Goal: Navigation & Orientation: Find specific page/section

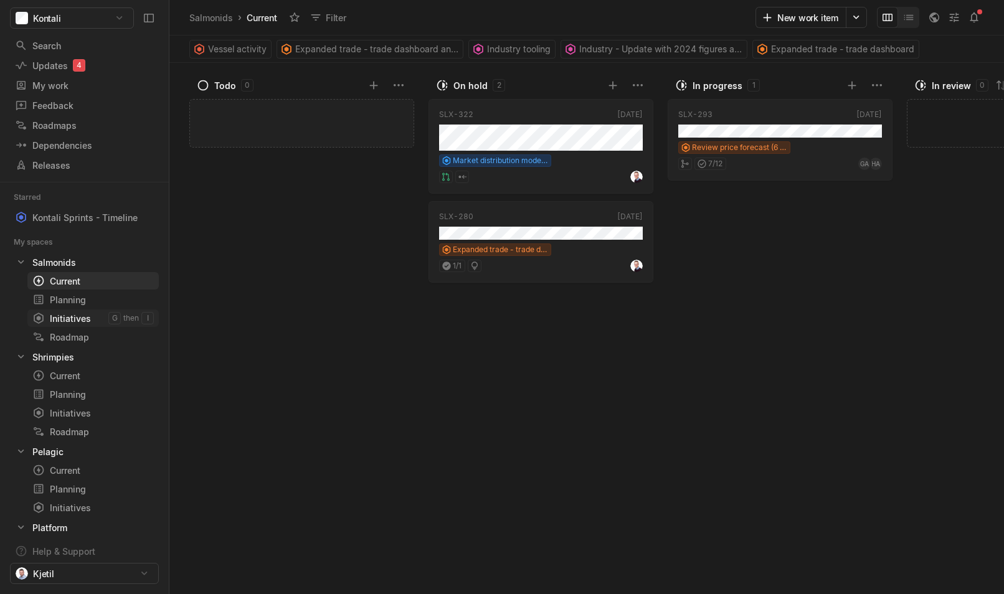
click at [92, 323] on div "Initiatives" at bounding box center [70, 318] width 76 height 13
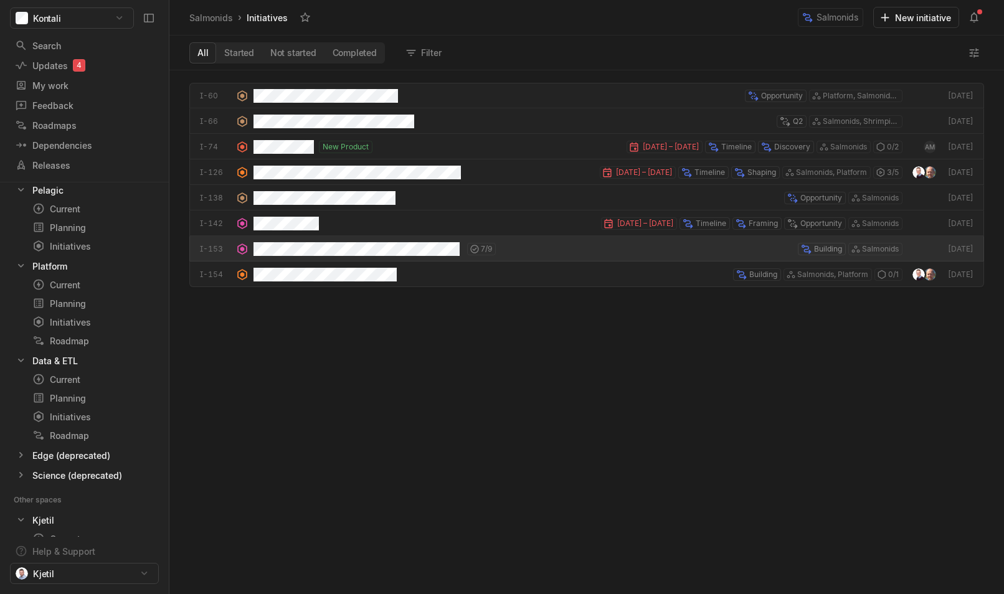
scroll to position [318, 0]
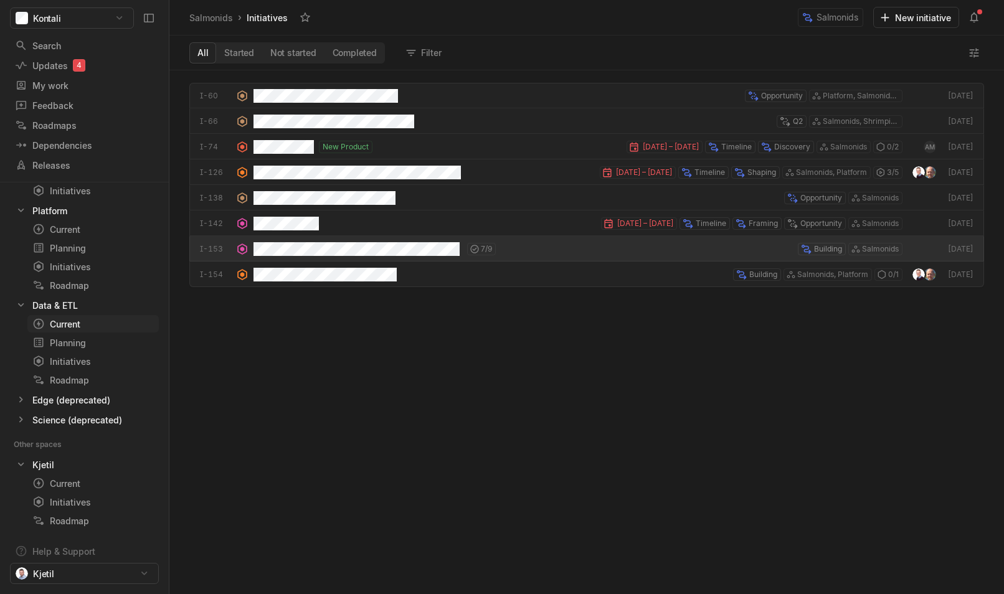
click at [74, 320] on div "Current" at bounding box center [70, 324] width 76 height 13
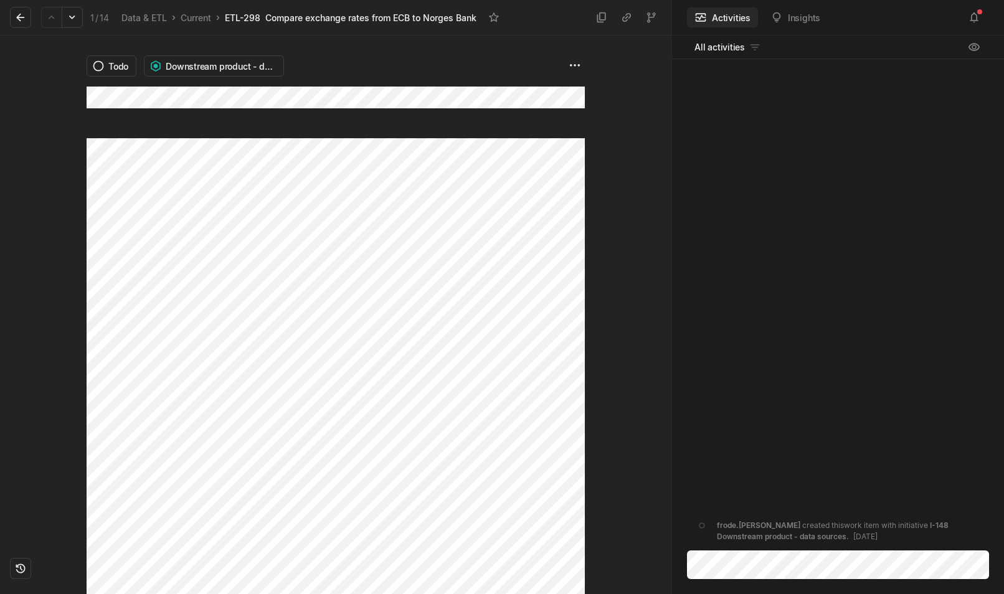
click at [19, 16] on icon at bounding box center [20, 17] width 12 height 12
click at [23, 19] on icon at bounding box center [20, 17] width 12 height 12
click at [575, 67] on html "Kontali Search / Updates 4 g then u My work = Feedback g then f Roadmaps g then…" at bounding box center [502, 297] width 1004 height 594
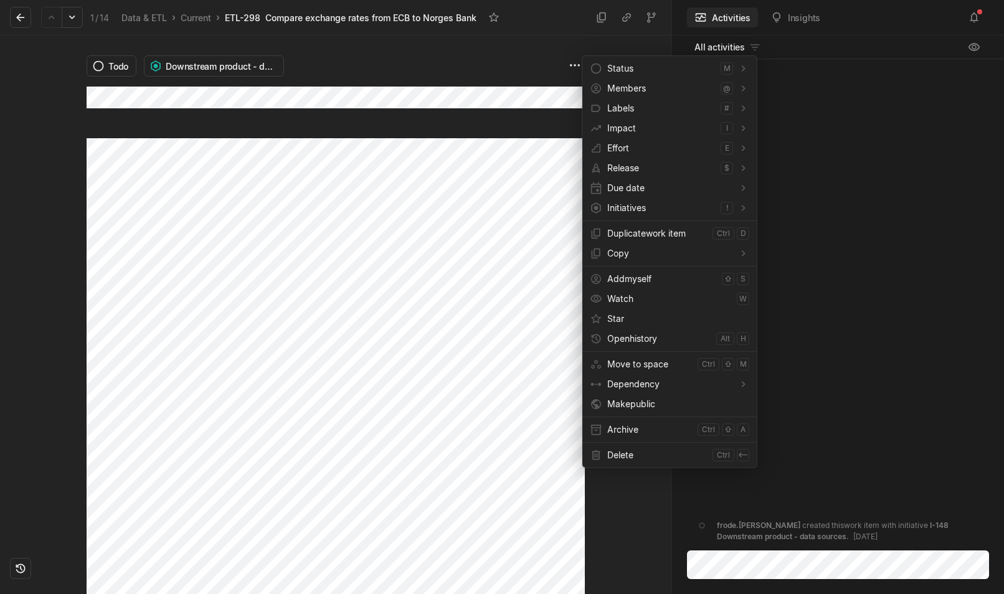
click at [292, 181] on html "Kontali Search / Updates 4 g then u My work = Feedback g then f Roadmaps g then…" at bounding box center [502, 297] width 1004 height 594
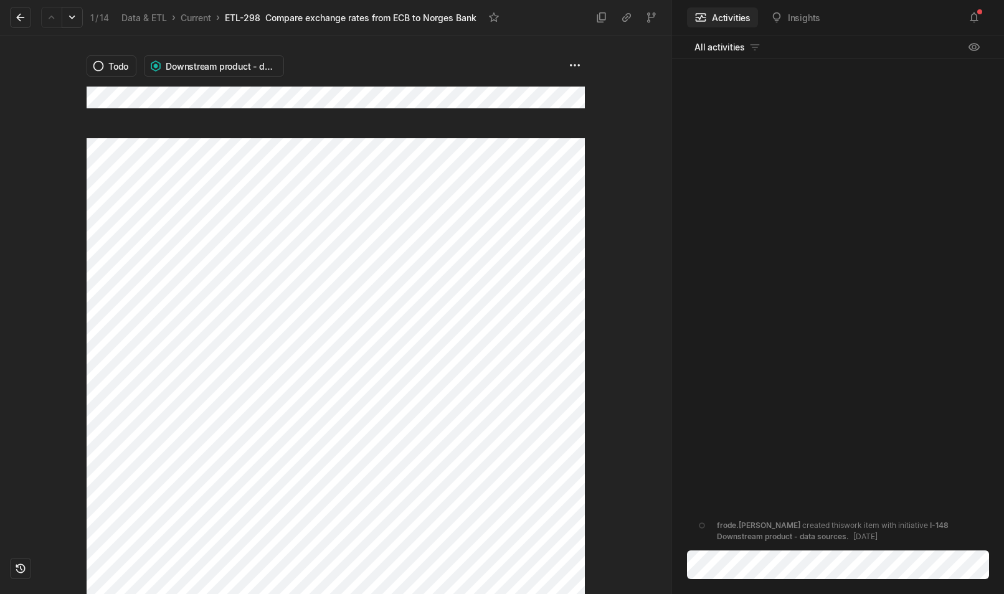
click at [512, 112] on div "Todo Downstream product - data sources" at bounding box center [336, 87] width 499 height 103
click at [558, 67] on div "Todo Downstream product - data sources" at bounding box center [336, 87] width 499 height 103
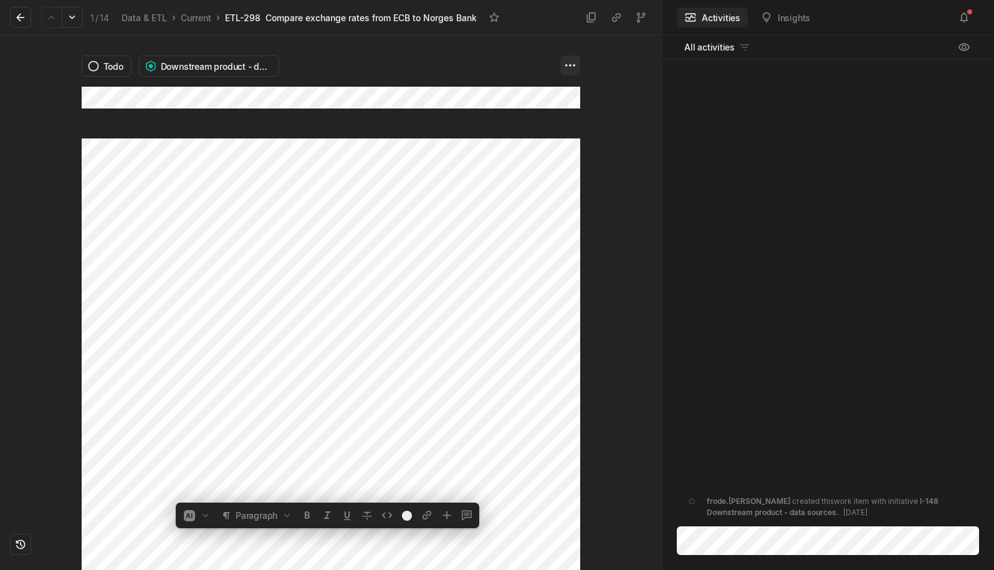
click at [568, 67] on html "Kontali Search / Updates 4 g then u My work = Feedback g then f Roadmaps g then…" at bounding box center [497, 285] width 994 height 570
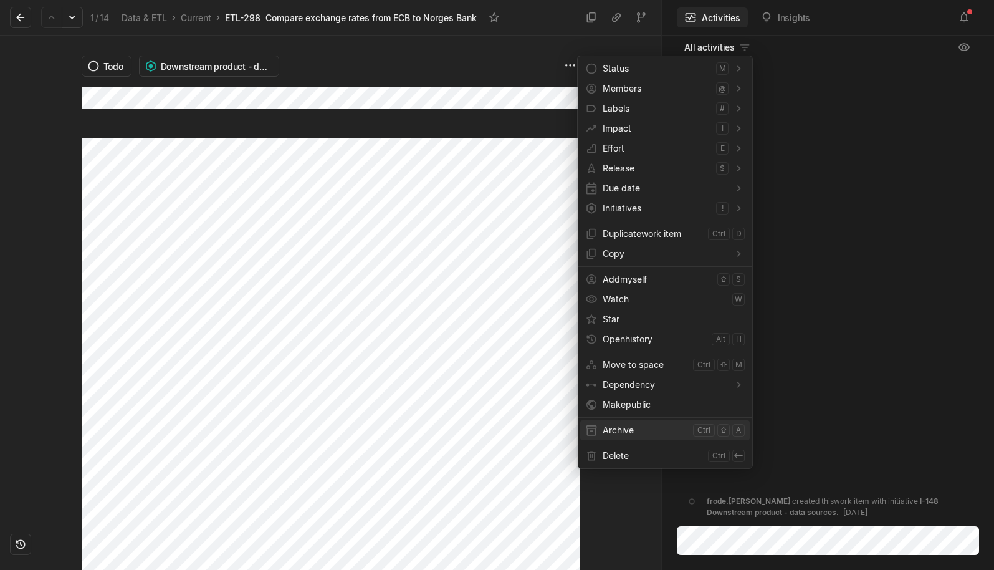
click at [624, 428] on span "Archive" at bounding box center [645, 430] width 85 height 20
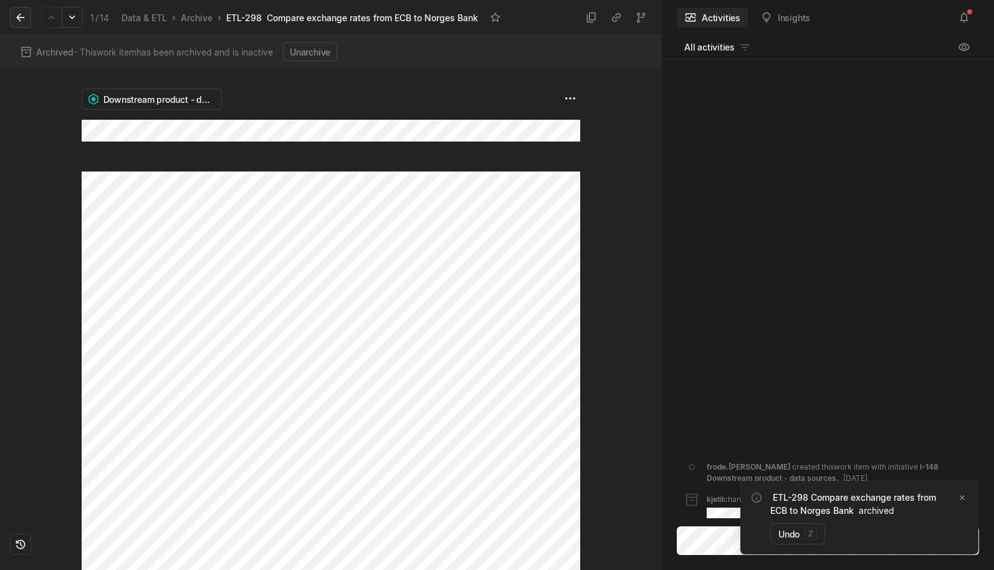
click at [19, 16] on icon at bounding box center [20, 18] width 8 height 8
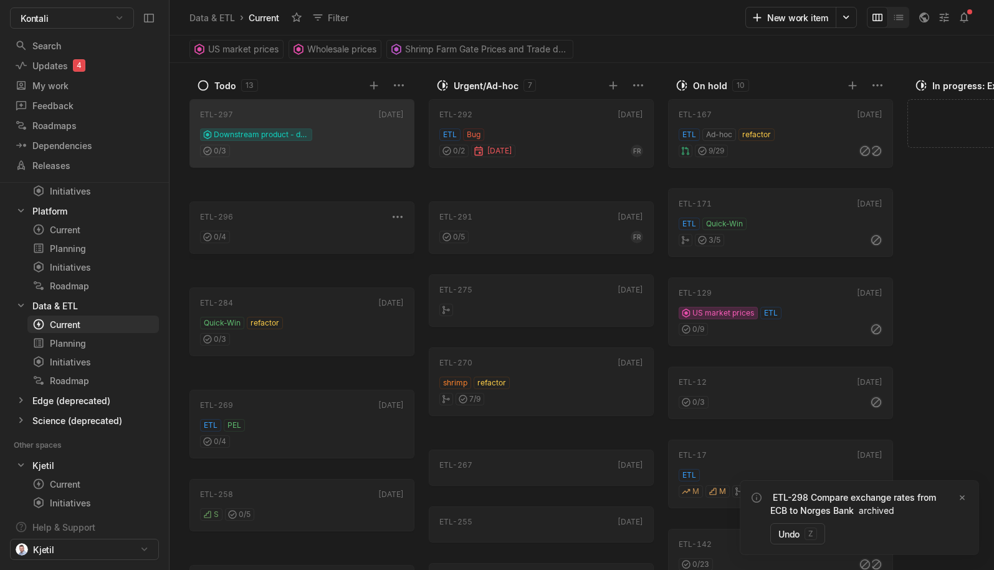
scroll to position [343, 0]
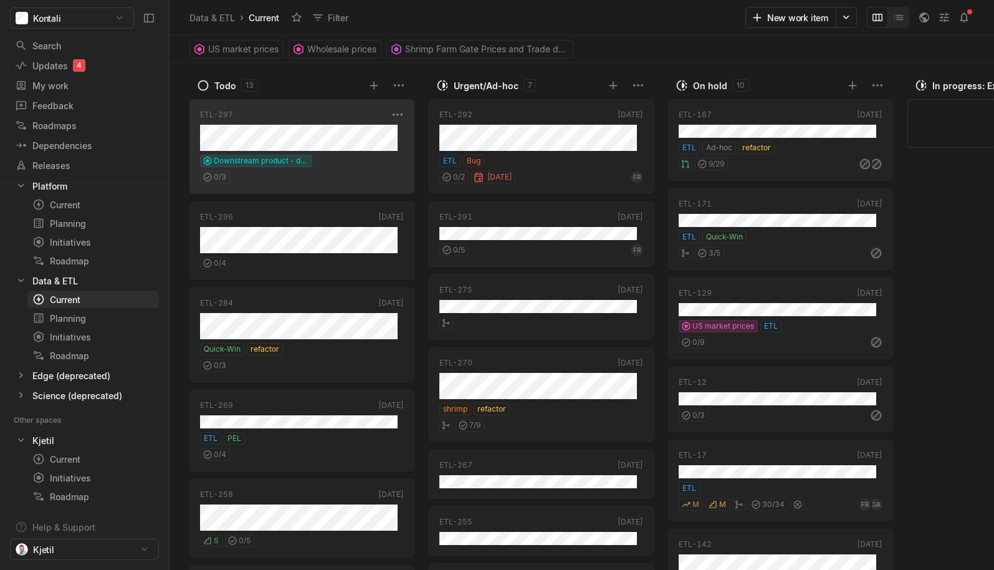
click at [381, 153] on div "ETL-297 [DATE] Downstream product - data sources 0 / 3" at bounding box center [301, 146] width 225 height 95
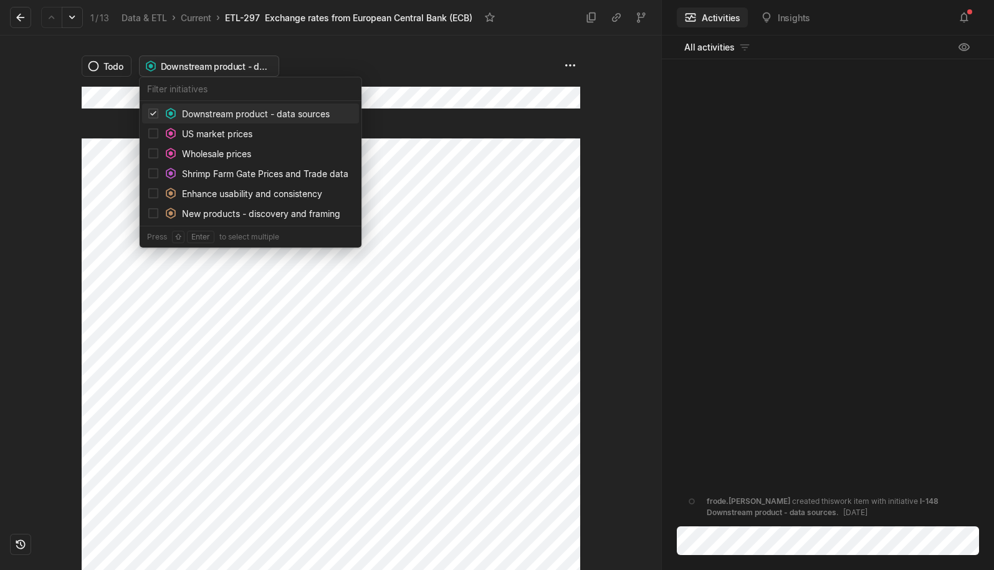
click at [196, 62] on html "Kontali Search / Updates 4 g then u My work = Feedback g then f Roadmaps g then…" at bounding box center [497, 285] width 994 height 570
click at [204, 62] on html "Kontali Search / Updates 4 g then u My work = Feedback g then f Roadmaps g then…" at bounding box center [497, 285] width 994 height 570
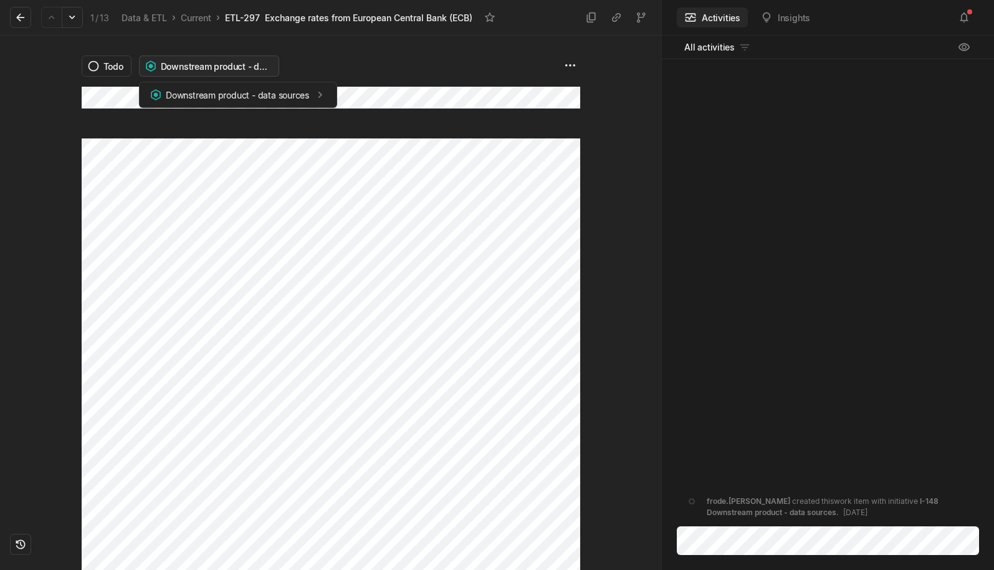
click at [204, 62] on html "Kontali Search / Updates 4 g then u My work = Feedback g then f Roadmaps g then…" at bounding box center [497, 285] width 994 height 570
click at [202, 63] on html "Kontali Search / Updates 4 g then u My work = Feedback g then f Roadmaps g then…" at bounding box center [497, 285] width 994 height 570
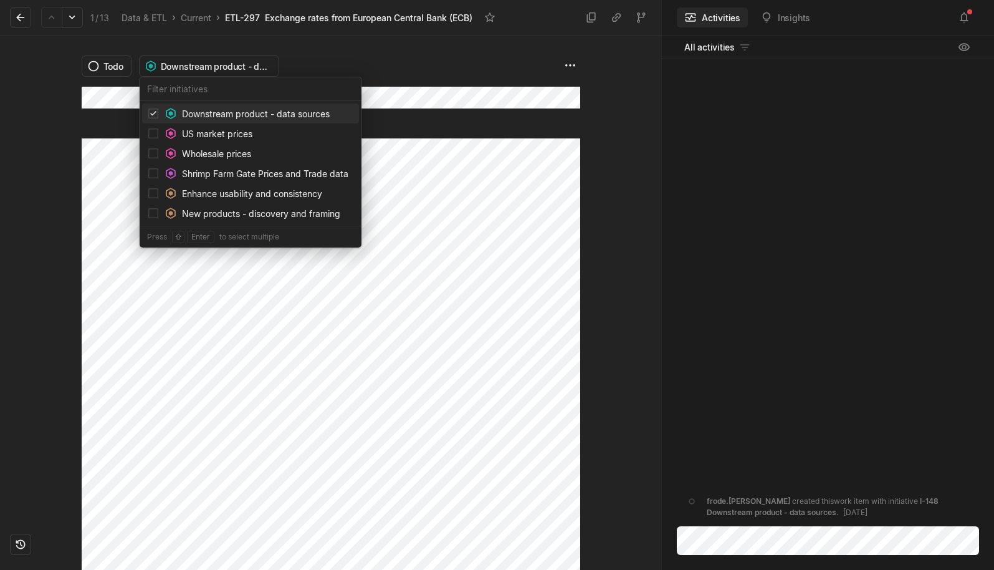
click at [242, 116] on span "Downstream product - data sources" at bounding box center [256, 113] width 148 height 13
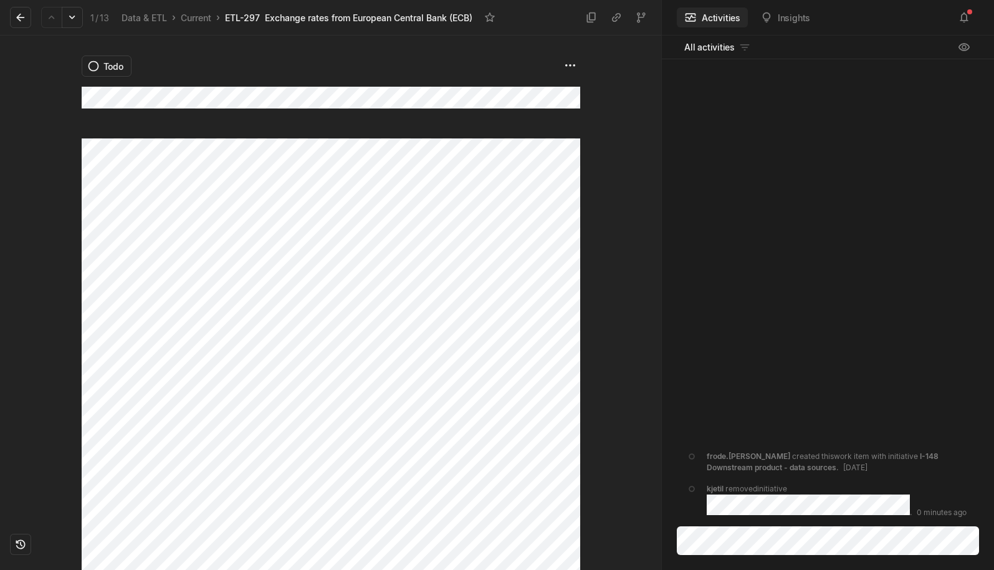
click at [227, 73] on div "Todo" at bounding box center [331, 65] width 499 height 21
click at [566, 65] on html "Kontali Search / Updates 4 g then u My work = Feedback g then f Roadmaps g then…" at bounding box center [497, 285] width 994 height 570
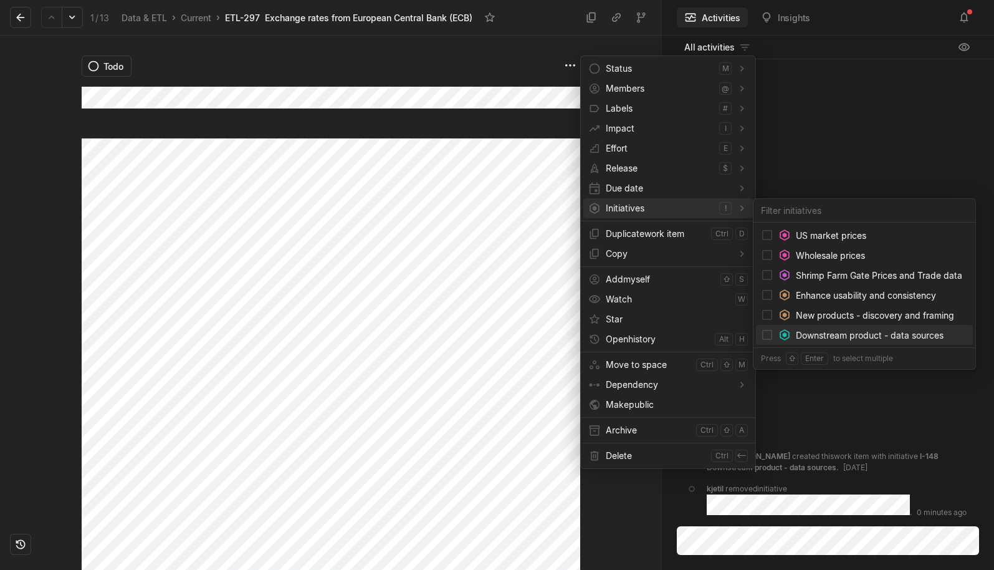
click at [855, 333] on span "Downstream product - data sources" at bounding box center [870, 334] width 148 height 13
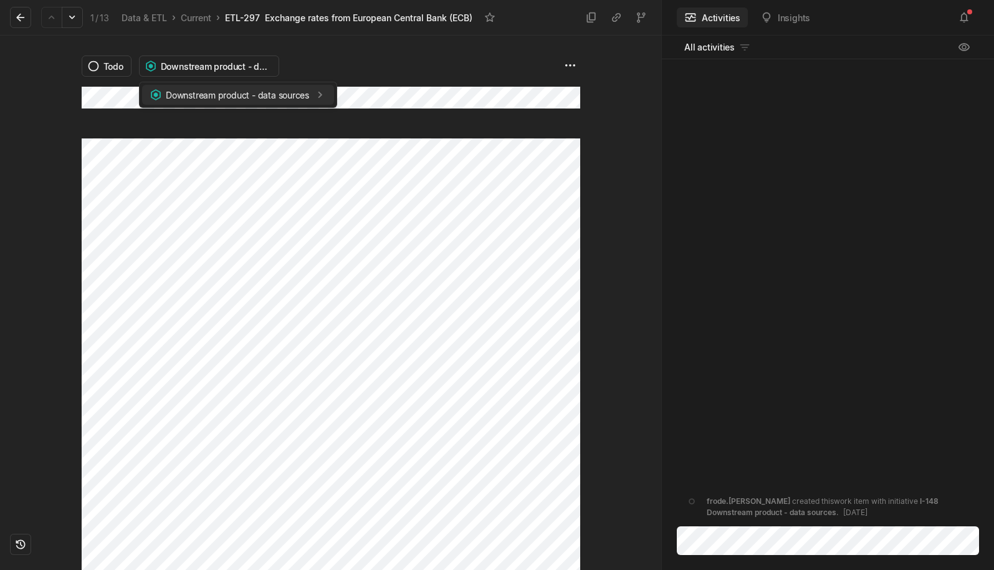
click at [233, 100] on span "Downstream product - data sources" at bounding box center [237, 94] width 143 height 13
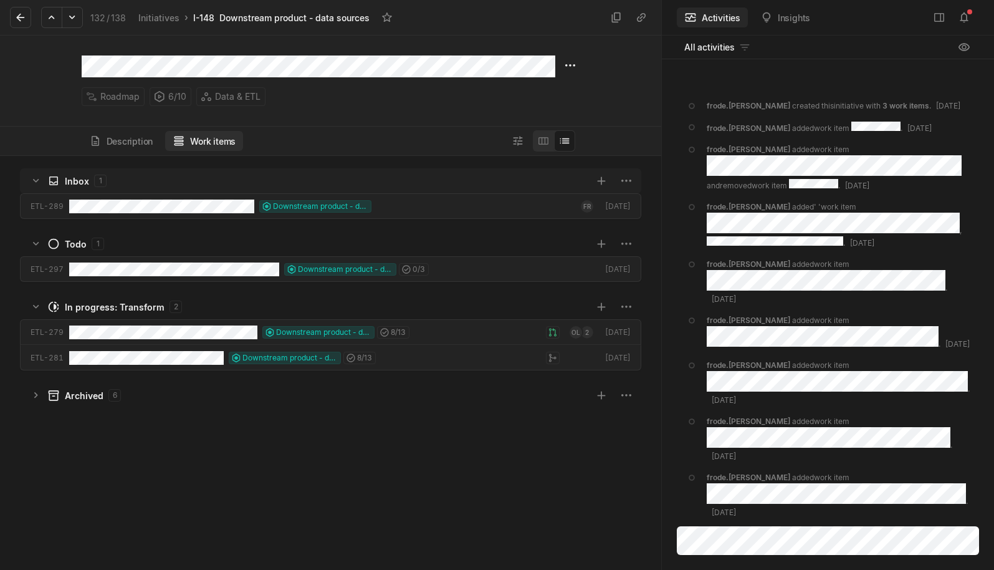
scroll to position [408, 655]
click at [128, 141] on button "Description" at bounding box center [121, 141] width 79 height 20
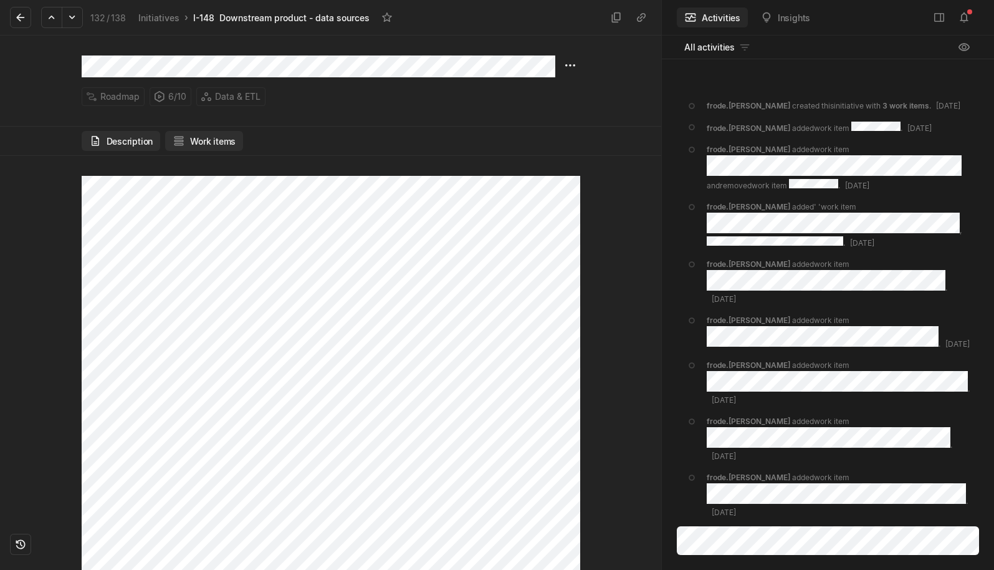
click at [229, 140] on button "Work items" at bounding box center [204, 141] width 78 height 20
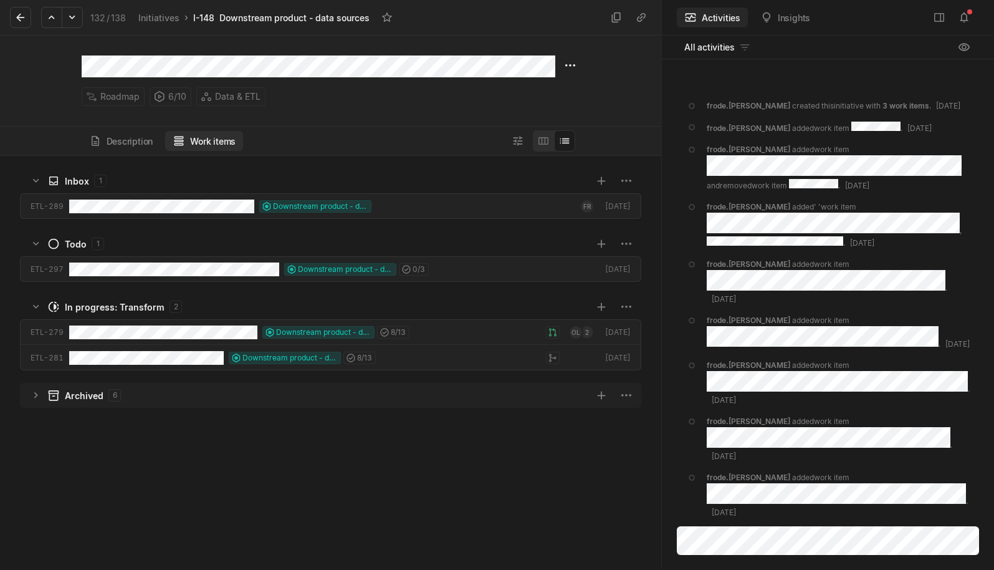
click at [39, 390] on icon "grid" at bounding box center [36, 395] width 12 height 12
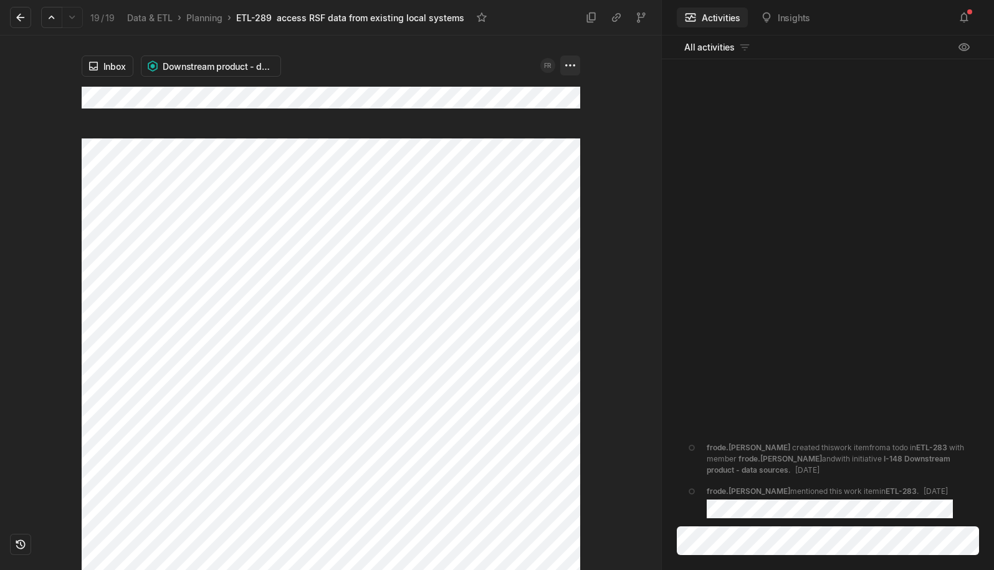
click at [564, 67] on html "Kontali Search / Updates 4 g then u My work = Feedback g then f Roadmaps g then…" at bounding box center [497, 285] width 994 height 570
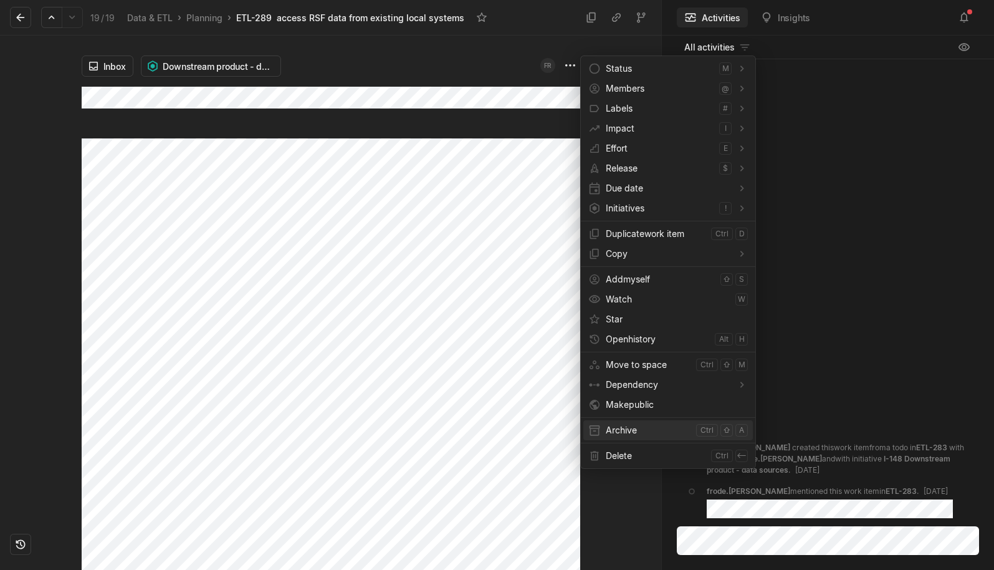
click at [611, 432] on span "Archive" at bounding box center [648, 430] width 85 height 20
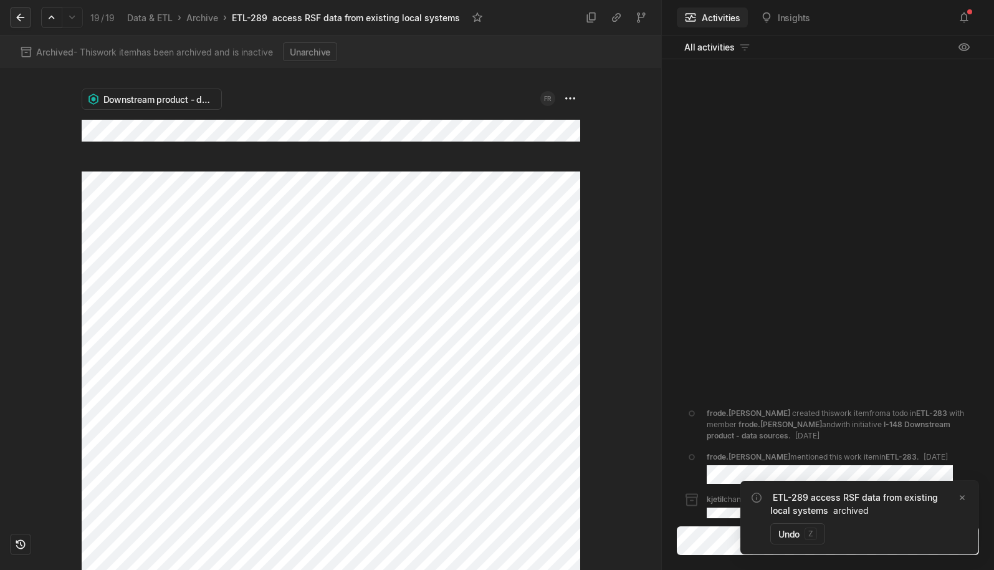
click at [25, 18] on icon at bounding box center [20, 17] width 12 height 12
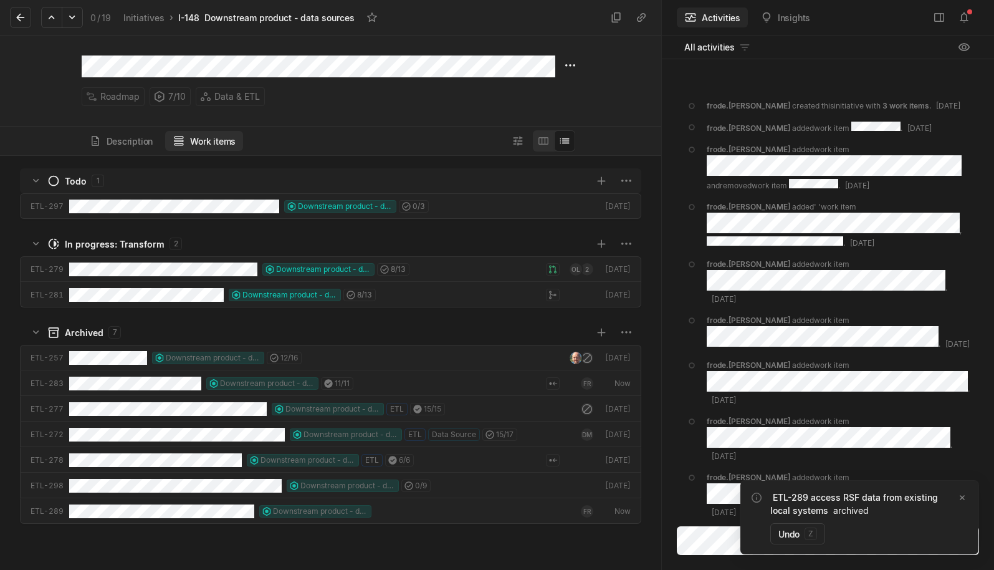
scroll to position [408, 655]
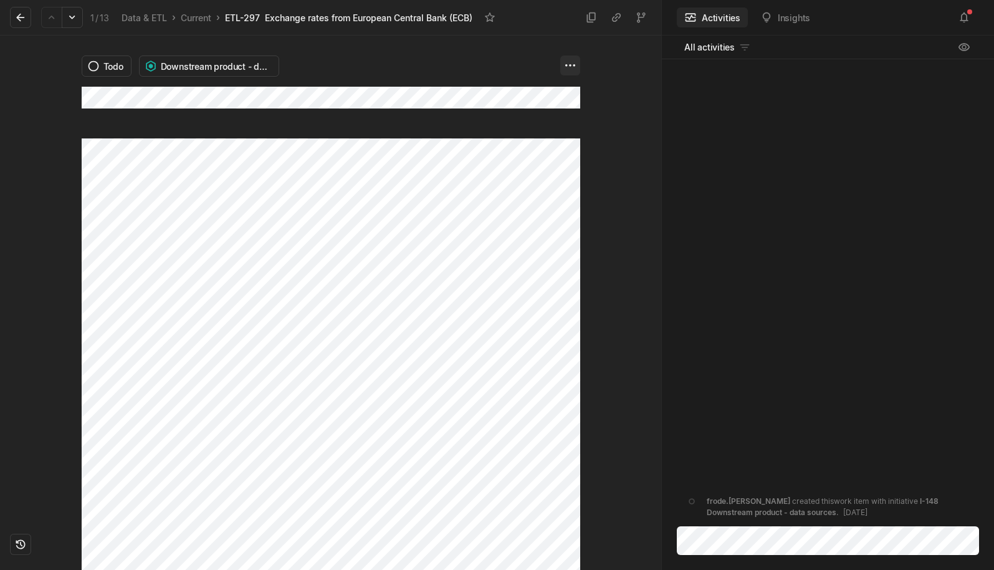
click at [574, 67] on html "Kontali Search / Updates 4 g then u My work = Feedback g then f Roadmaps g then…" at bounding box center [497, 285] width 994 height 570
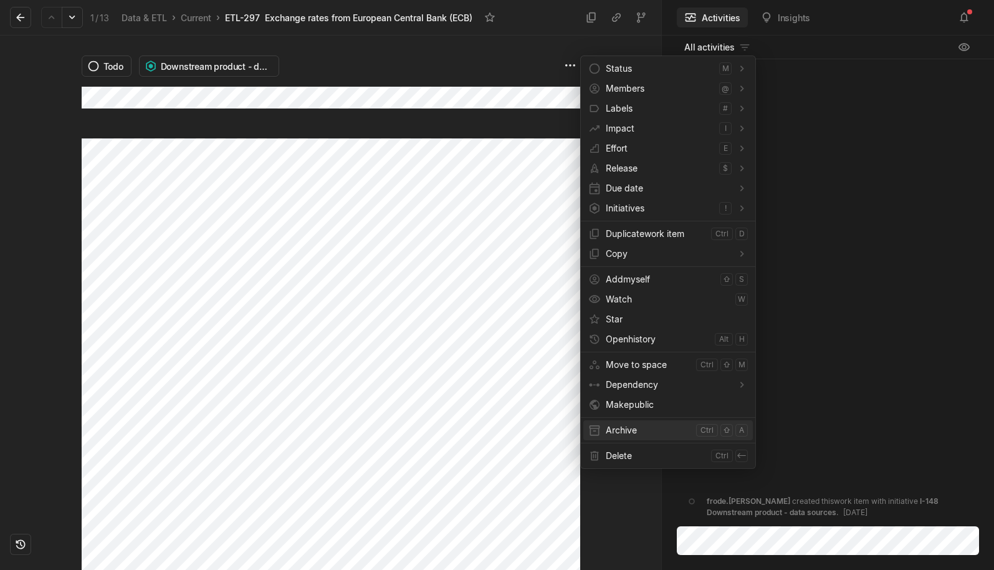
click at [620, 427] on span "Archive" at bounding box center [648, 430] width 85 height 20
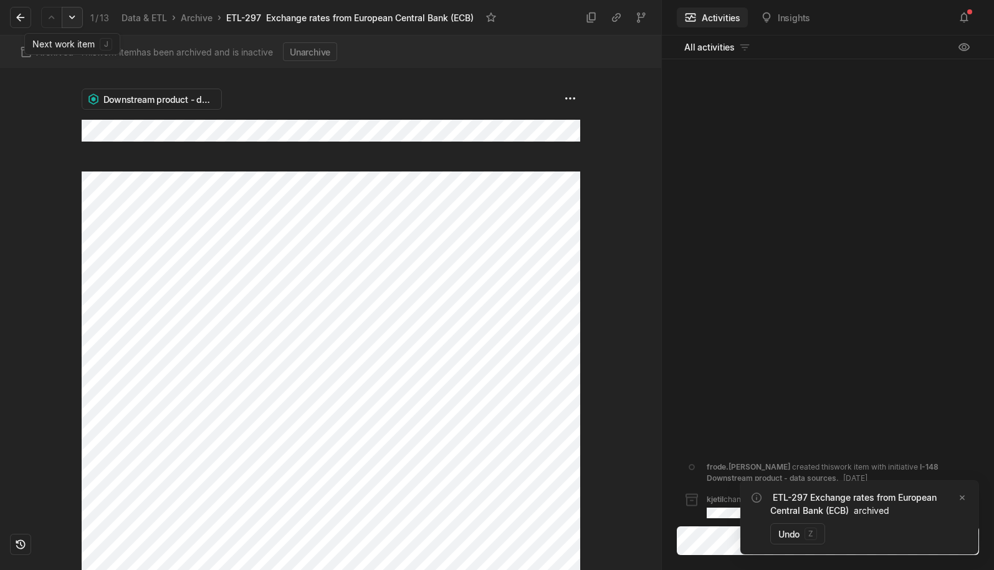
click at [70, 17] on icon at bounding box center [72, 18] width 6 height 4
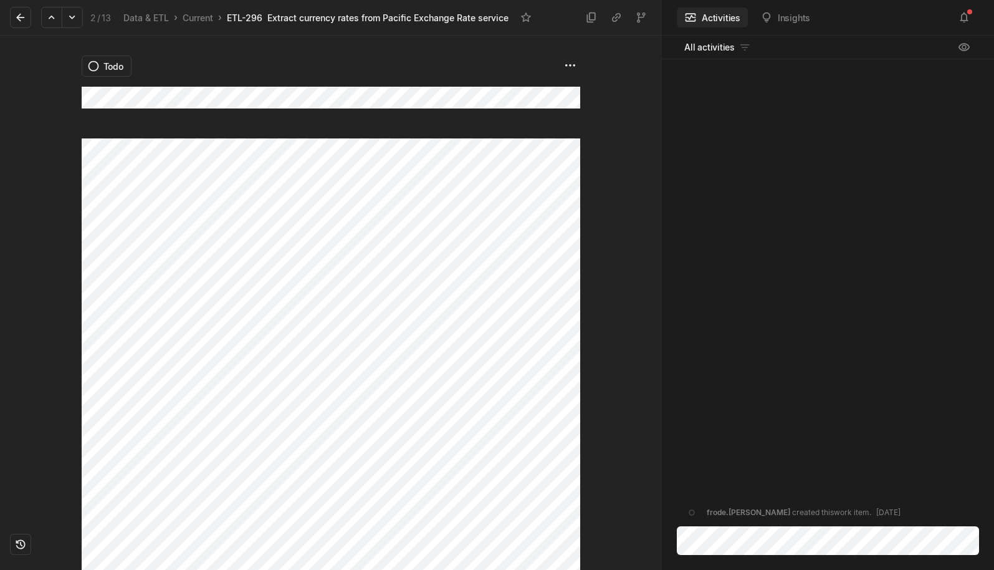
click at [599, 78] on div "Todo" at bounding box center [330, 303] width 661 height 534
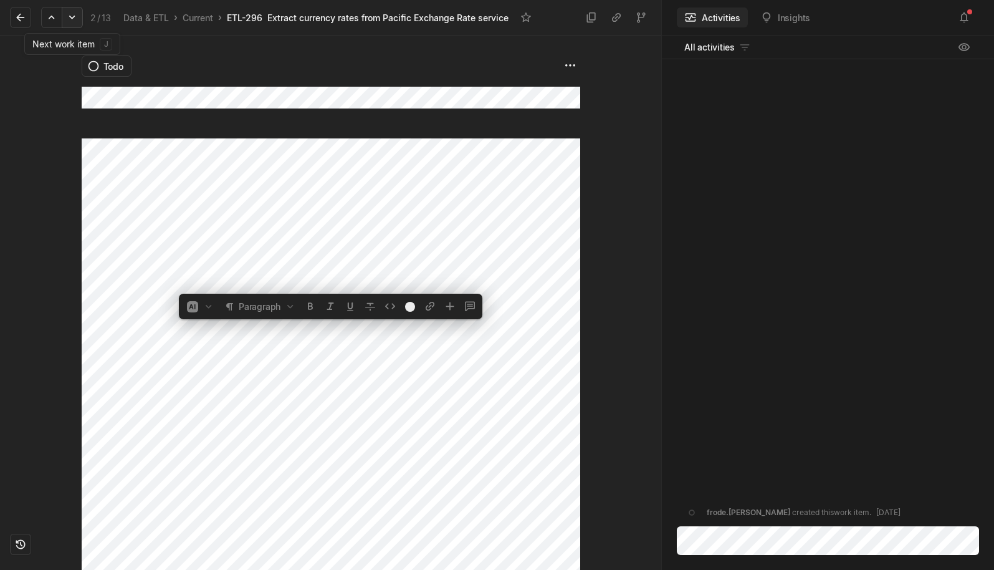
click at [70, 18] on icon at bounding box center [72, 17] width 12 height 12
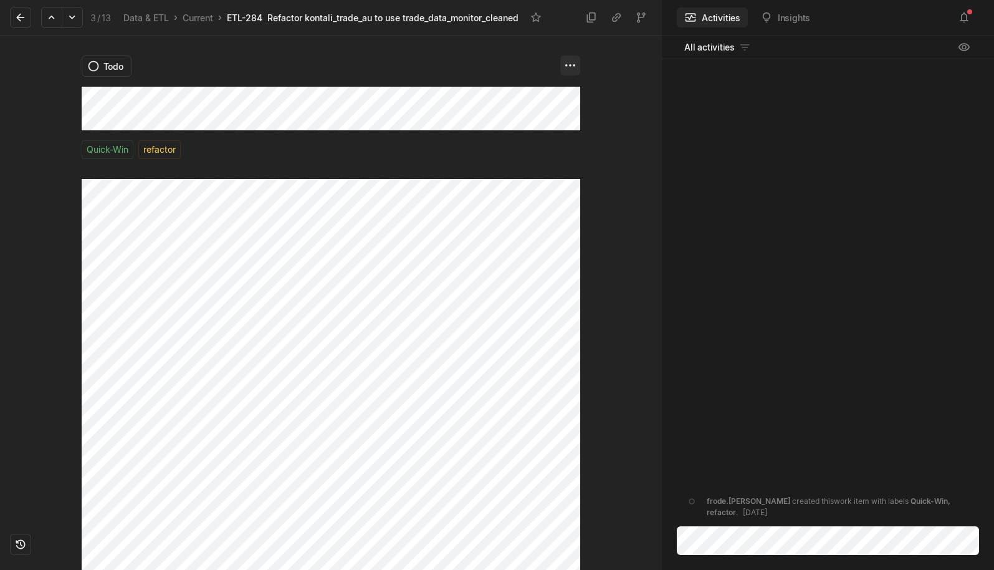
click at [576, 68] on html "Kontali Search / Updates 4 g then u My work = Feedback g then f Roadmaps g then…" at bounding box center [497, 285] width 994 height 570
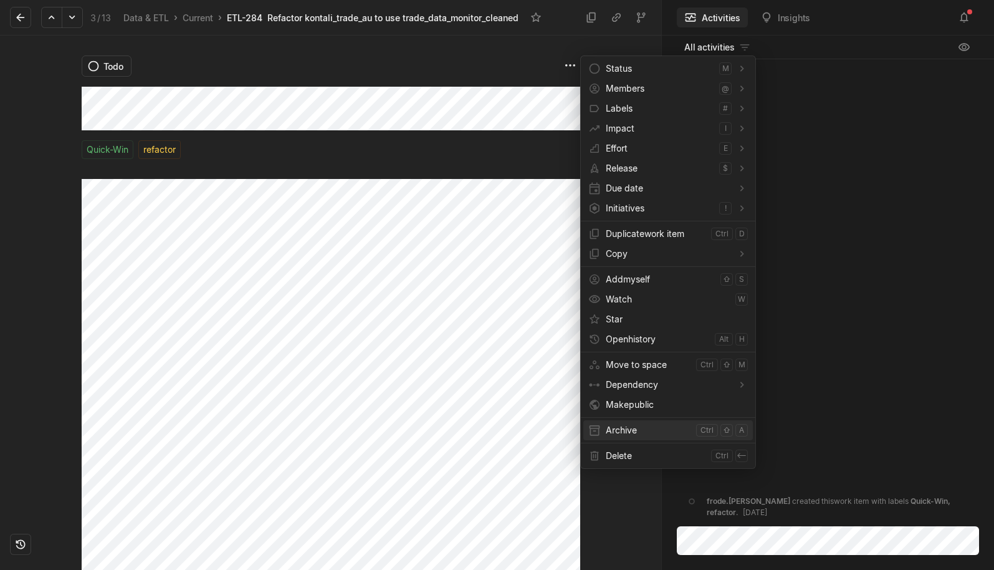
click at [624, 430] on span "Archive" at bounding box center [648, 430] width 85 height 20
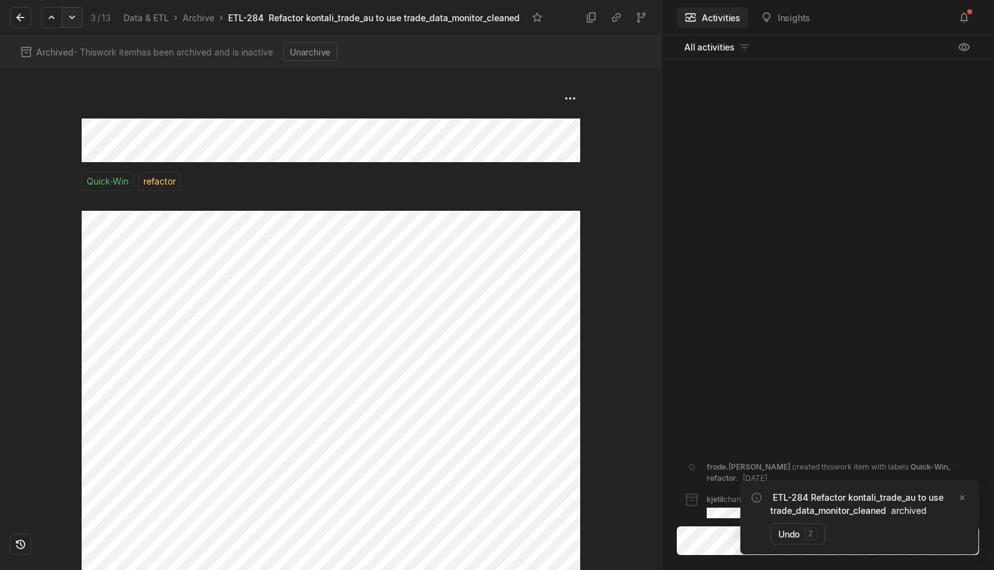
click at [74, 21] on icon at bounding box center [72, 17] width 12 height 12
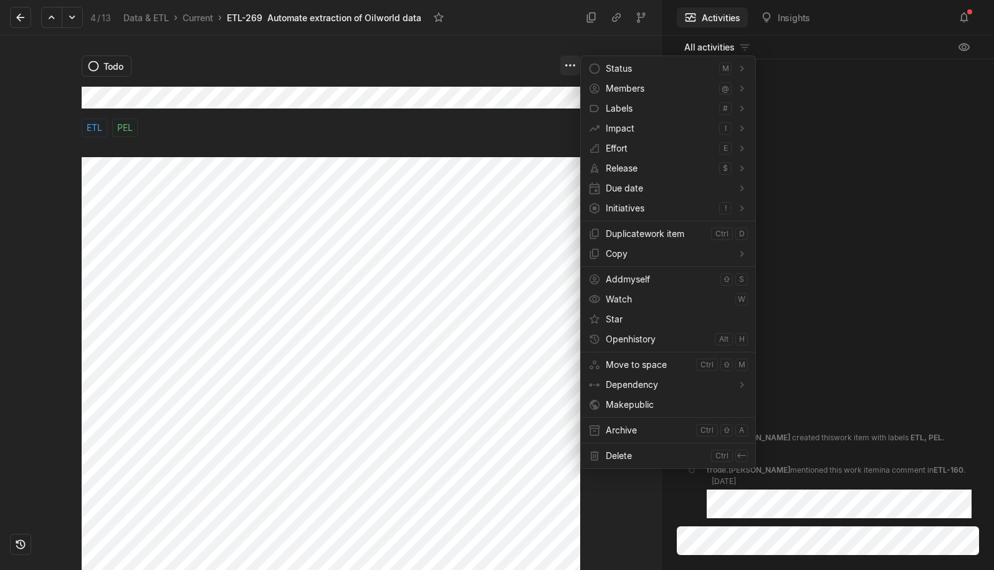
click at [570, 70] on html "Kontali Search / Updates 4 g then u My work = Feedback g then f Roadmaps g then…" at bounding box center [497, 285] width 994 height 570
click at [661, 430] on span "Archive" at bounding box center [648, 430] width 85 height 20
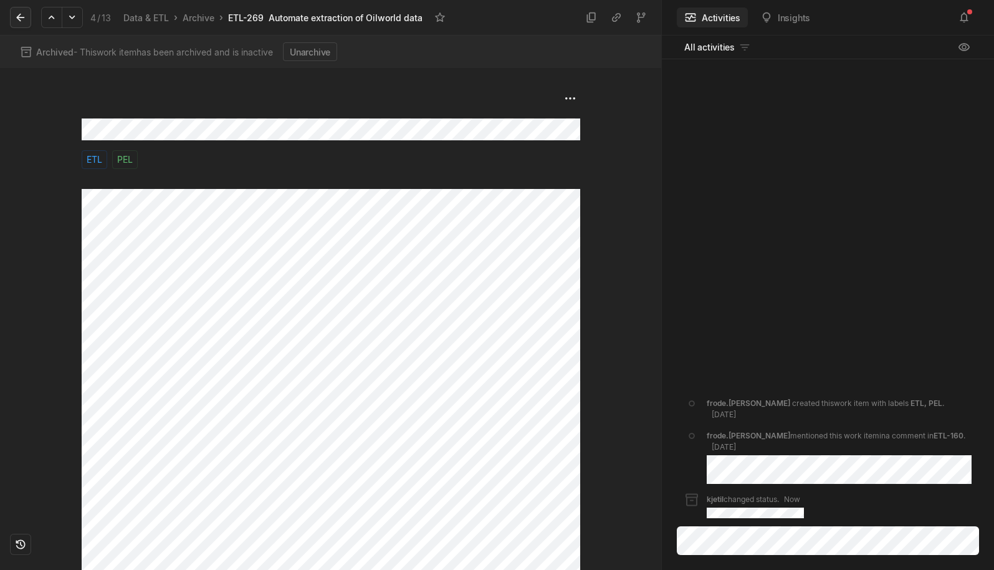
click at [18, 17] on icon at bounding box center [20, 18] width 8 height 8
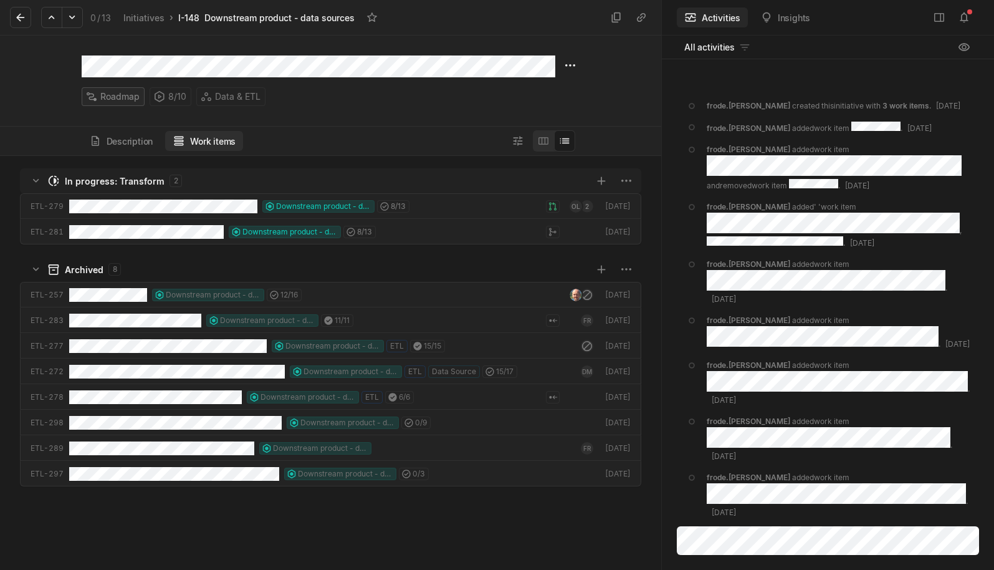
scroll to position [408, 655]
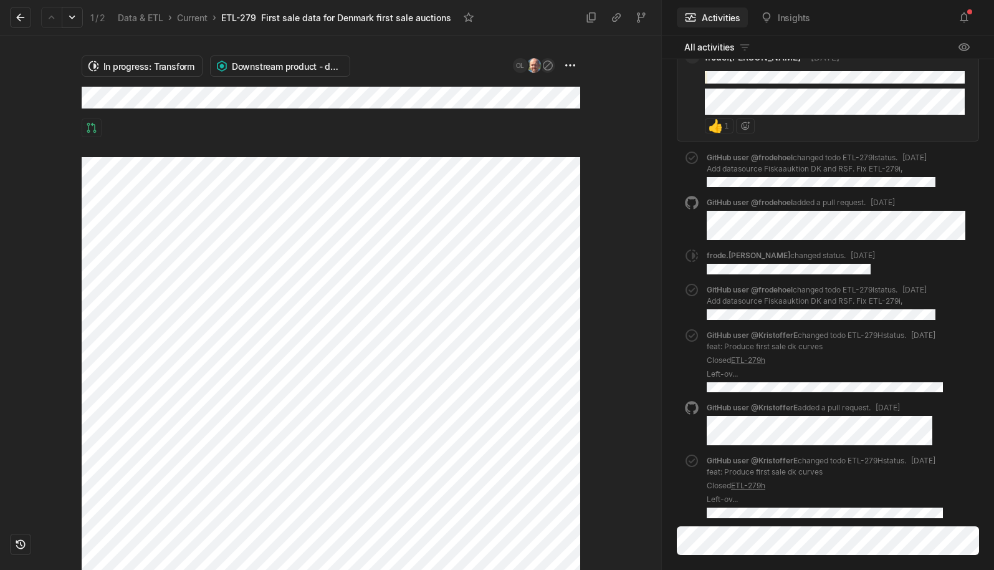
click at [563, 57] on html "Kontali Search / Updates 4 g then u My work = Feedback g then f Roadmaps g then…" at bounding box center [497, 285] width 994 height 570
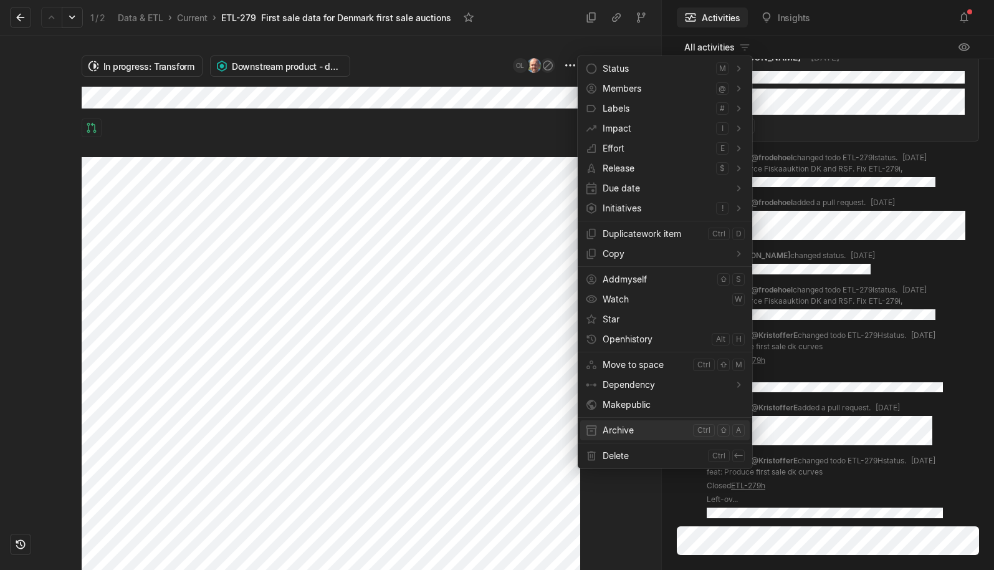
click at [633, 422] on span "Archive" at bounding box center [645, 430] width 85 height 20
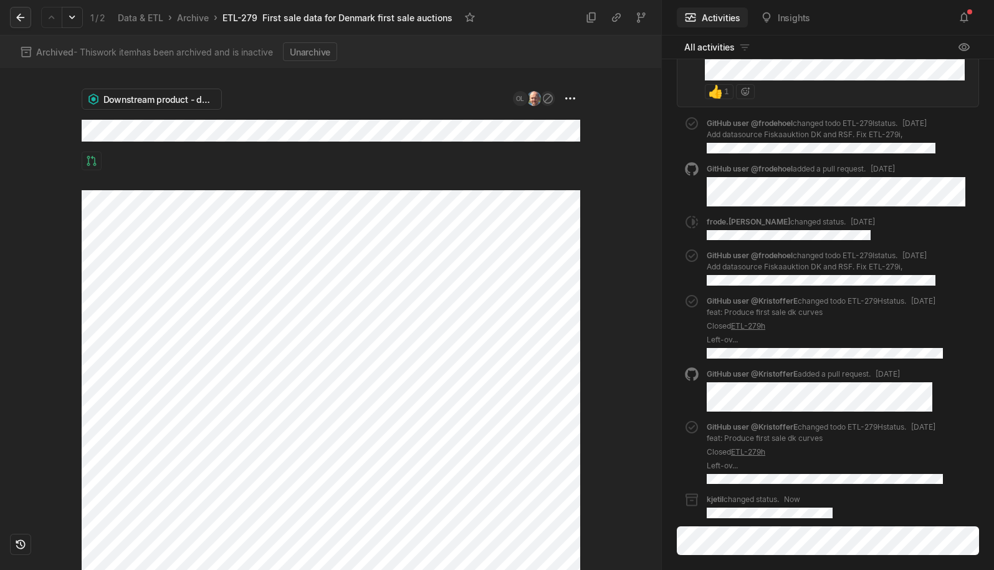
click at [22, 14] on icon at bounding box center [20, 17] width 12 height 12
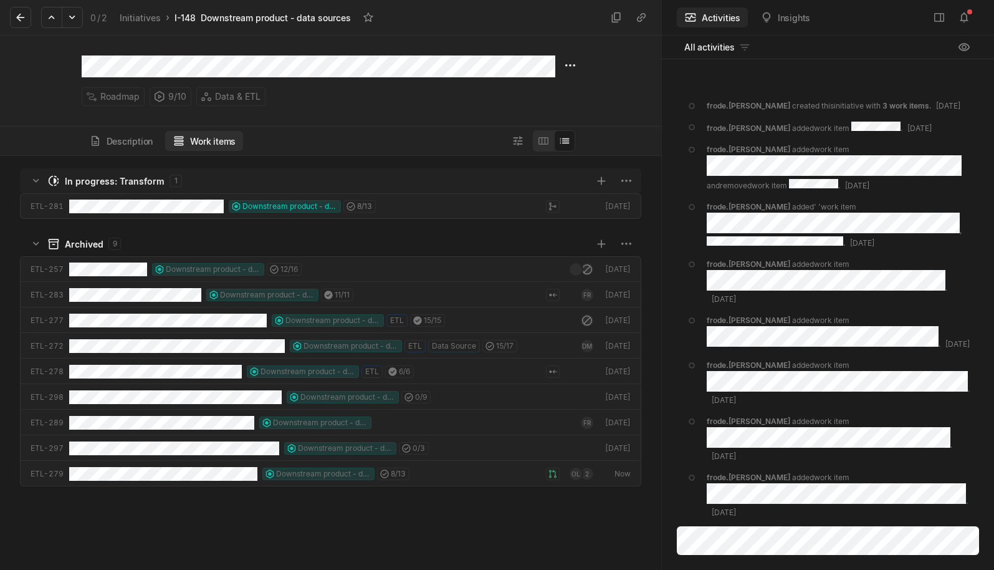
scroll to position [408, 655]
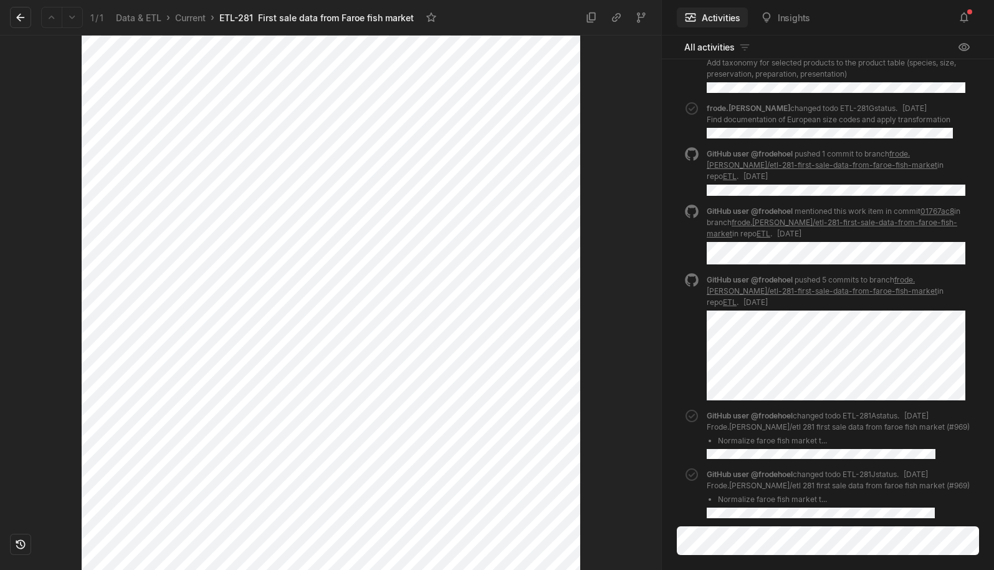
scroll to position [1565, 0]
click at [14, 14] on button at bounding box center [20, 17] width 21 height 21
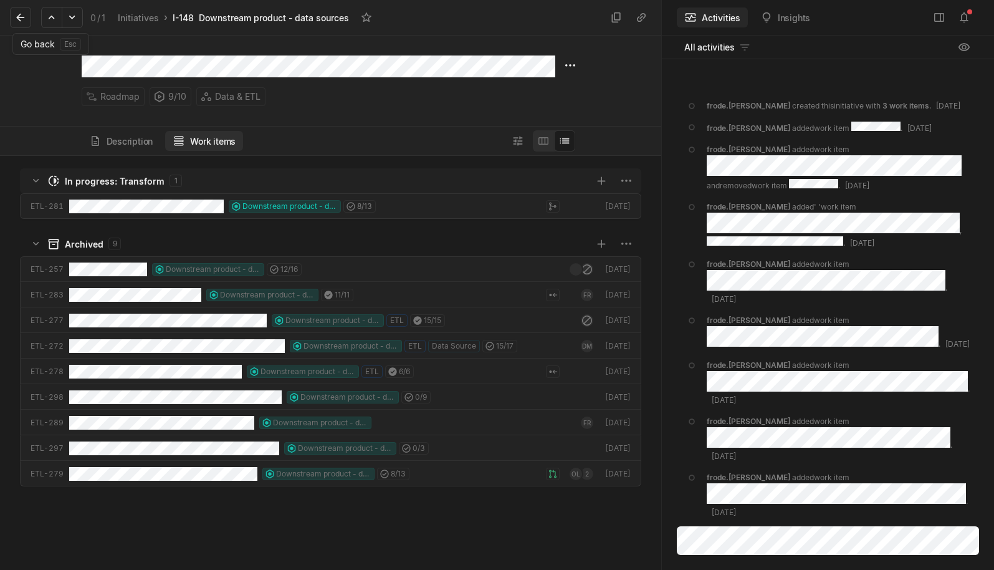
scroll to position [408, 655]
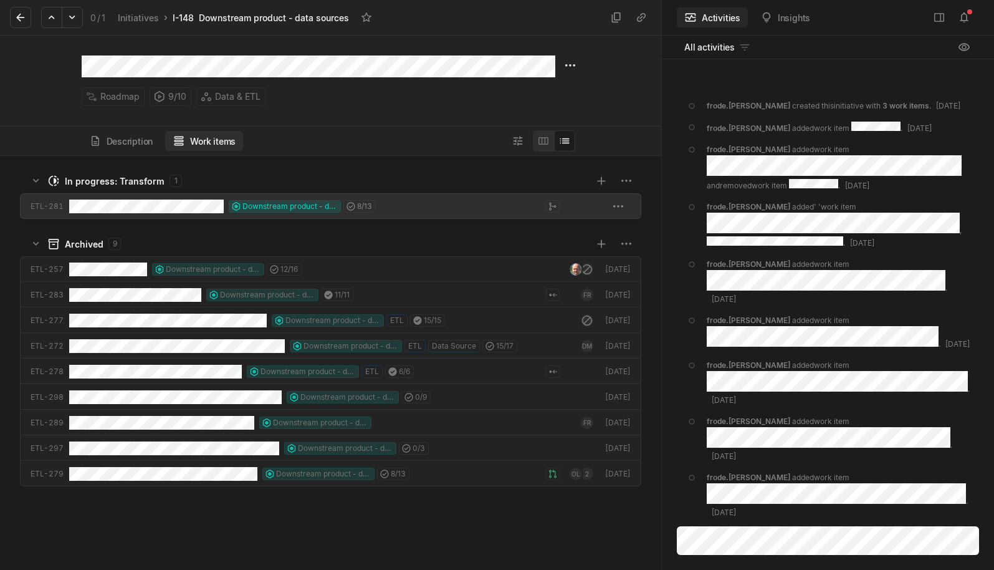
click at [151, 196] on div "Downstream product - data sources 8 / 13" at bounding box center [222, 206] width 307 height 26
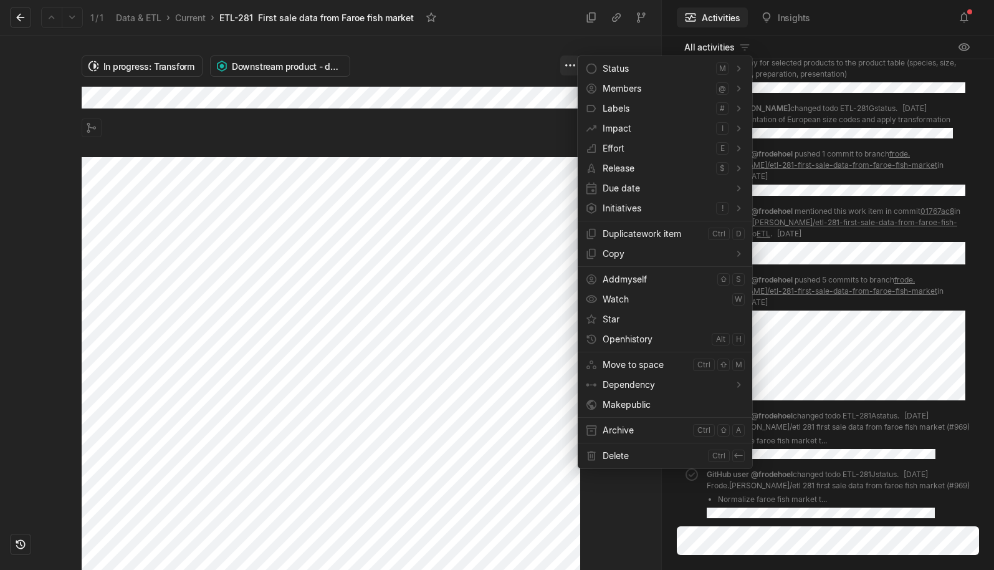
click at [565, 62] on html "Kontali Search / Updates 4 g then u My work = Feedback g then f Roadmaps g then…" at bounding box center [497, 285] width 994 height 570
click at [662, 436] on span "Archive" at bounding box center [645, 430] width 85 height 20
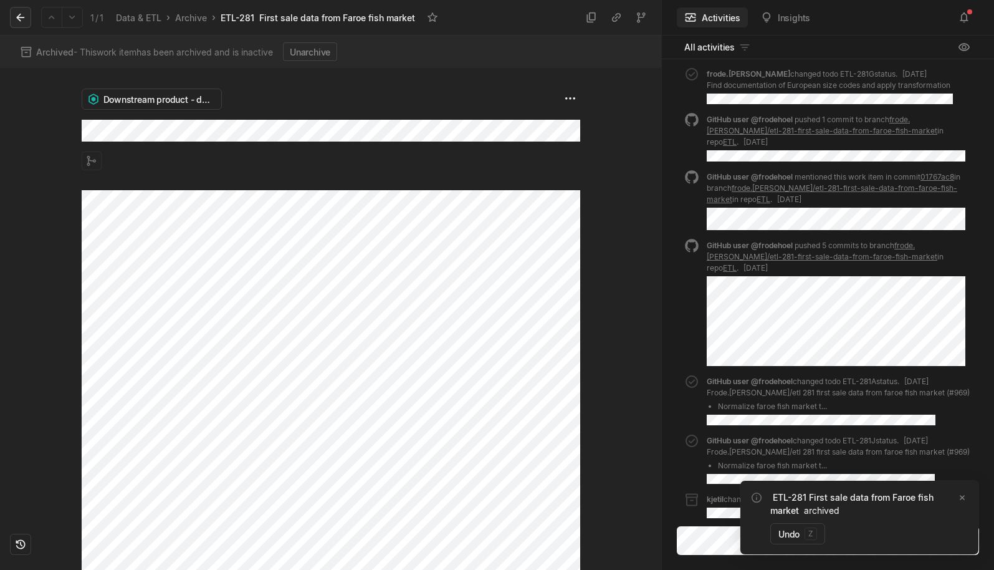
click at [23, 22] on icon at bounding box center [20, 17] width 12 height 12
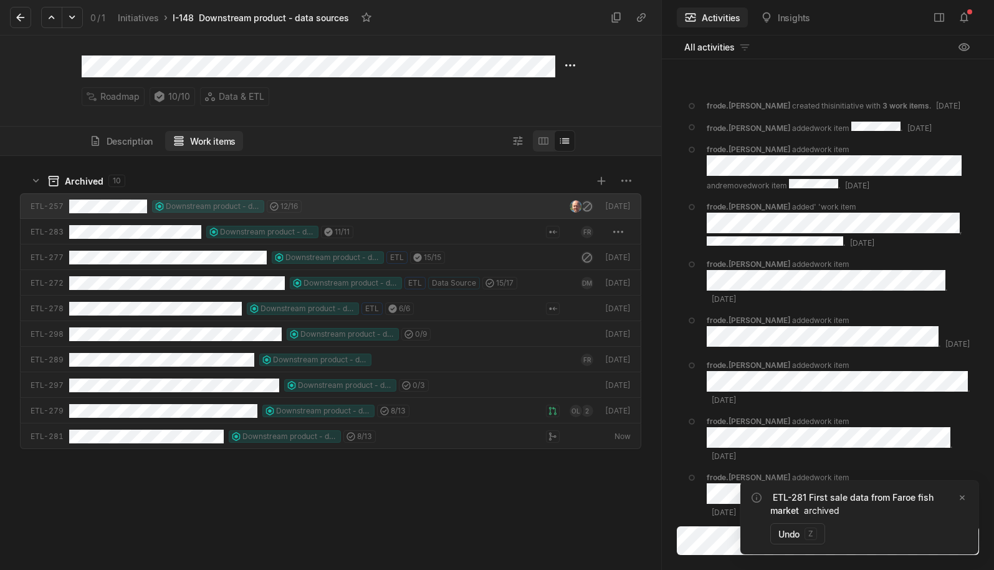
scroll to position [408, 655]
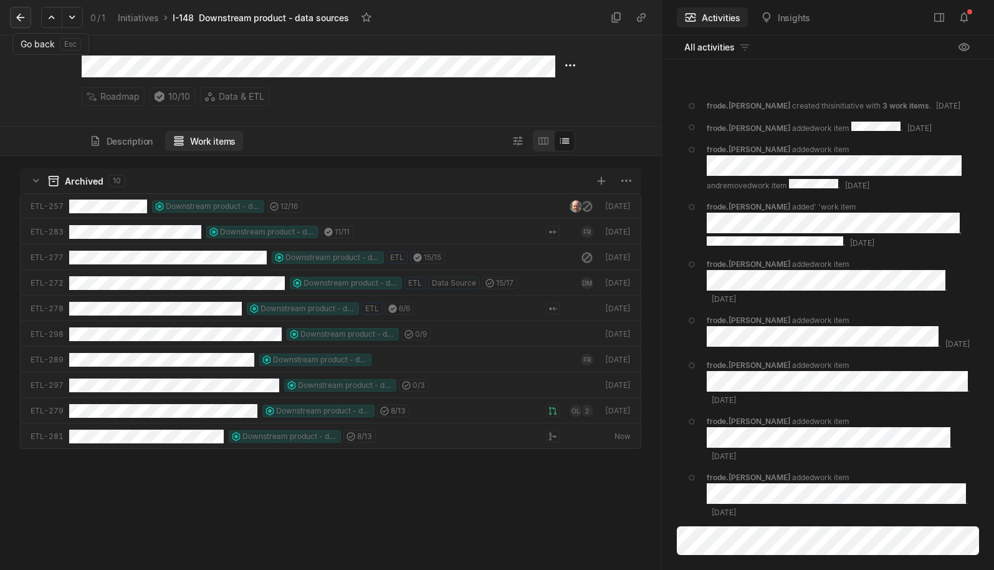
click at [24, 17] on icon at bounding box center [20, 18] width 8 height 8
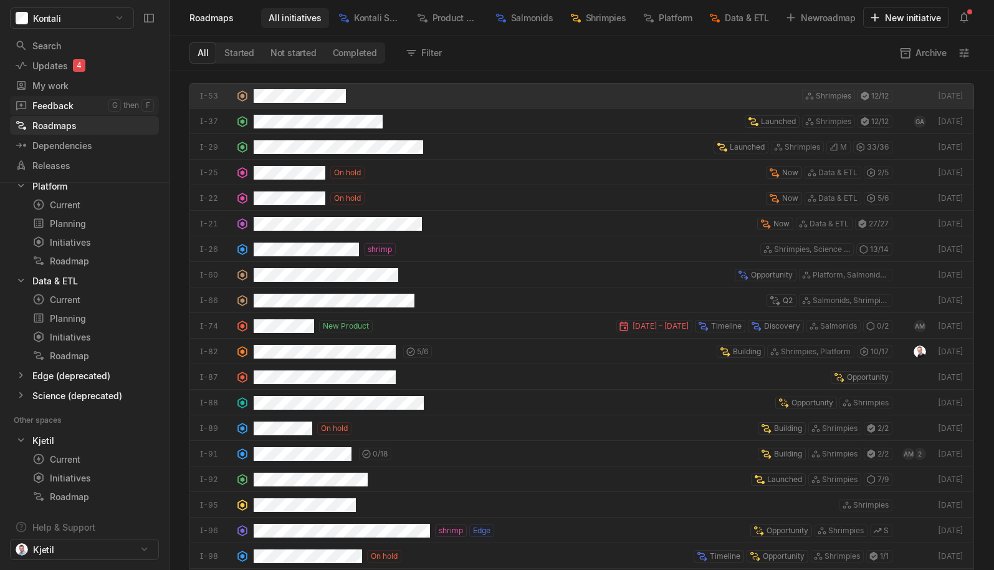
scroll to position [493, 818]
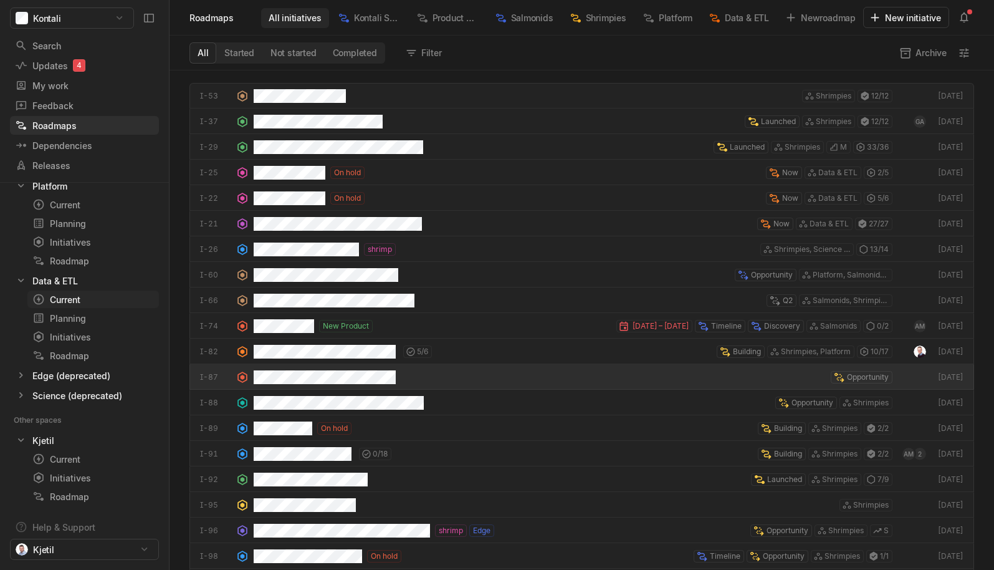
click at [74, 295] on div "Current" at bounding box center [70, 299] width 76 height 13
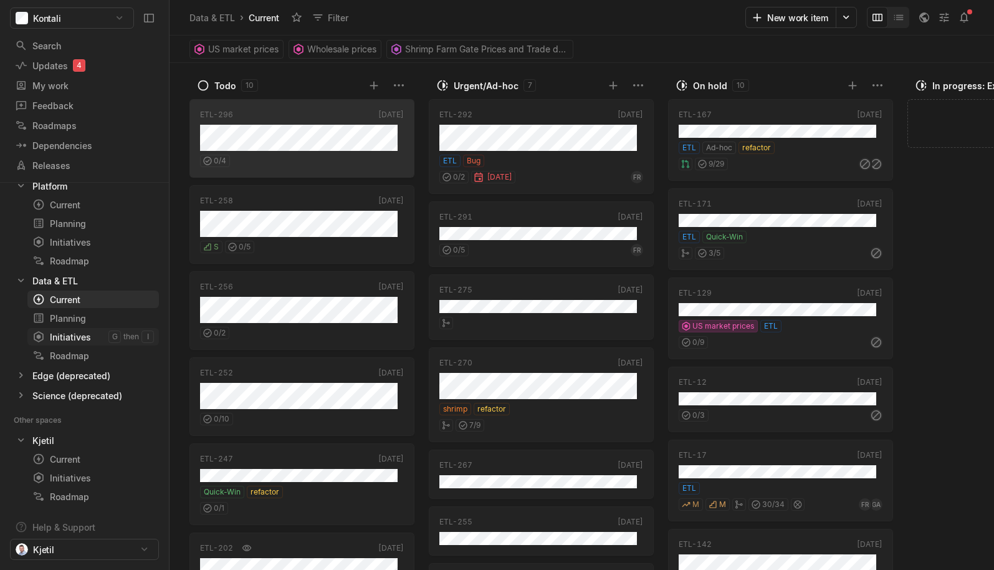
click at [84, 333] on div "Initiatives" at bounding box center [70, 336] width 76 height 13
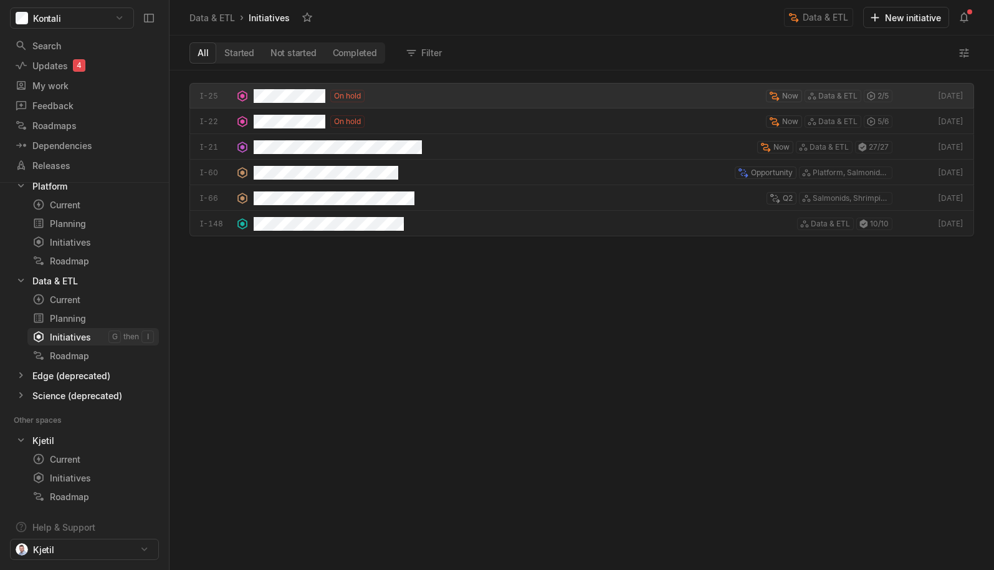
scroll to position [493, 818]
click at [386, 95] on div "On hold Now Data & ETL 2 / 5" at bounding box center [573, 96] width 639 height 26
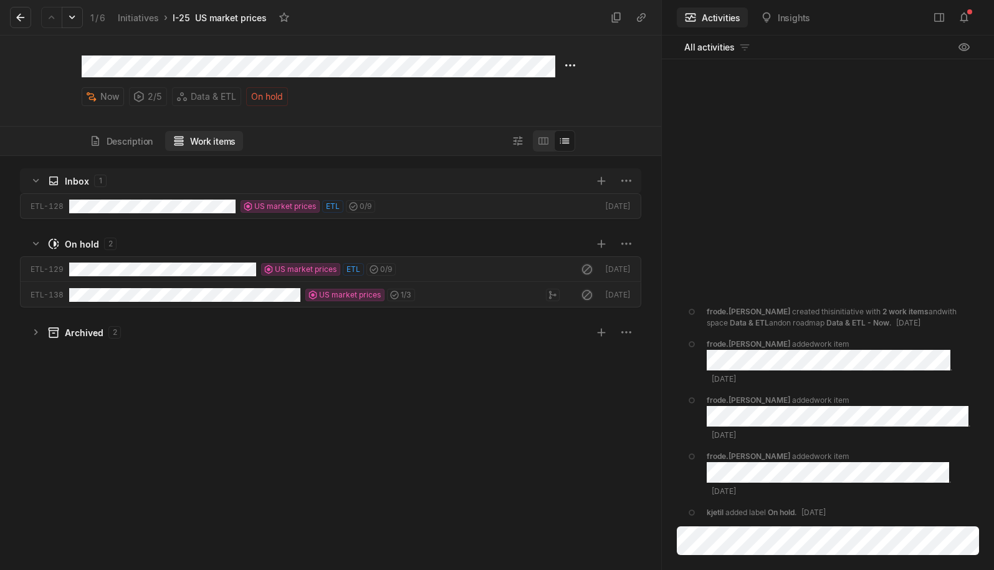
scroll to position [408, 655]
click at [93, 153] on div "Description Work items" at bounding box center [331, 140] width 499 height 29
click at [102, 146] on button "Description" at bounding box center [121, 141] width 79 height 20
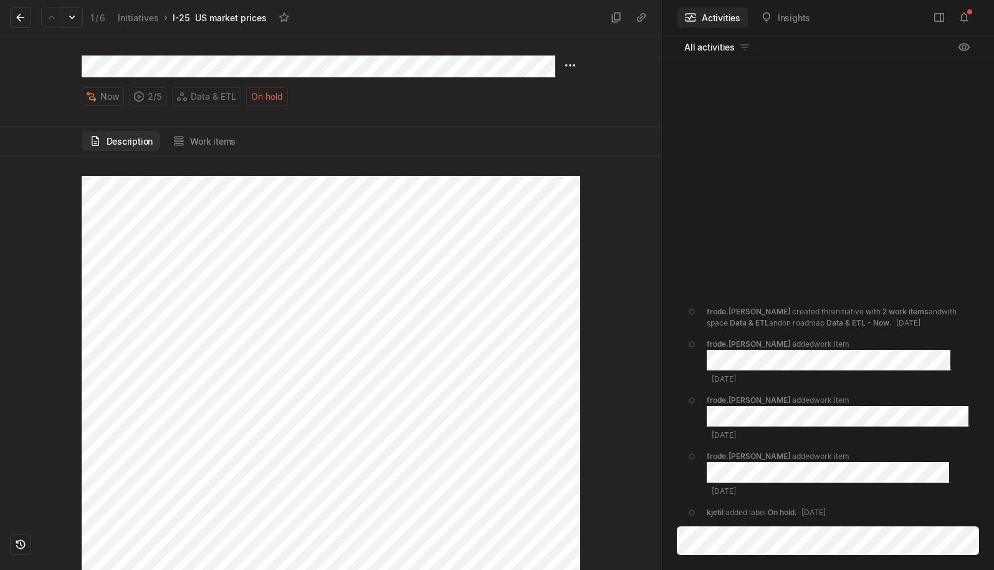
click at [258, 129] on div "Description Work items" at bounding box center [331, 140] width 499 height 29
click at [222, 142] on button "Work items" at bounding box center [204, 141] width 78 height 20
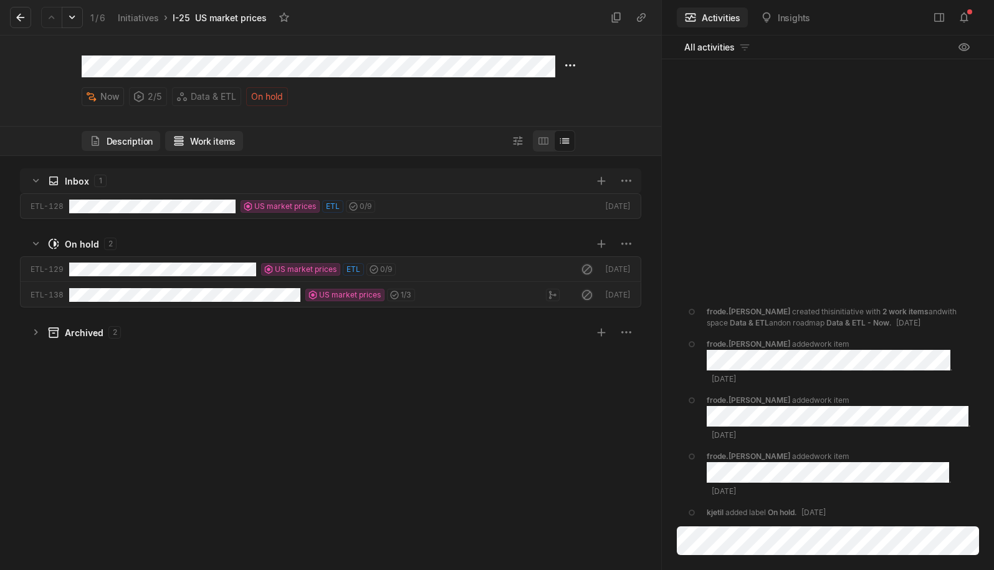
click at [134, 141] on button "Description" at bounding box center [121, 141] width 79 height 20
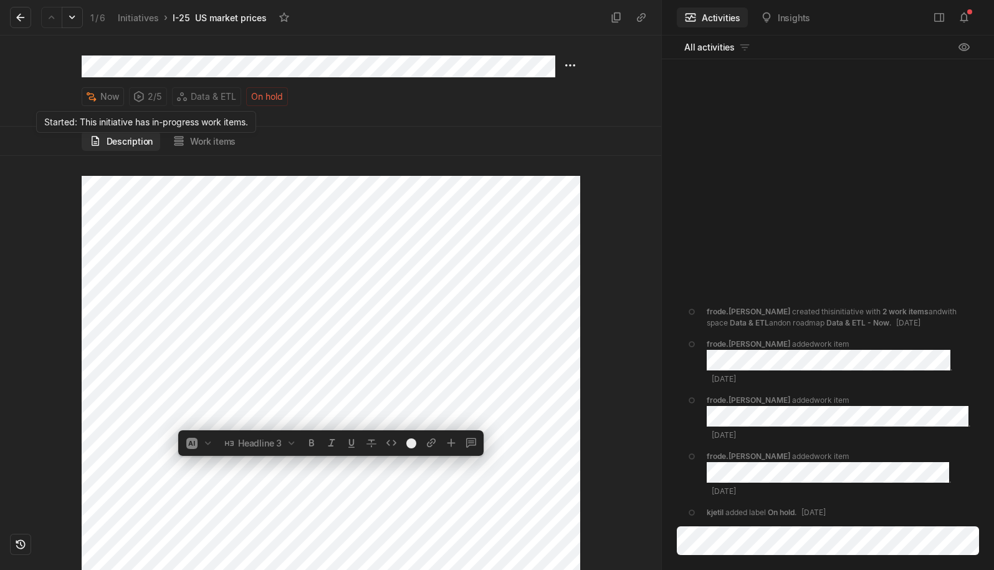
click at [150, 96] on div "2 / 5" at bounding box center [148, 96] width 38 height 19
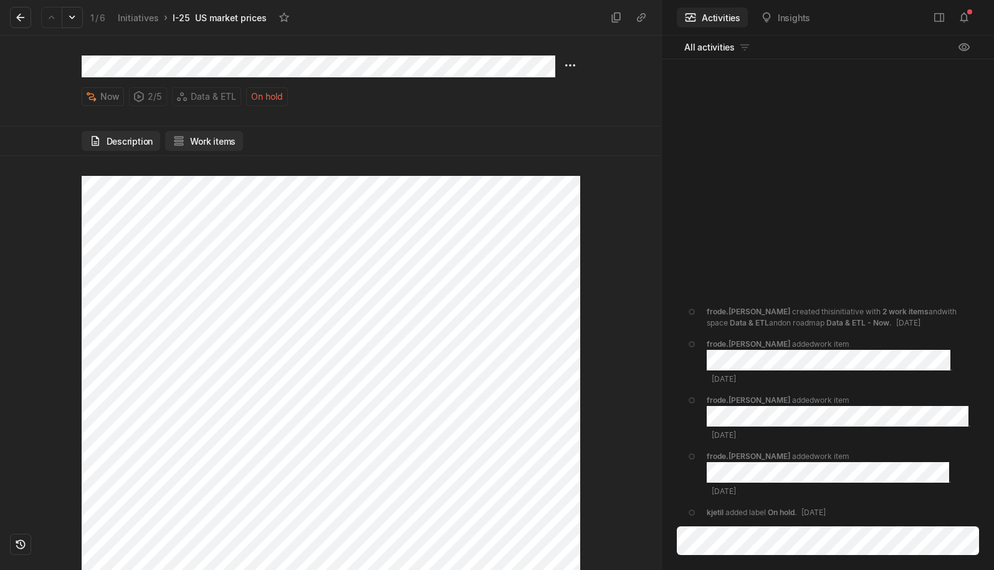
click at [201, 146] on button "Work items" at bounding box center [204, 141] width 78 height 20
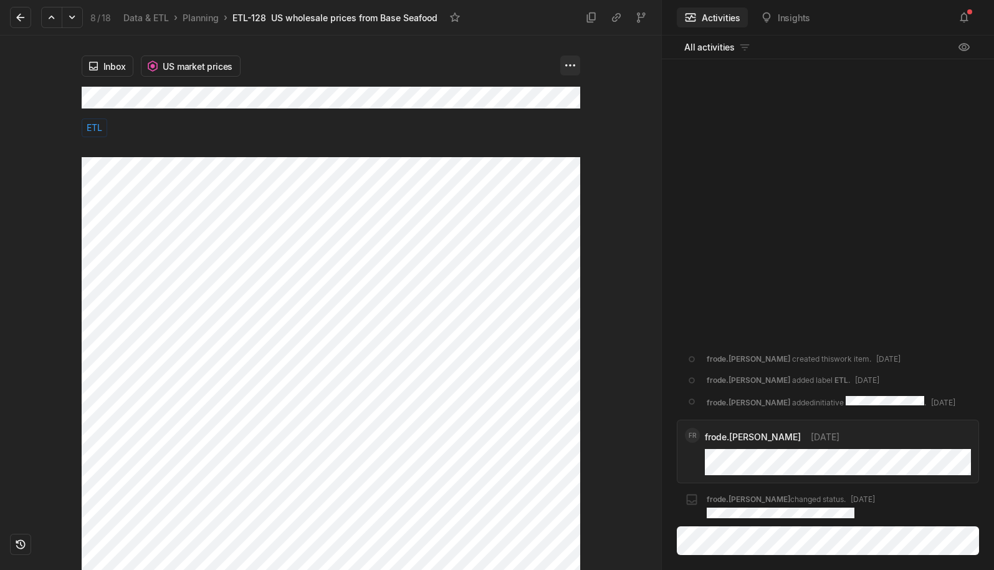
click at [562, 63] on html "Kontali Search / Updates 4 g then u My work = Feedback g then f Roadmaps g then…" at bounding box center [497, 285] width 994 height 570
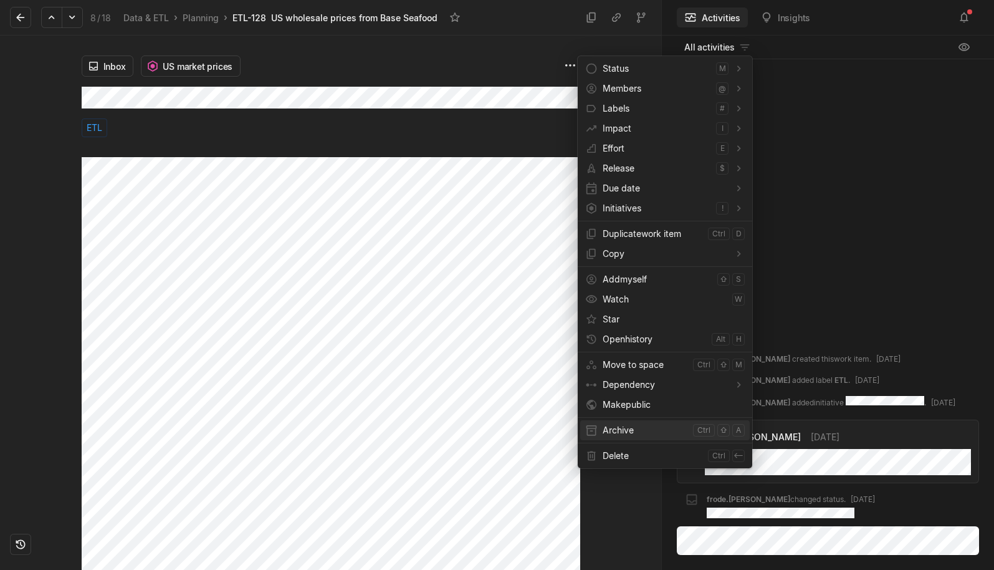
click at [606, 429] on span "Archive" at bounding box center [645, 430] width 85 height 20
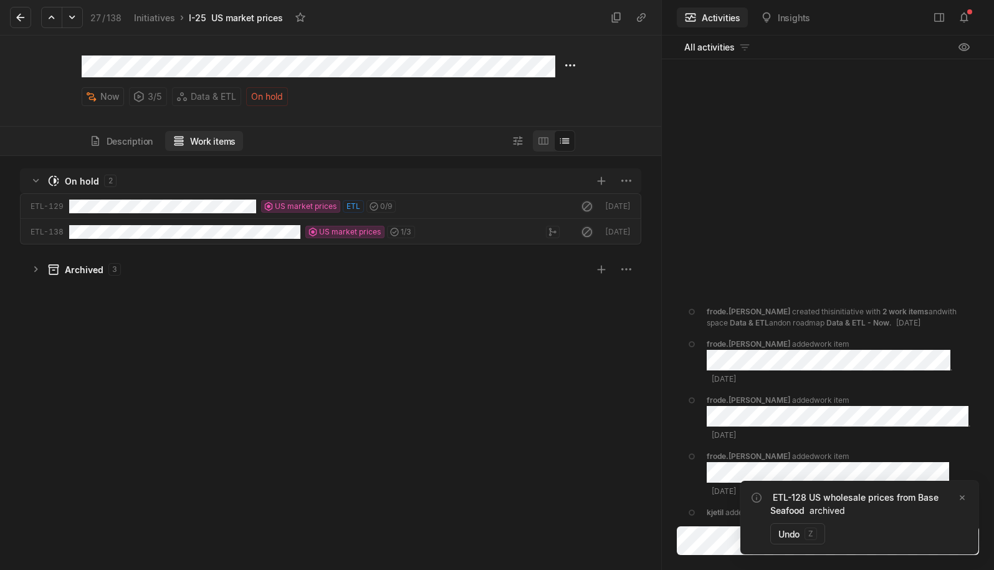
scroll to position [408, 655]
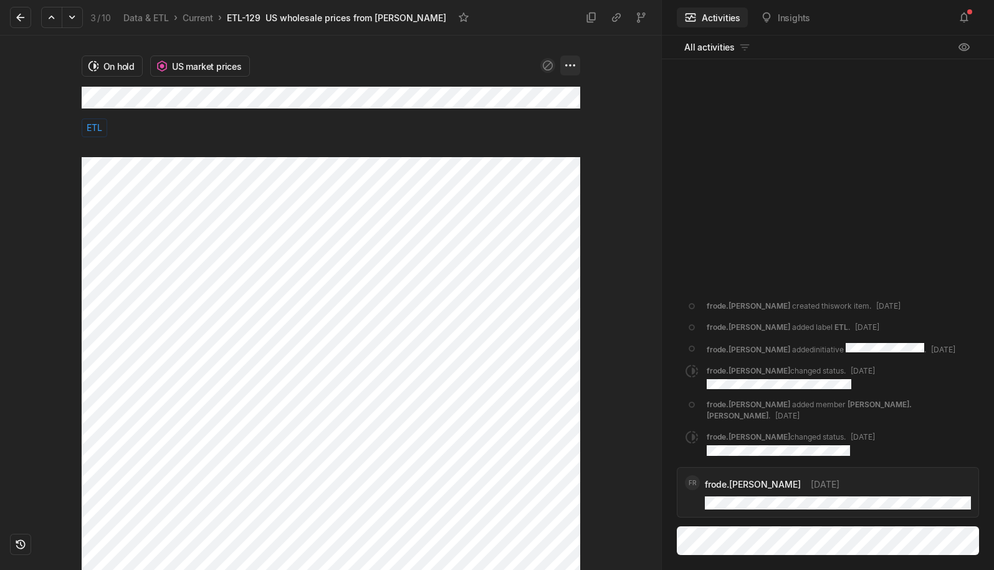
click at [570, 65] on html "Kontali Search / Updates 4 g then u My work = Feedback g then f Roadmaps g then…" at bounding box center [497, 285] width 994 height 570
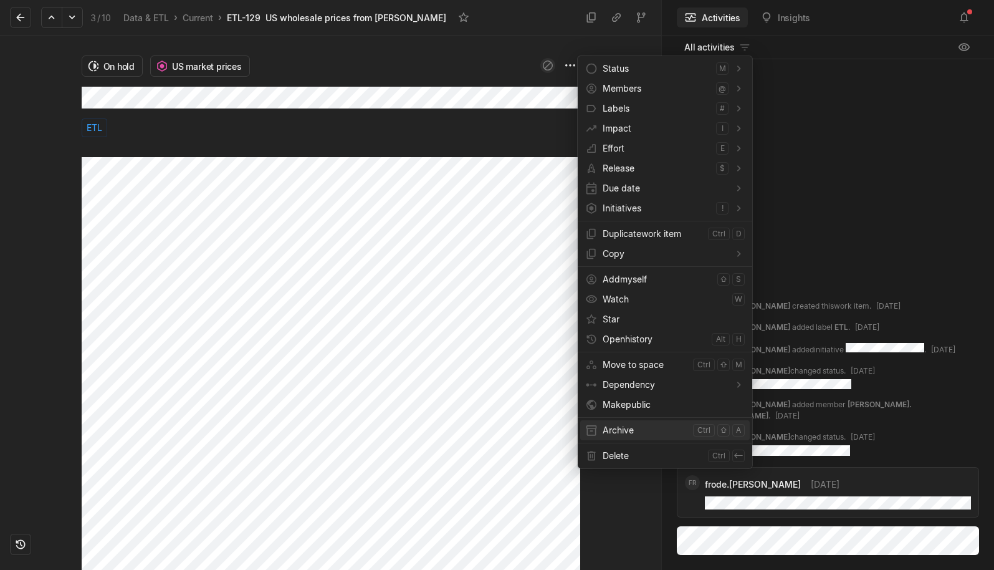
click at [613, 437] on span "Archive" at bounding box center [645, 430] width 85 height 20
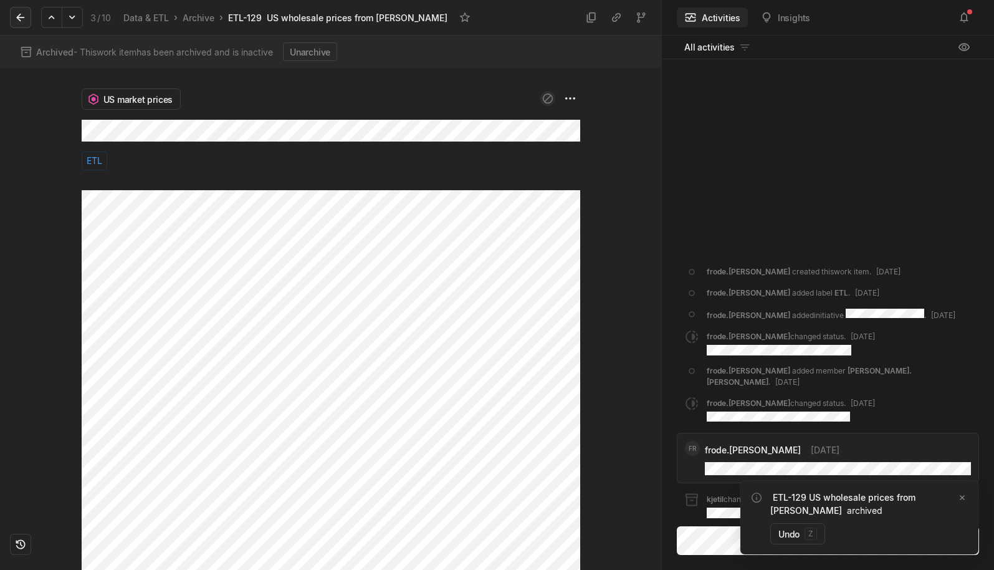
click at [18, 17] on icon at bounding box center [20, 18] width 8 height 8
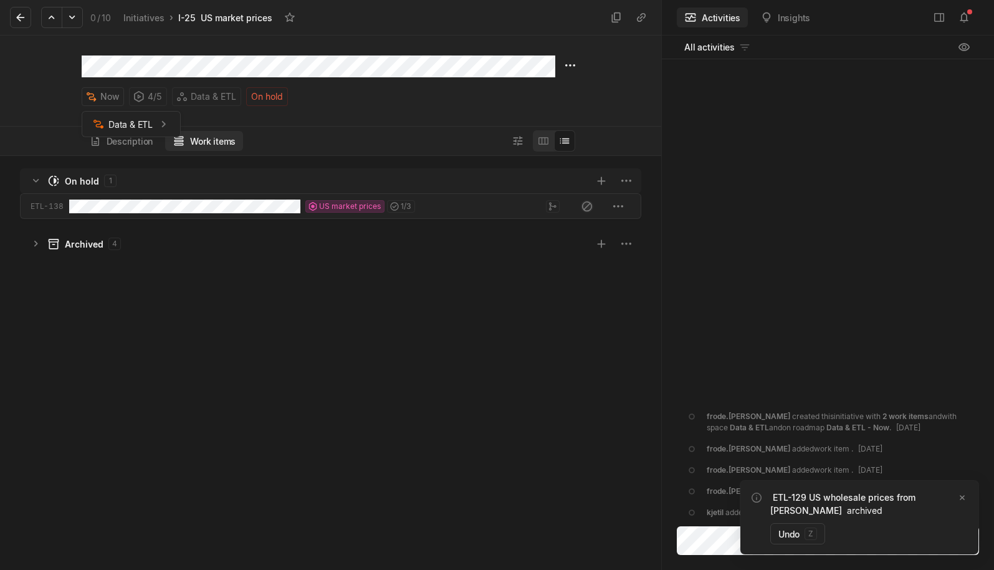
scroll to position [408, 655]
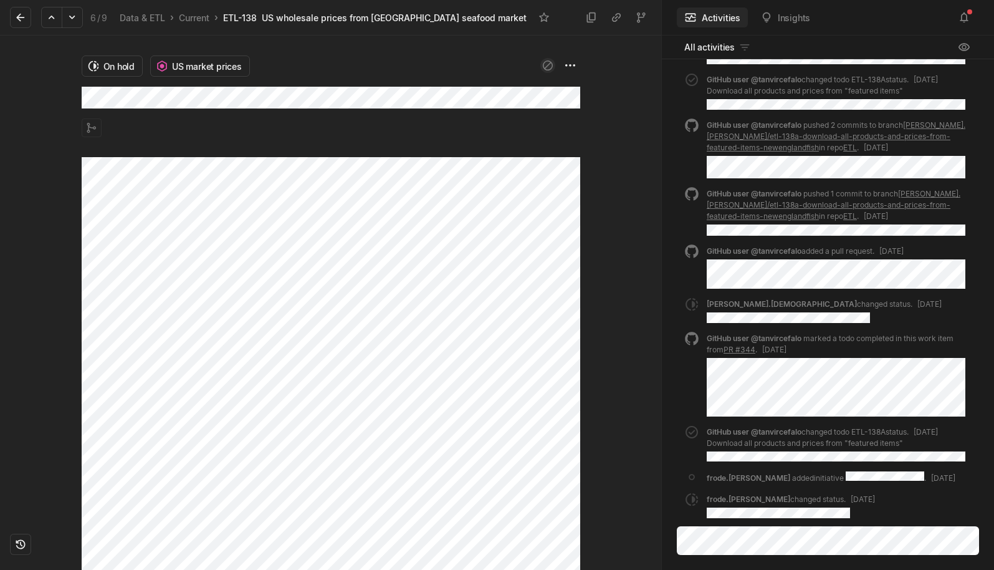
click at [601, 98] on div "On hold US market prices" at bounding box center [330, 303] width 661 height 534
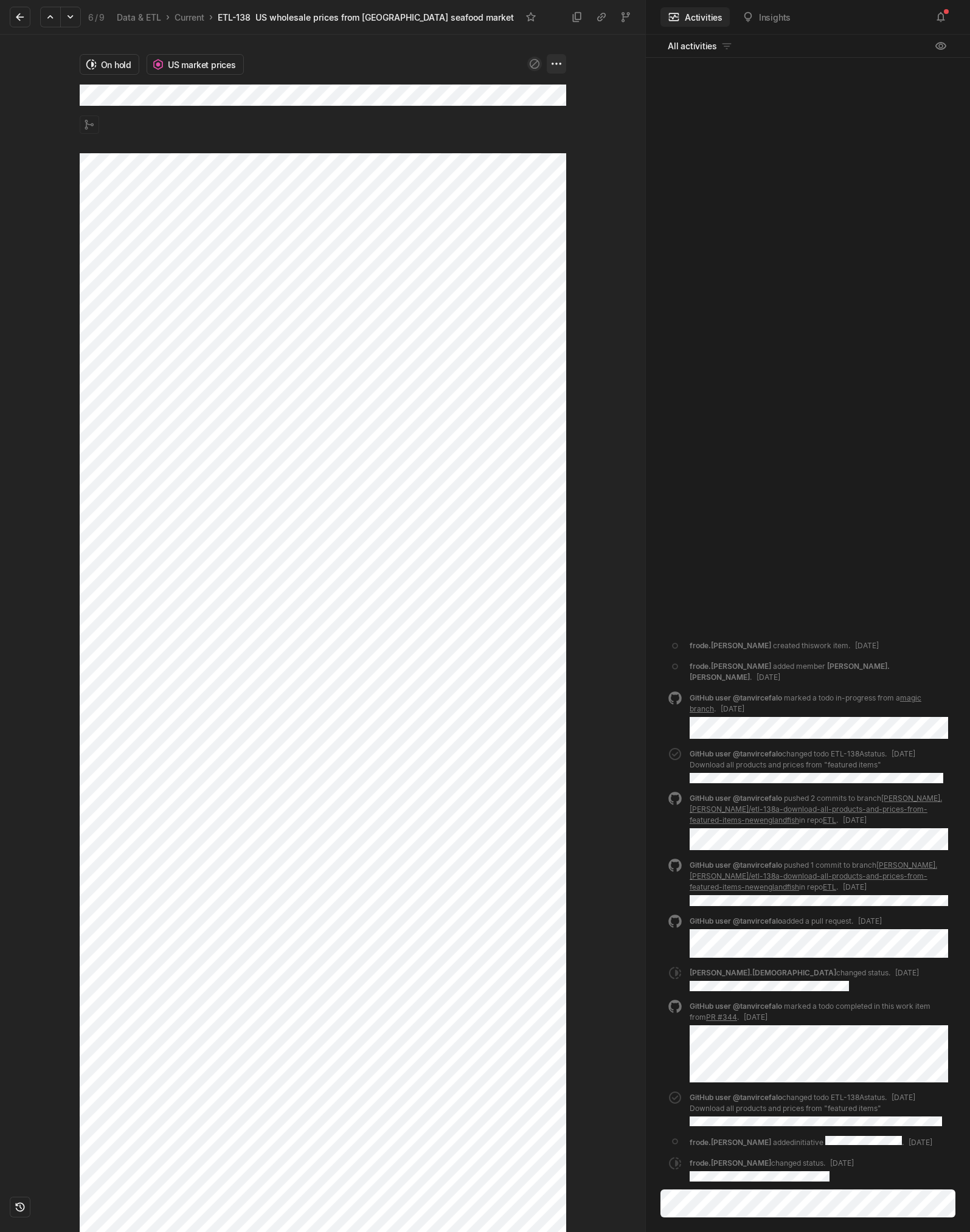
click at [553, 66] on html "Kontali Search / Updates 4 g then u My work = Feedback g then f Roadmaps g then…" at bounding box center [485, 616] width 970 height 1232
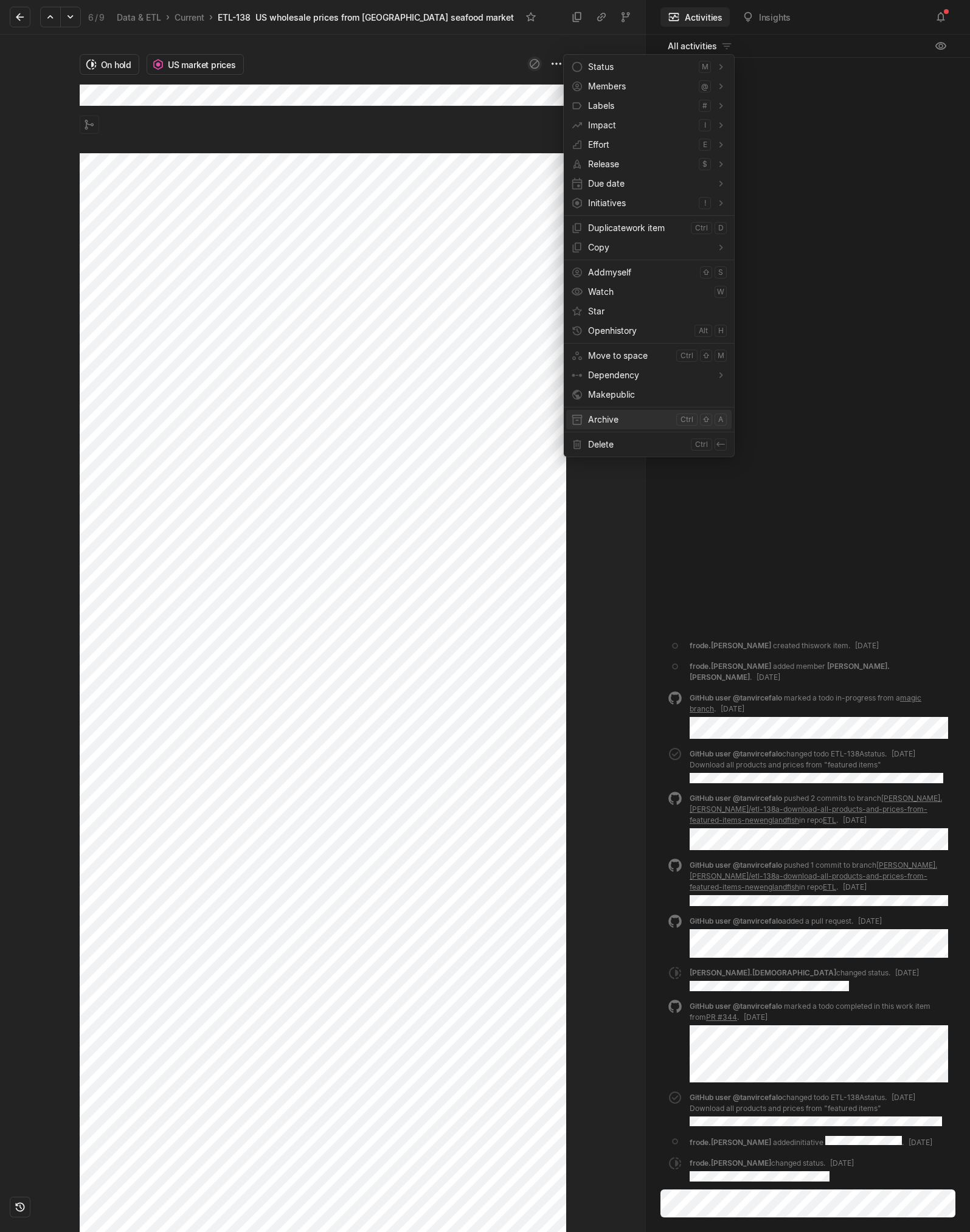
click at [612, 416] on span "Archive" at bounding box center [629, 420] width 83 height 20
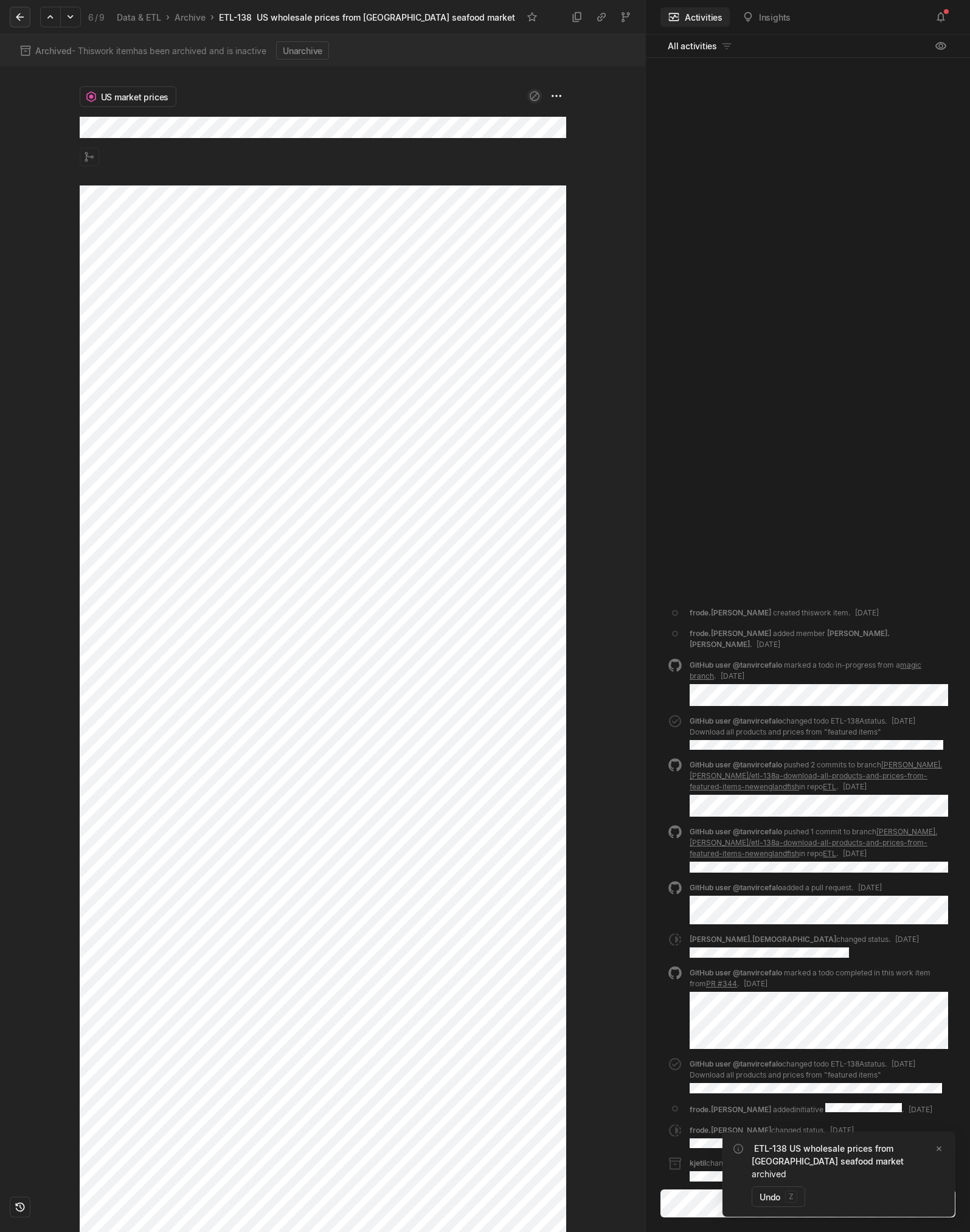
click at [21, 21] on icon at bounding box center [20, 17] width 12 height 12
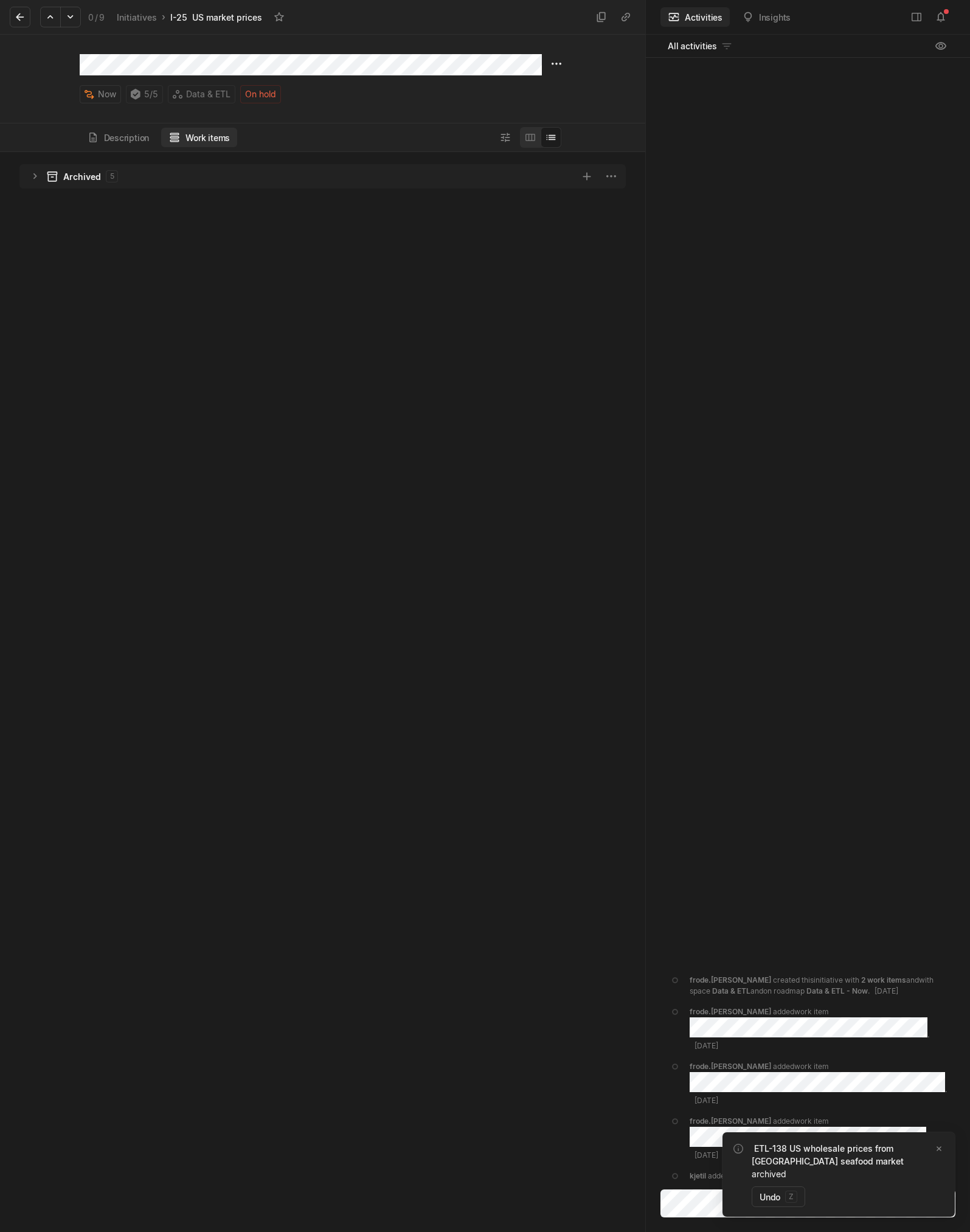
scroll to position [1074, 639]
click at [110, 142] on button "Description" at bounding box center [118, 138] width 77 height 20
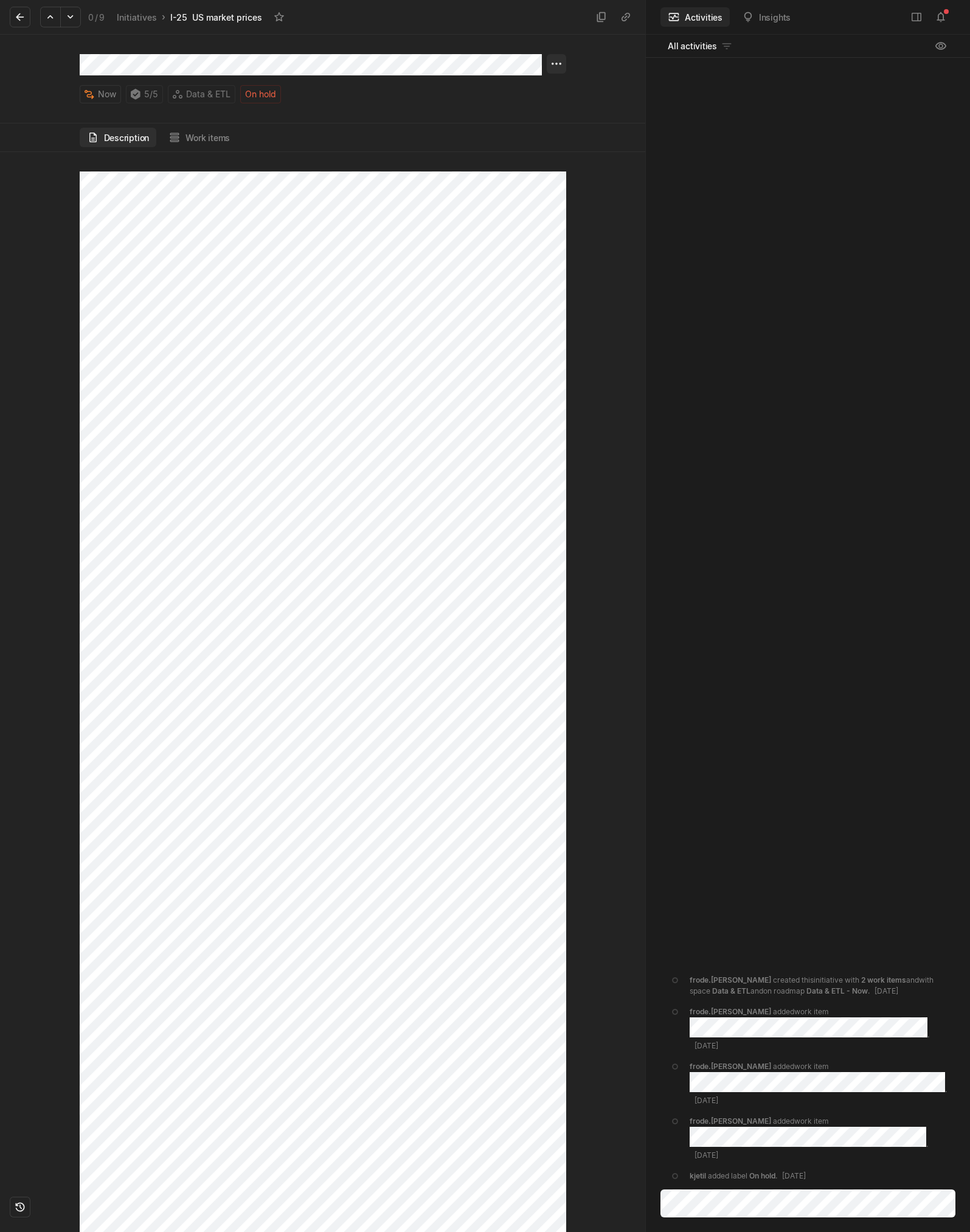
click at [556, 64] on html "Kontali Search / Updates 4 g then u My work = Feedback g then f Roadmaps g then…" at bounding box center [485, 616] width 970 height 1232
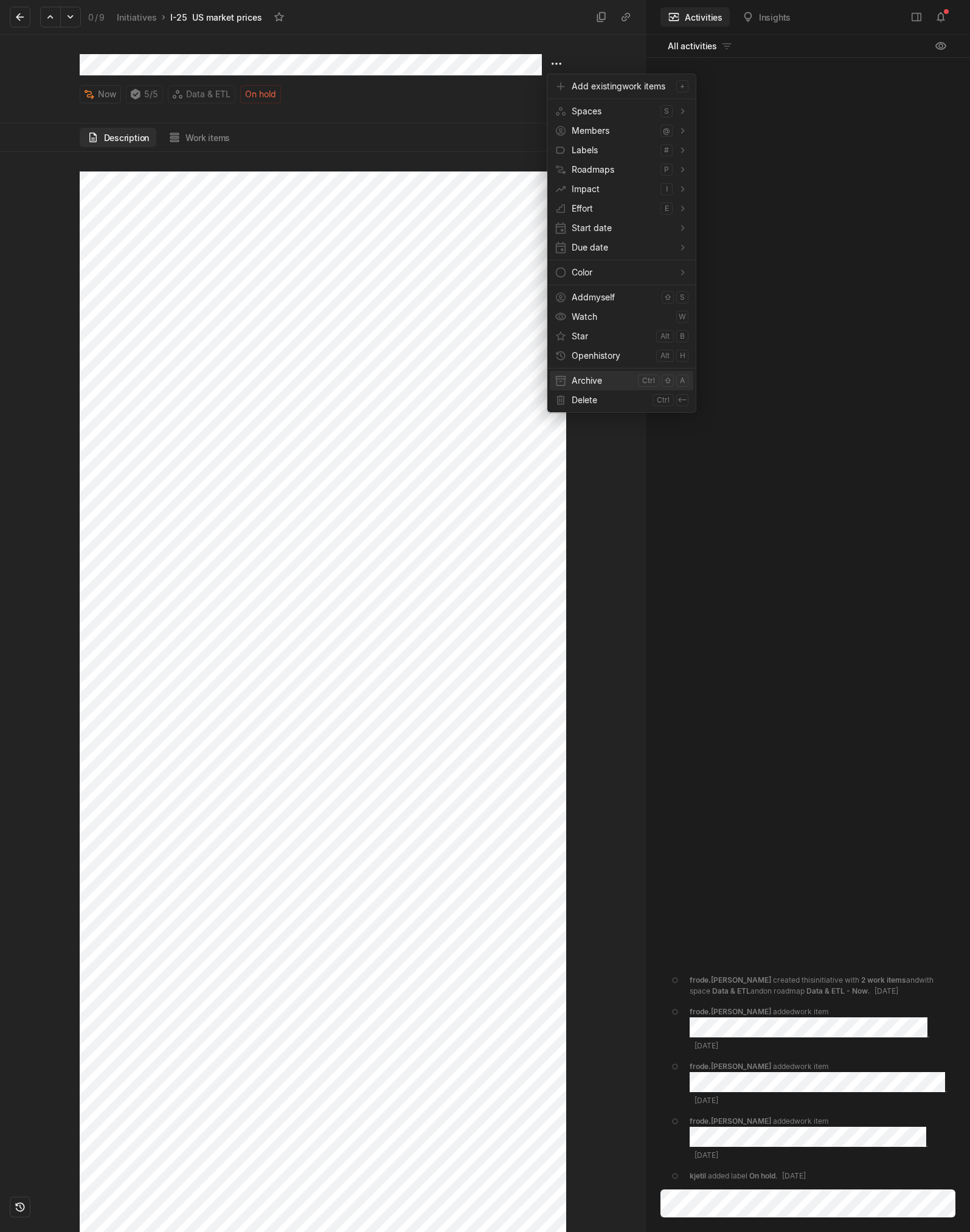
click at [596, 386] on span "Archive" at bounding box center [602, 381] width 61 height 20
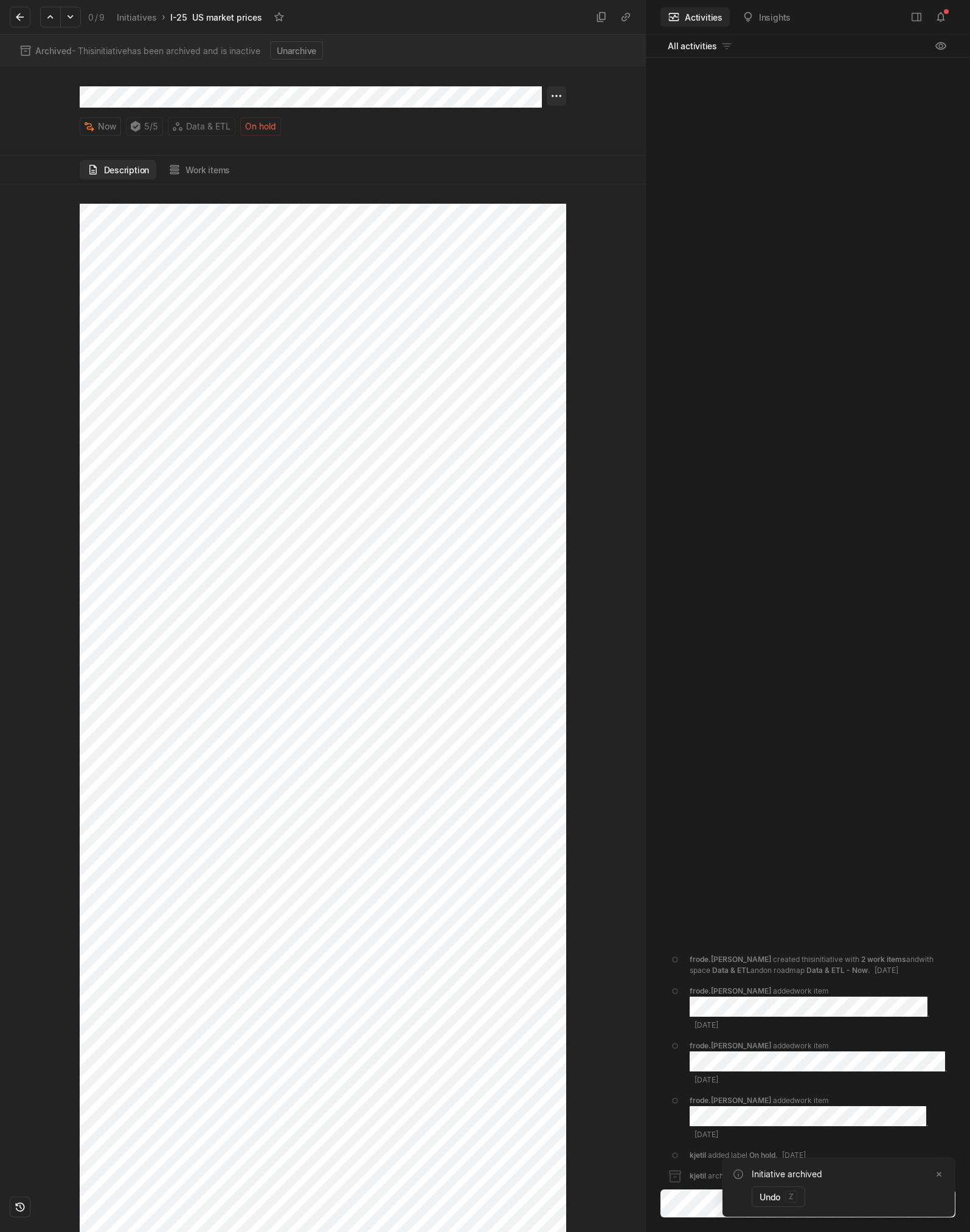
click at [555, 95] on html "Kontali Search / Updates 4 g then u My work = Feedback g then f Roadmaps g then…" at bounding box center [485, 616] width 970 height 1232
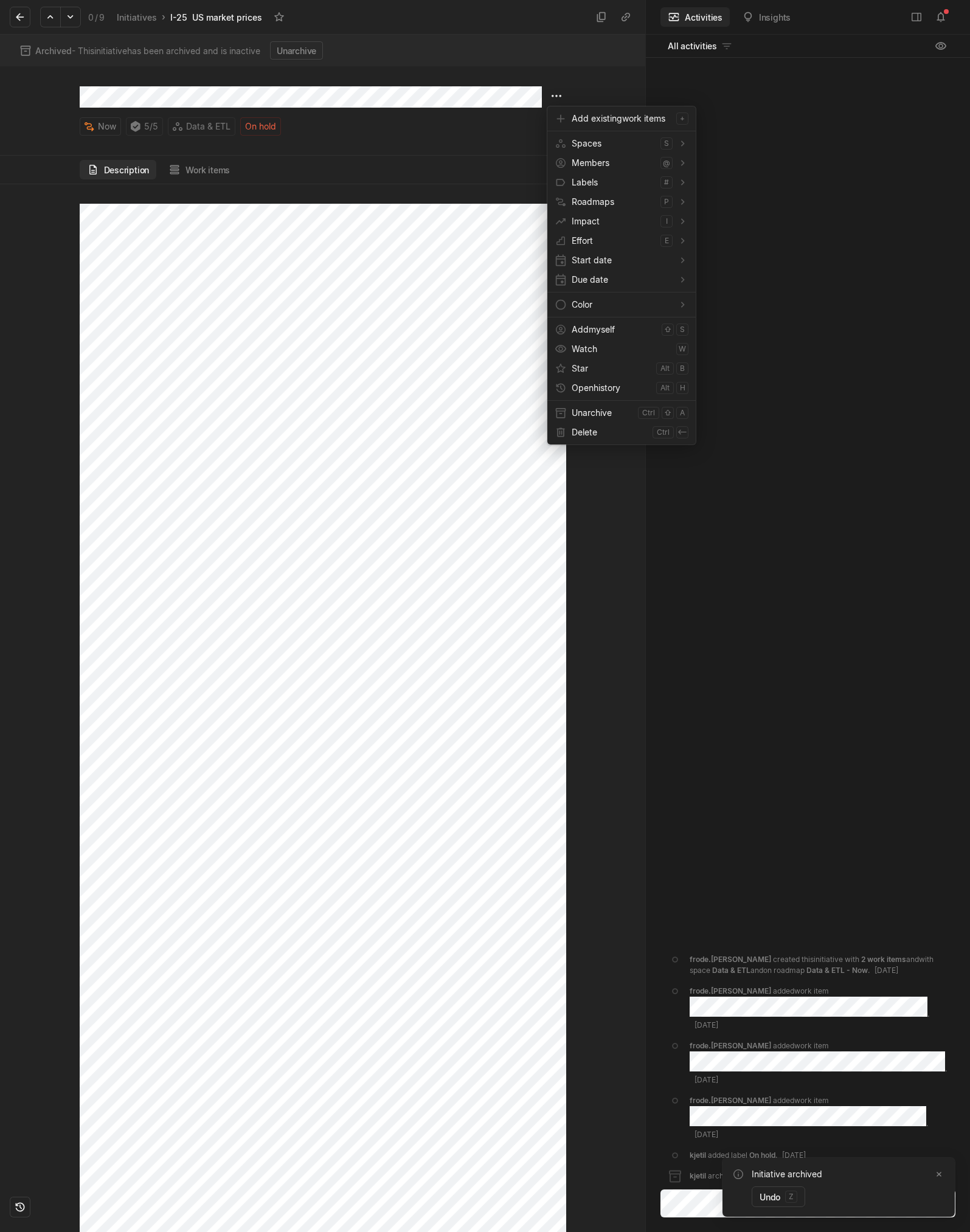
click at [417, 471] on html "Kontali Search / Updates 4 g then u My work = Feedback g then f Roadmaps g then…" at bounding box center [485, 616] width 970 height 1232
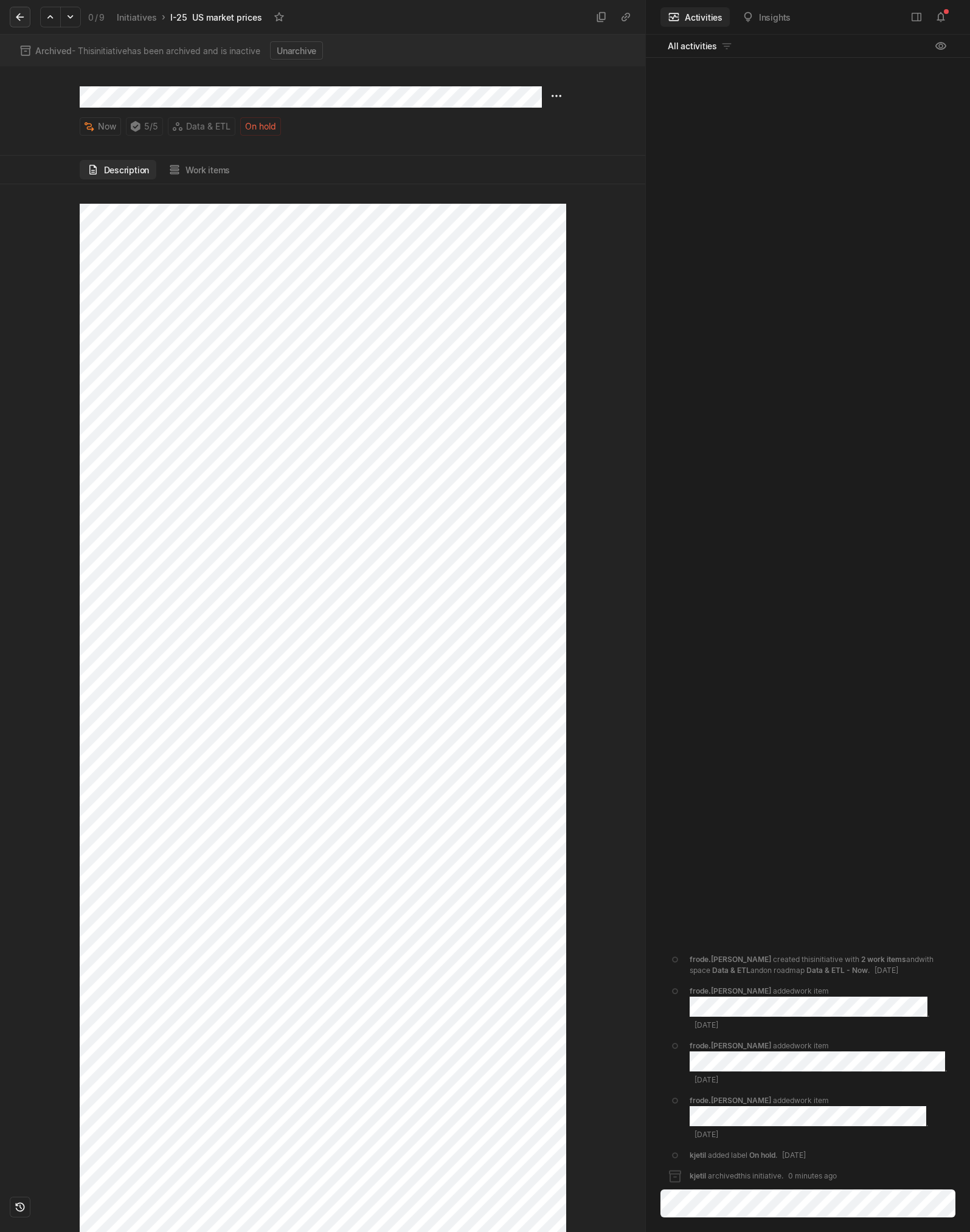
click at [21, 21] on icon at bounding box center [20, 17] width 12 height 12
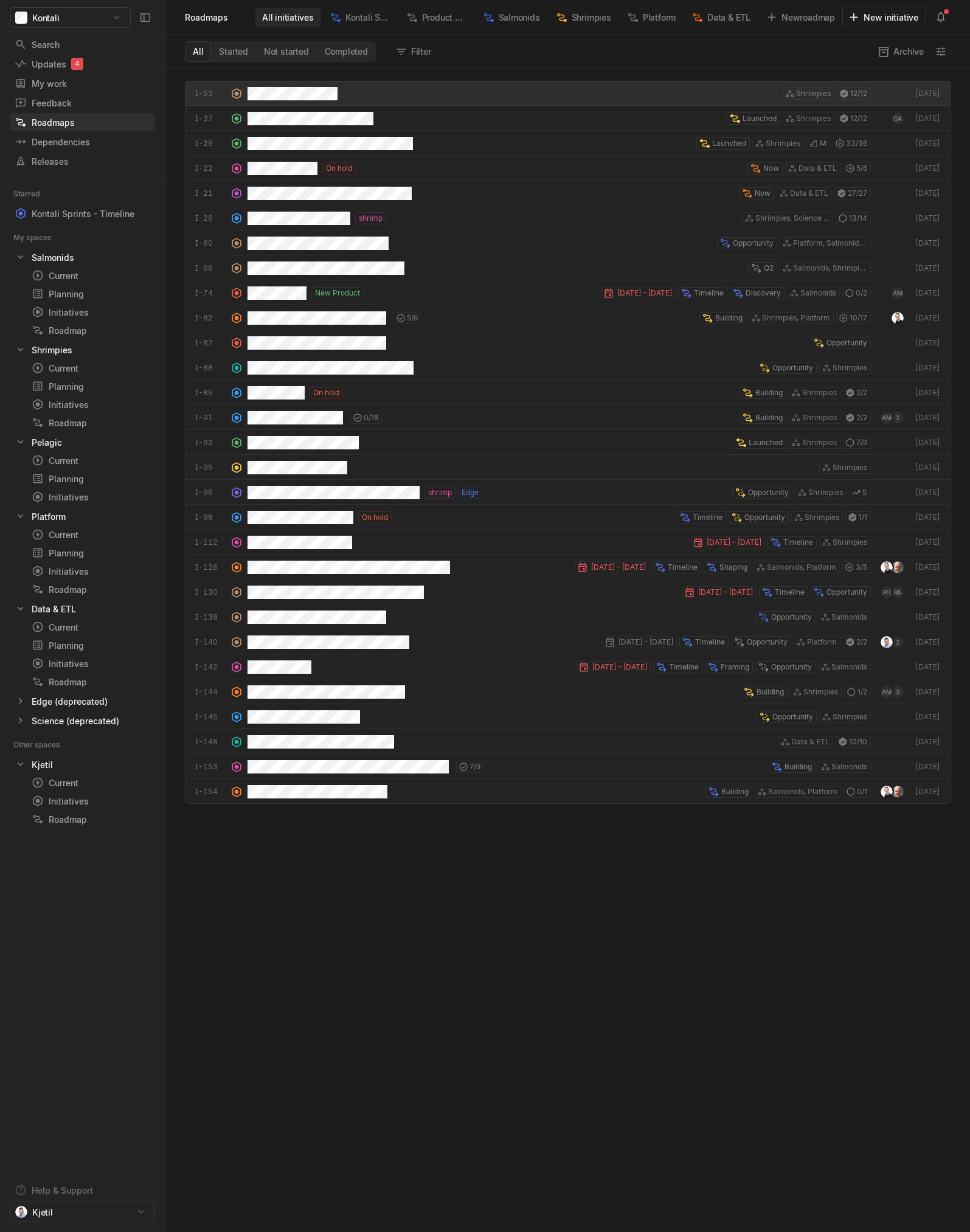
scroll to position [1158, 798]
click at [72, 572] on div "Initiatives" at bounding box center [68, 664] width 74 height 13
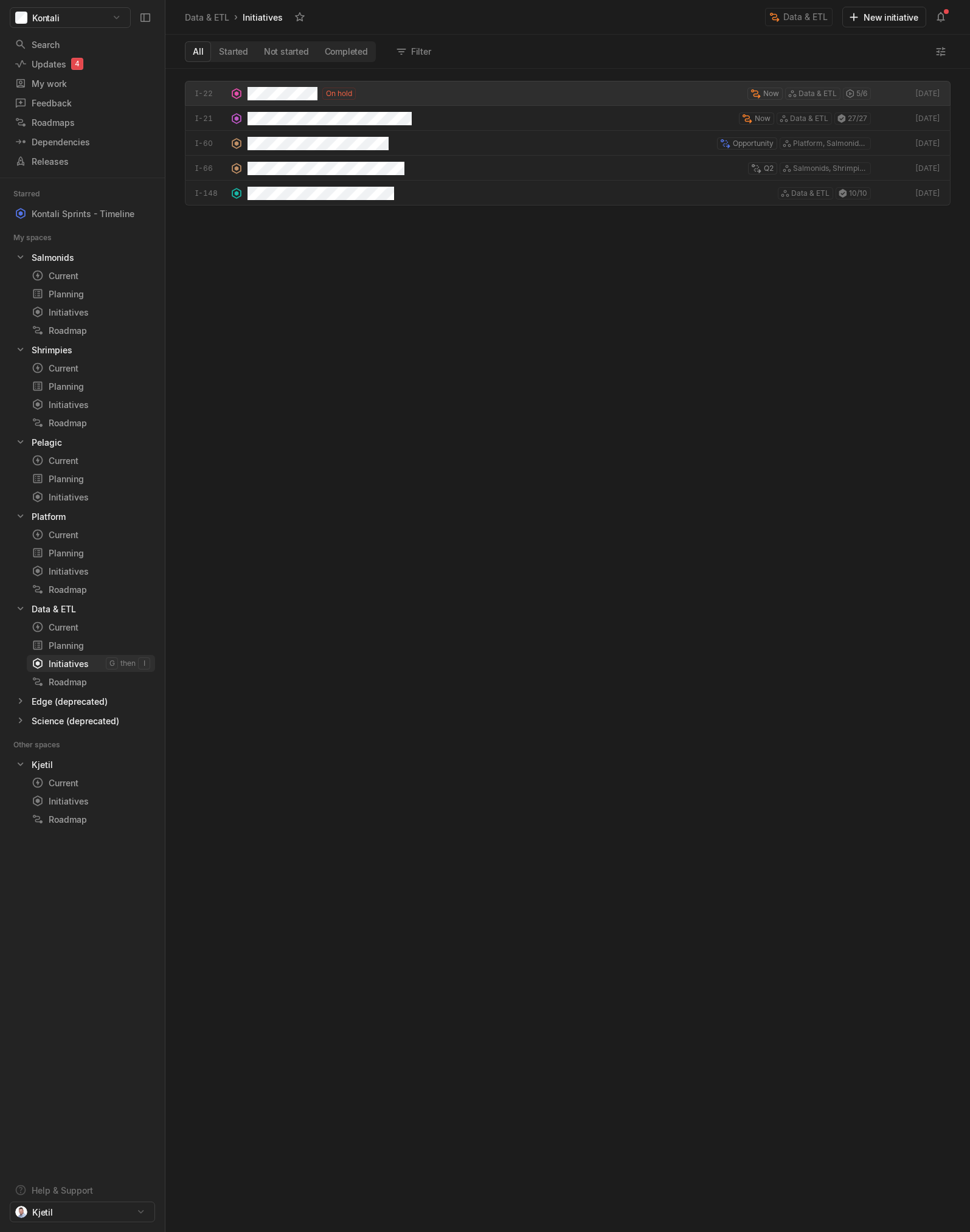
scroll to position [1158, 798]
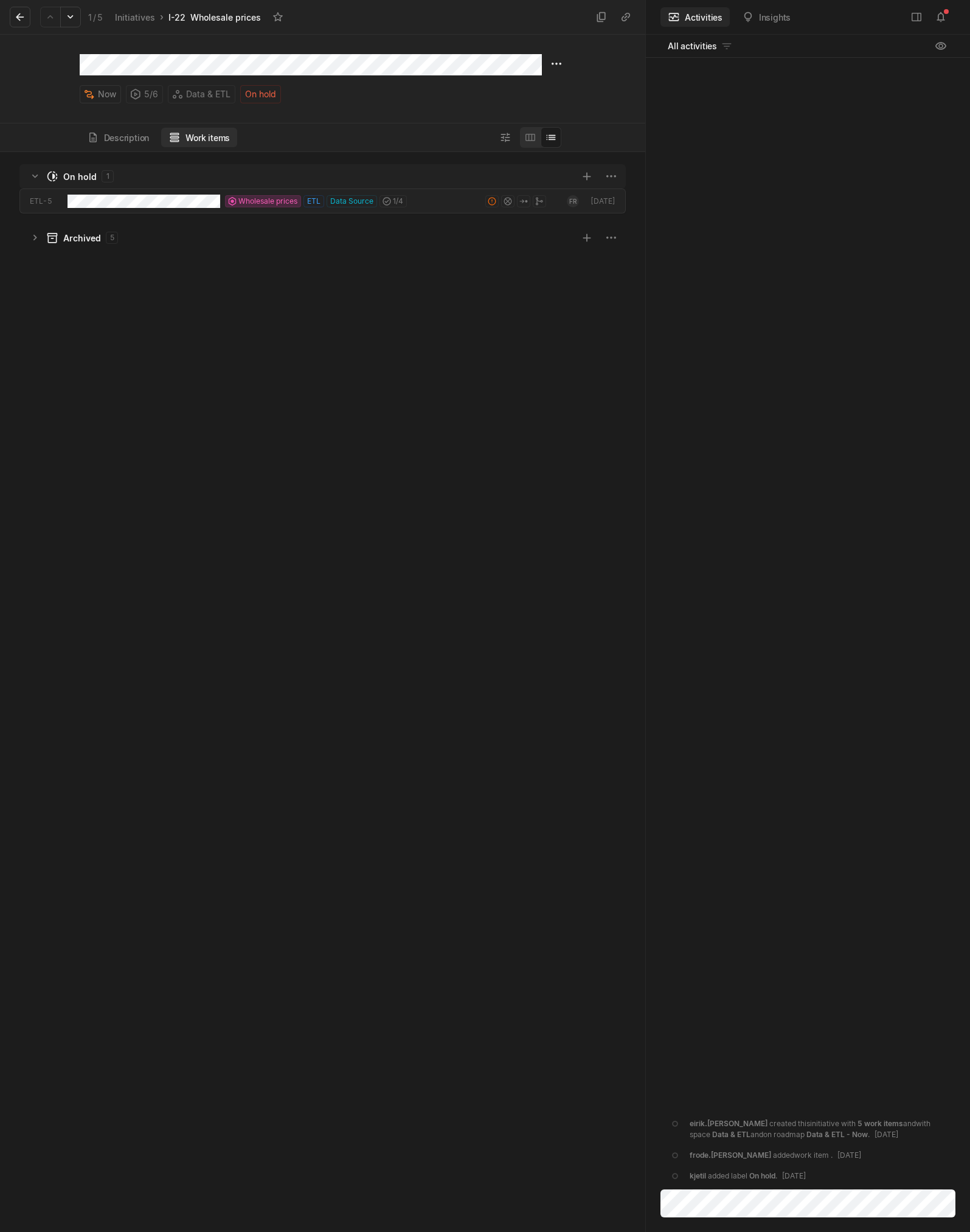
scroll to position [1074, 639]
click at [131, 142] on button "Description" at bounding box center [118, 138] width 77 height 20
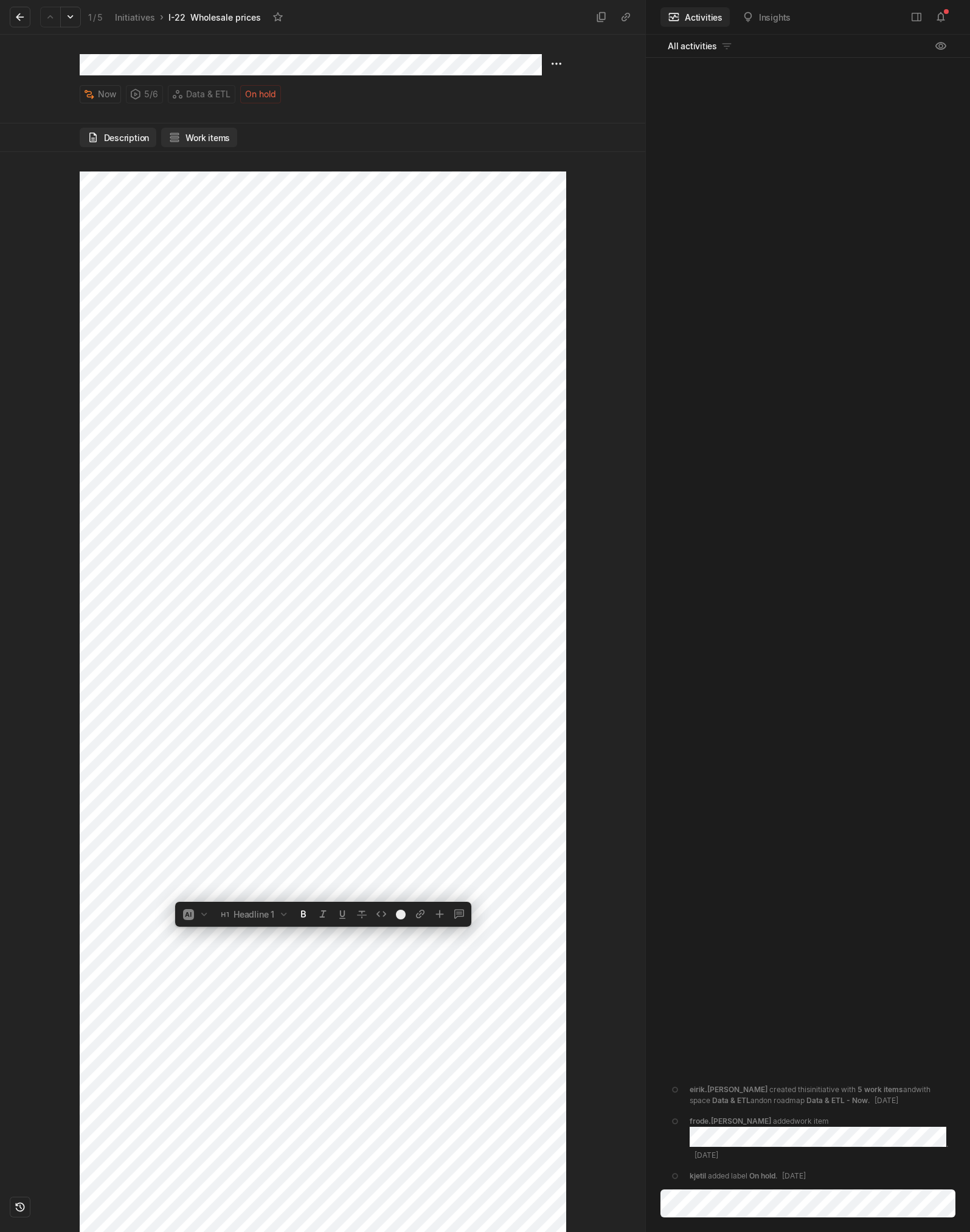
click at [204, 140] on button "Work items" at bounding box center [199, 138] width 76 height 20
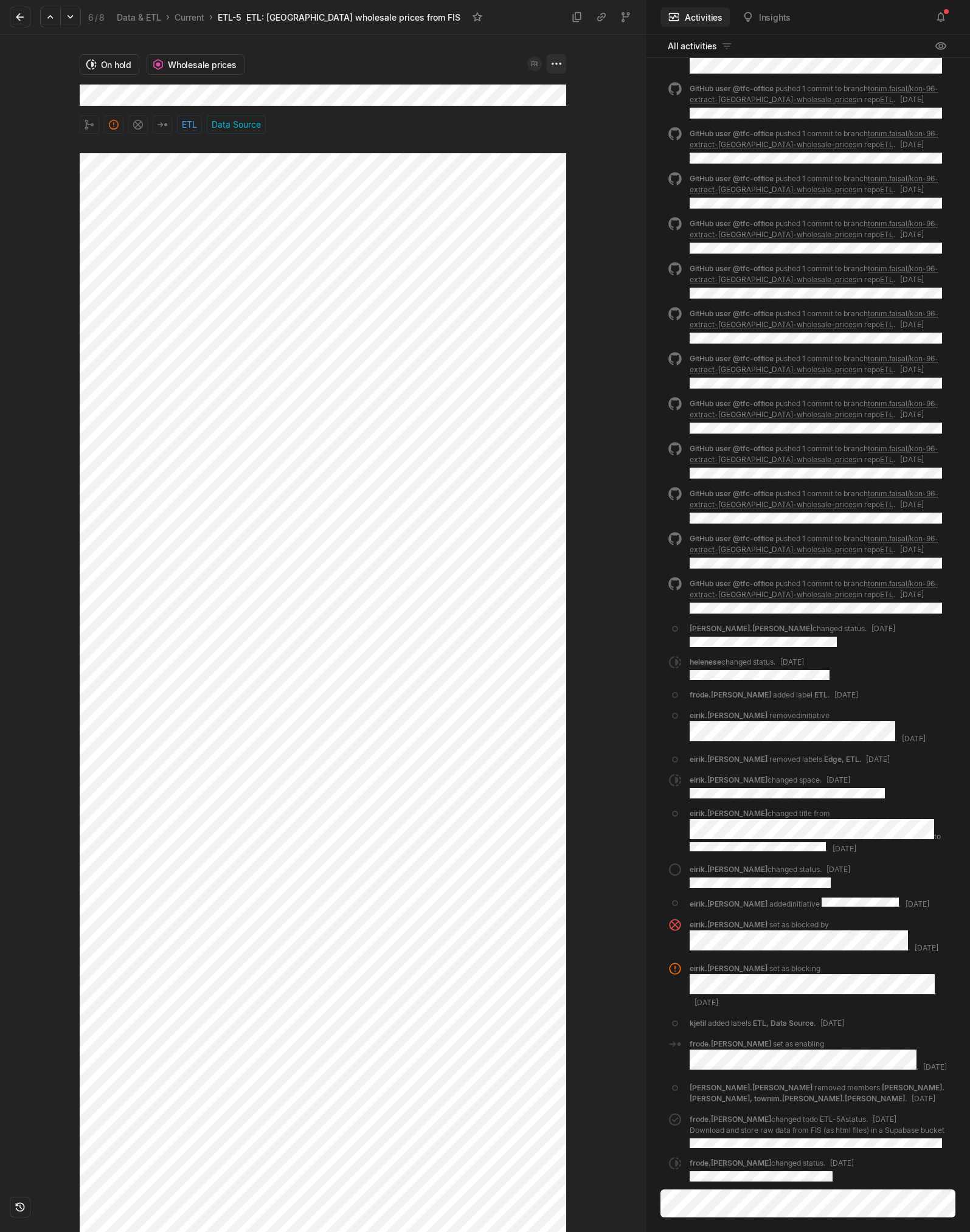
click at [551, 65] on html "Kontali Search / Updates 4 g then u My work = Feedback g then f Roadmaps g then…" at bounding box center [485, 616] width 970 height 1232
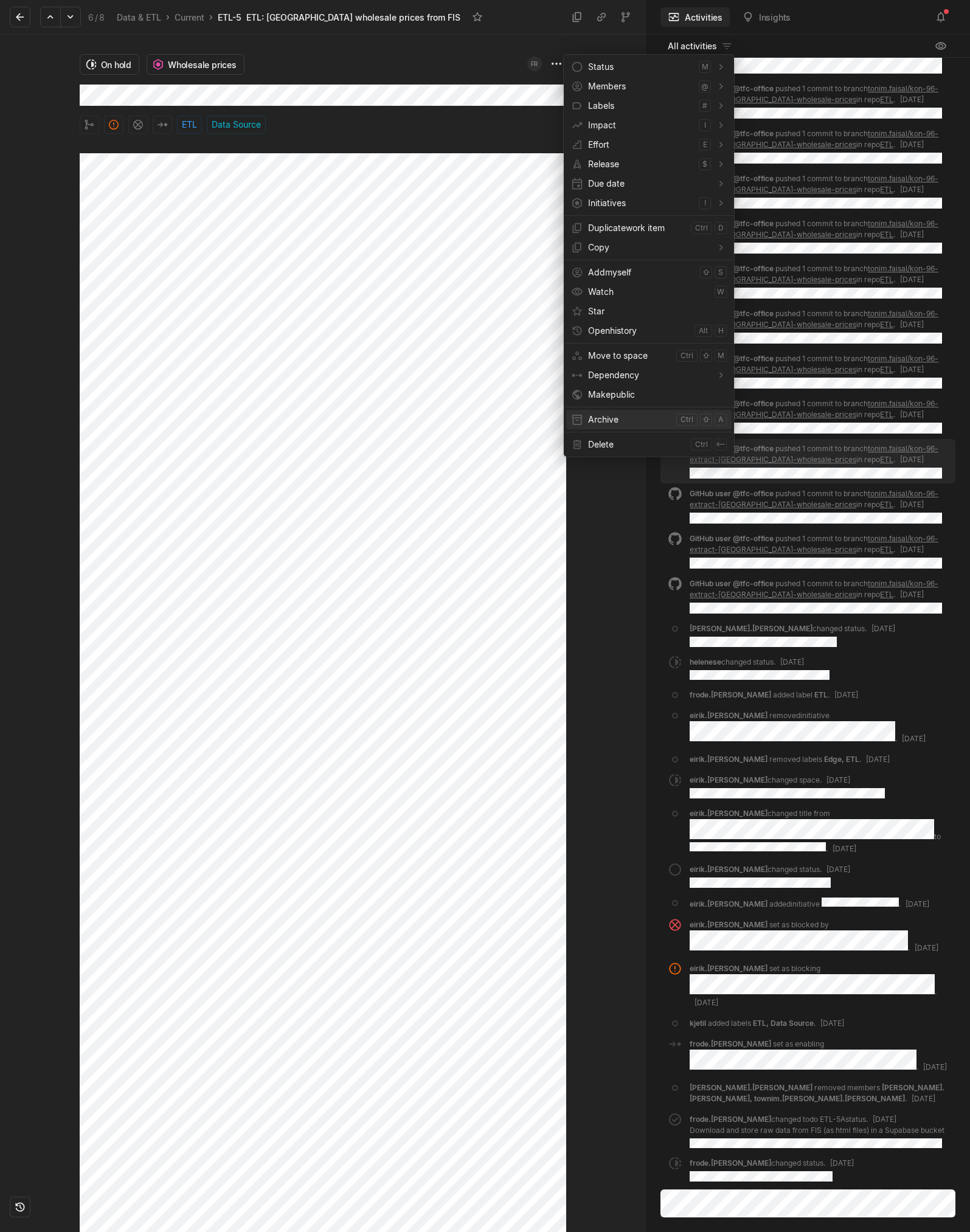
click at [591, 422] on span "Archive" at bounding box center [629, 420] width 83 height 20
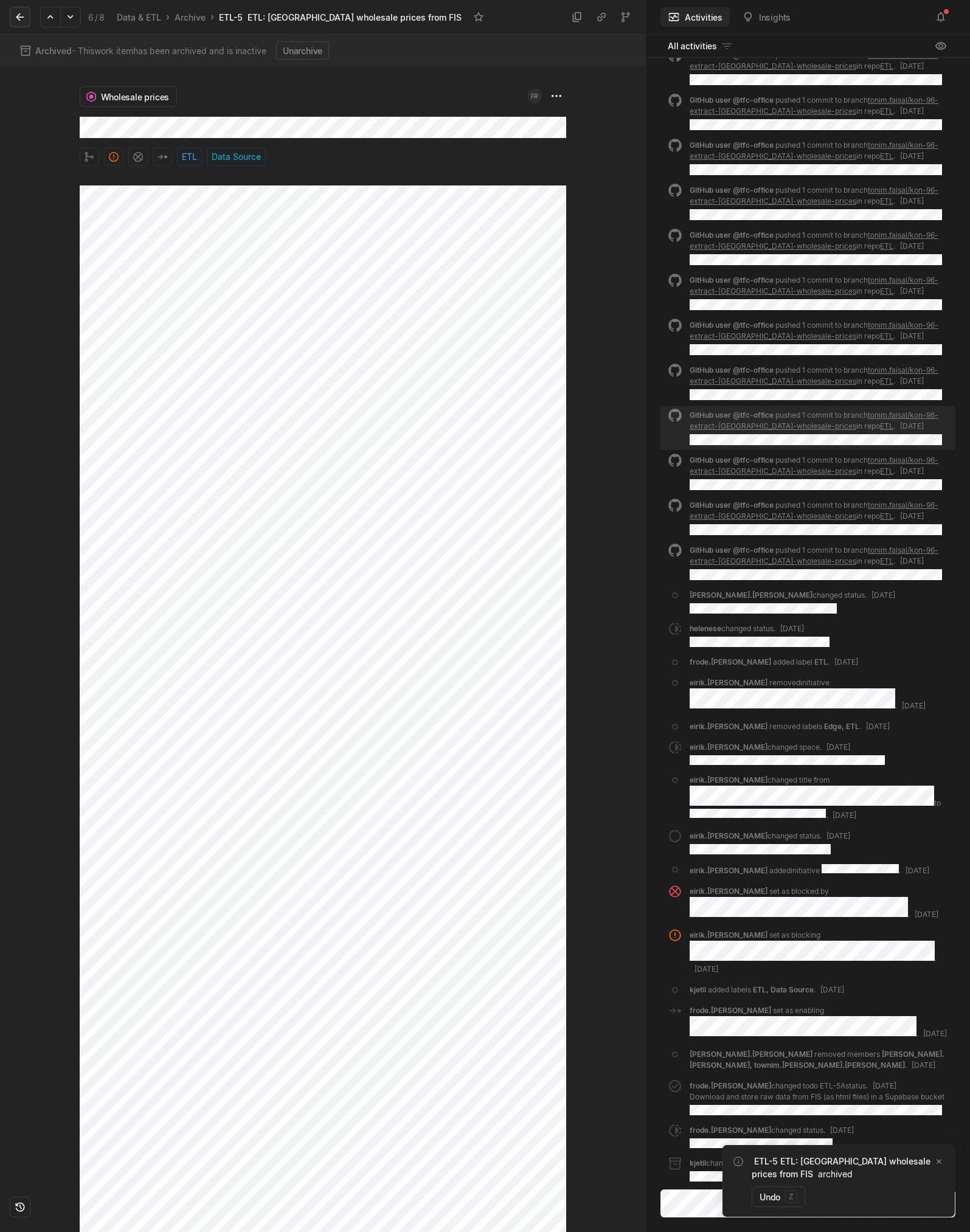
click at [20, 19] on icon at bounding box center [20, 17] width 12 height 12
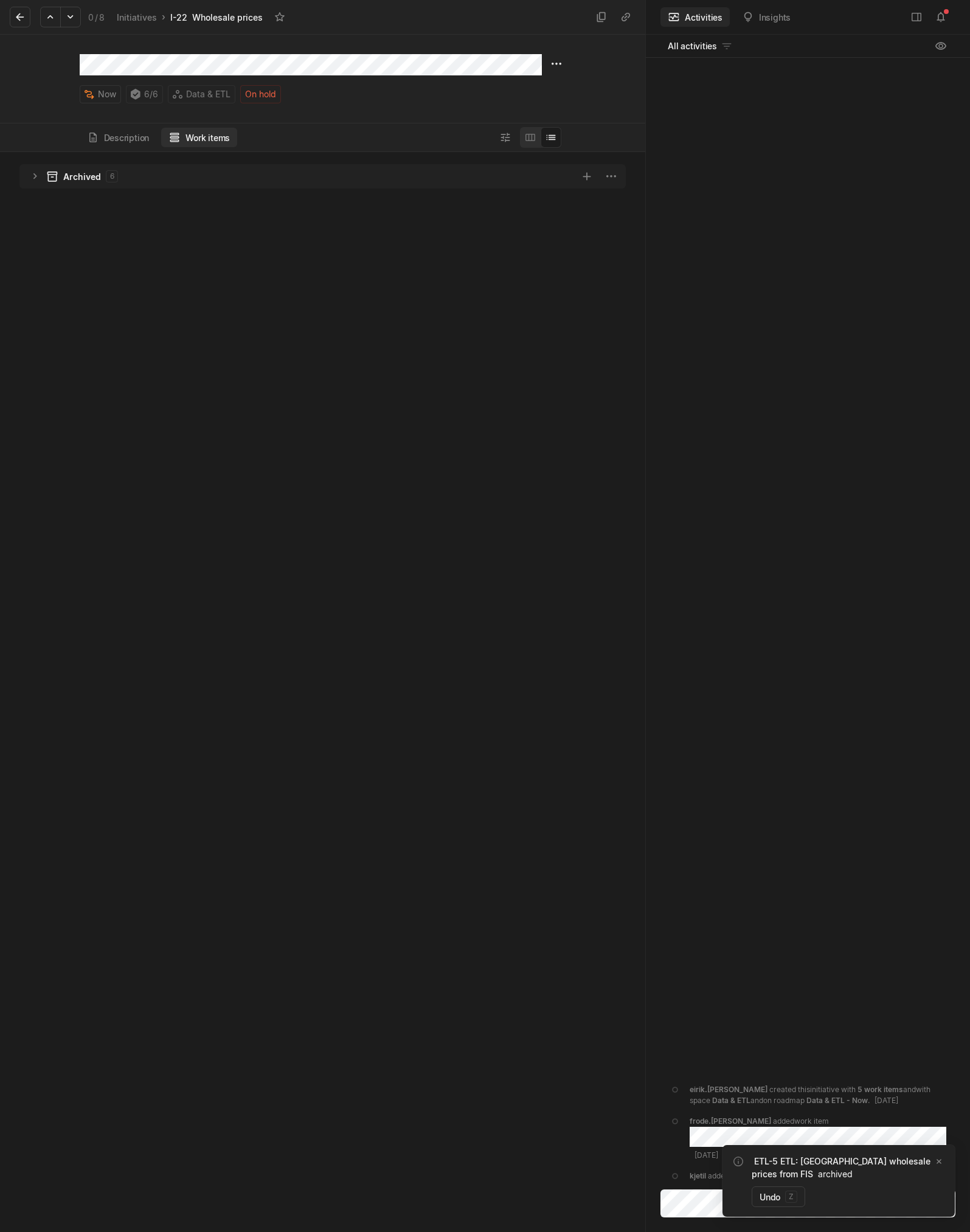
scroll to position [1074, 639]
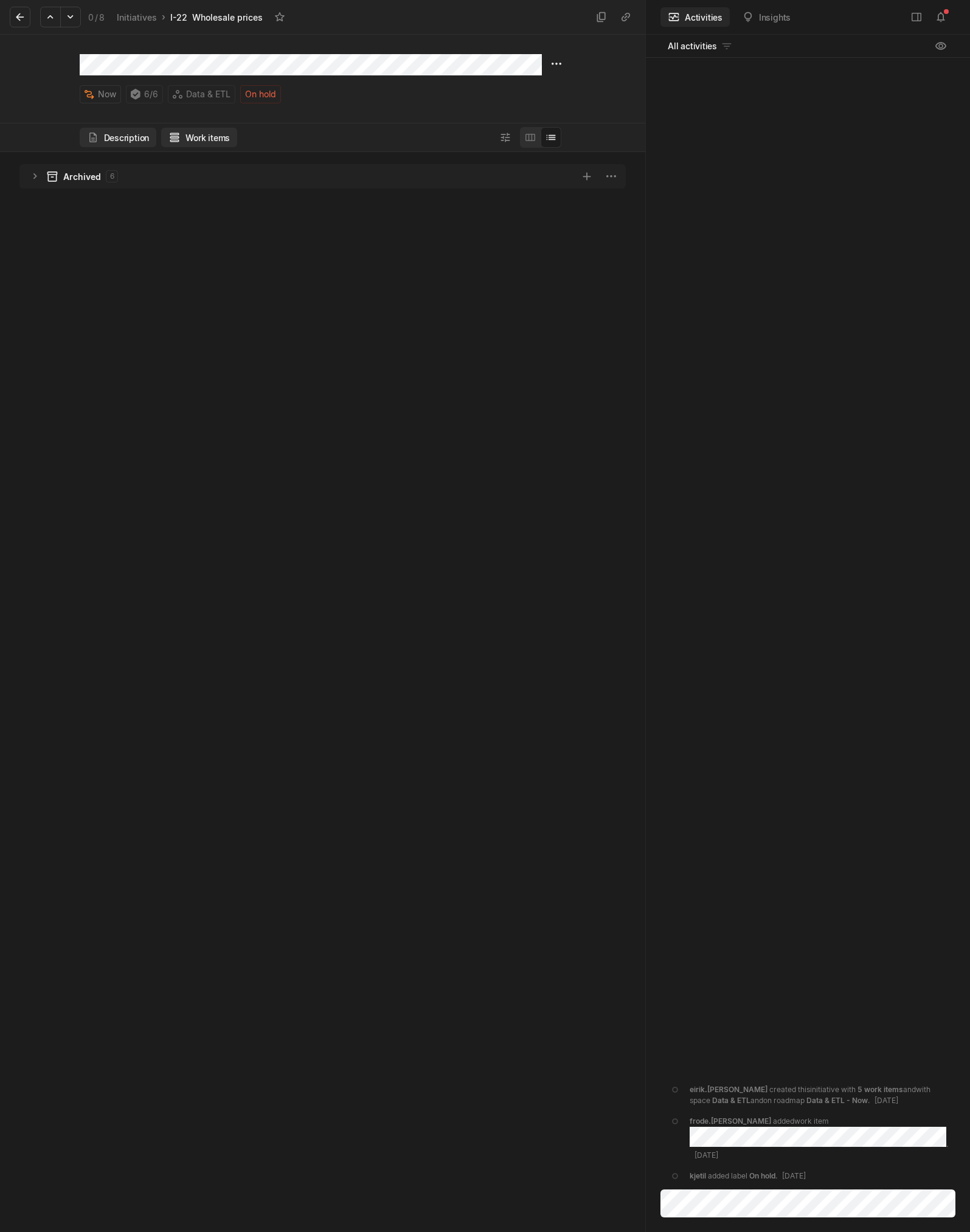
click at [120, 138] on button "Description" at bounding box center [118, 138] width 77 height 20
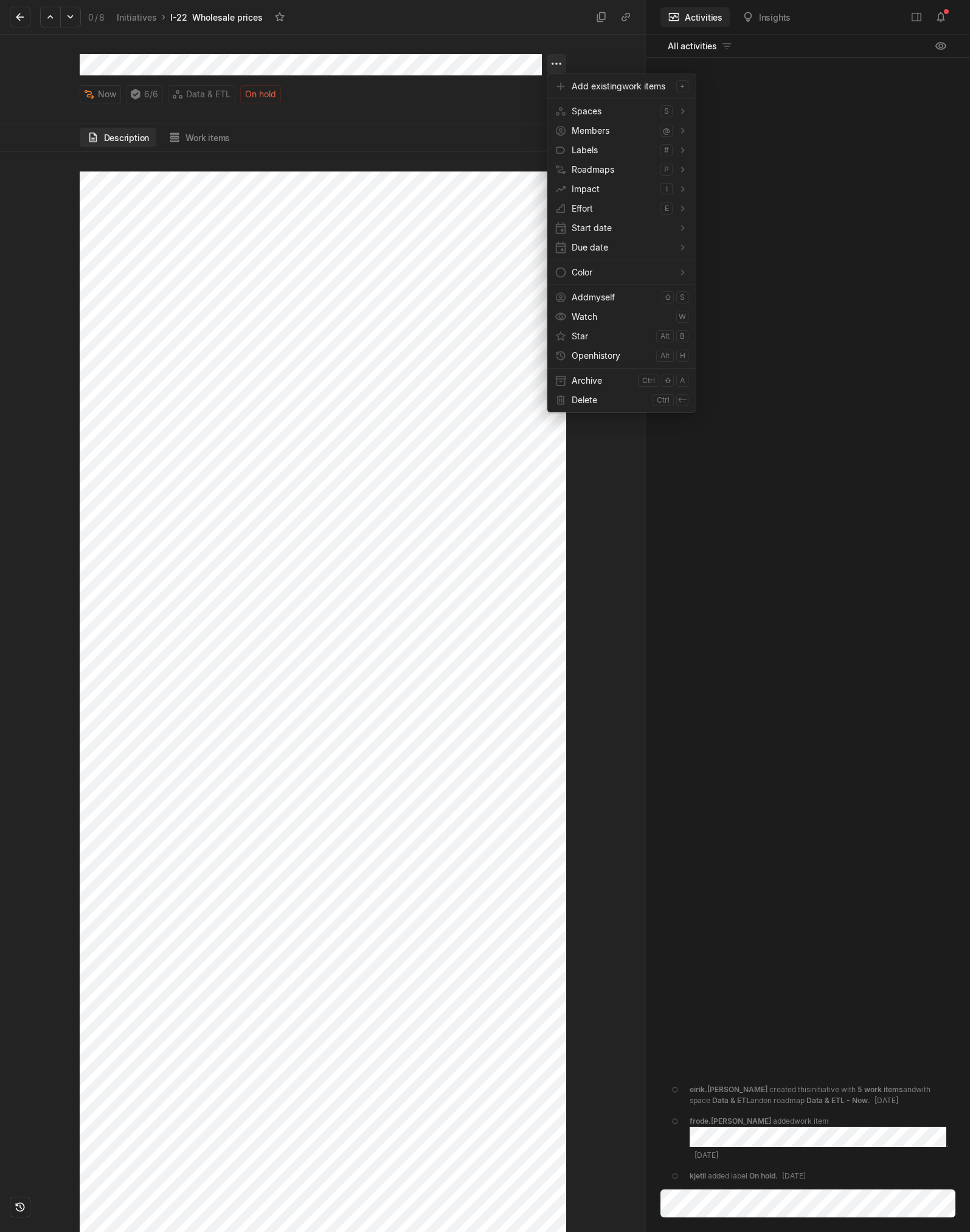
click at [557, 63] on html "Kontali Search / Updates 4 g then u My work = Feedback g then f Roadmaps g then…" at bounding box center [485, 616] width 970 height 1232
click at [610, 390] on span "Archive" at bounding box center [602, 381] width 61 height 20
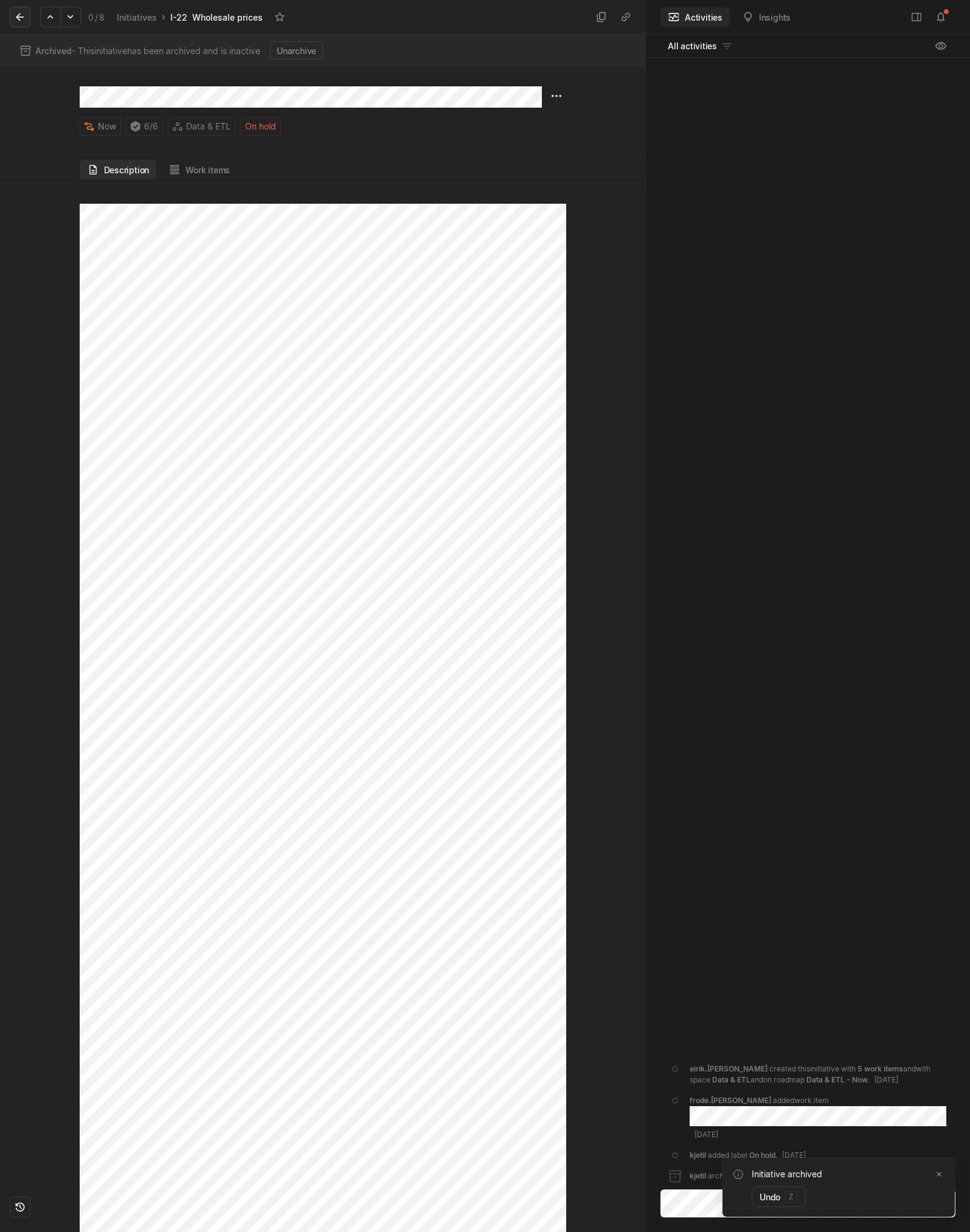
click at [17, 25] on button at bounding box center [20, 17] width 20 height 21
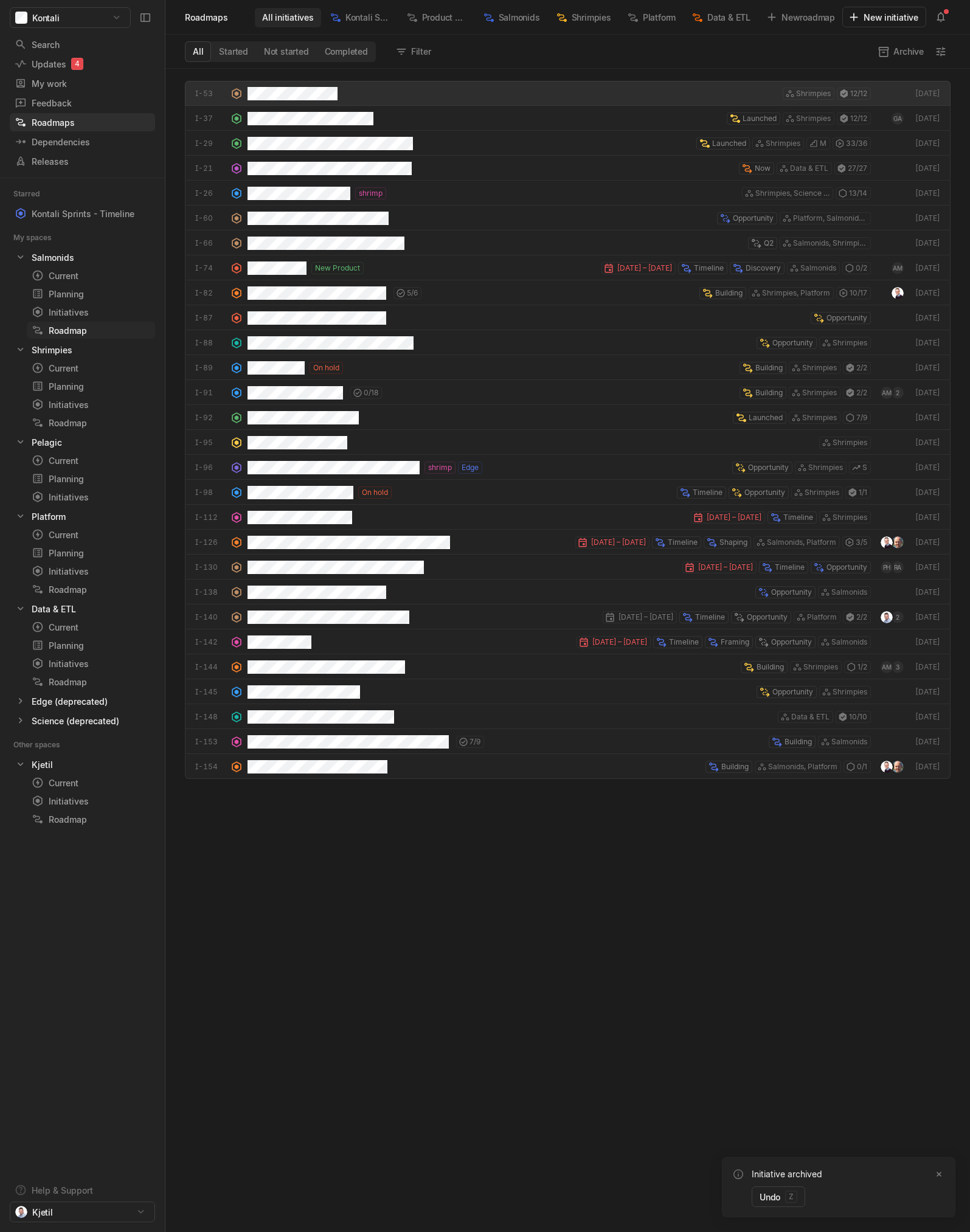
scroll to position [1158, 798]
click at [72, 572] on div "Initiatives" at bounding box center [68, 664] width 74 height 13
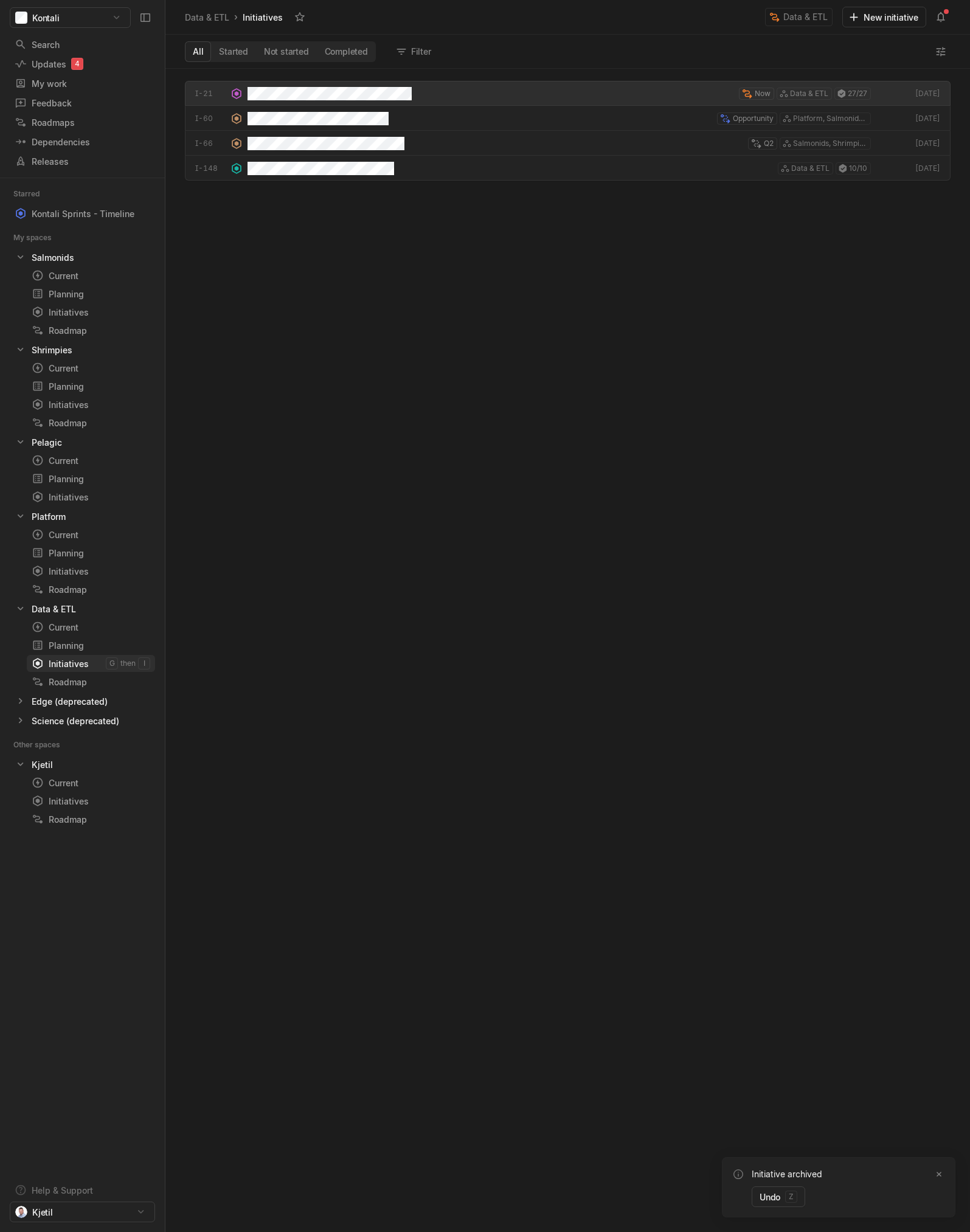
scroll to position [1158, 798]
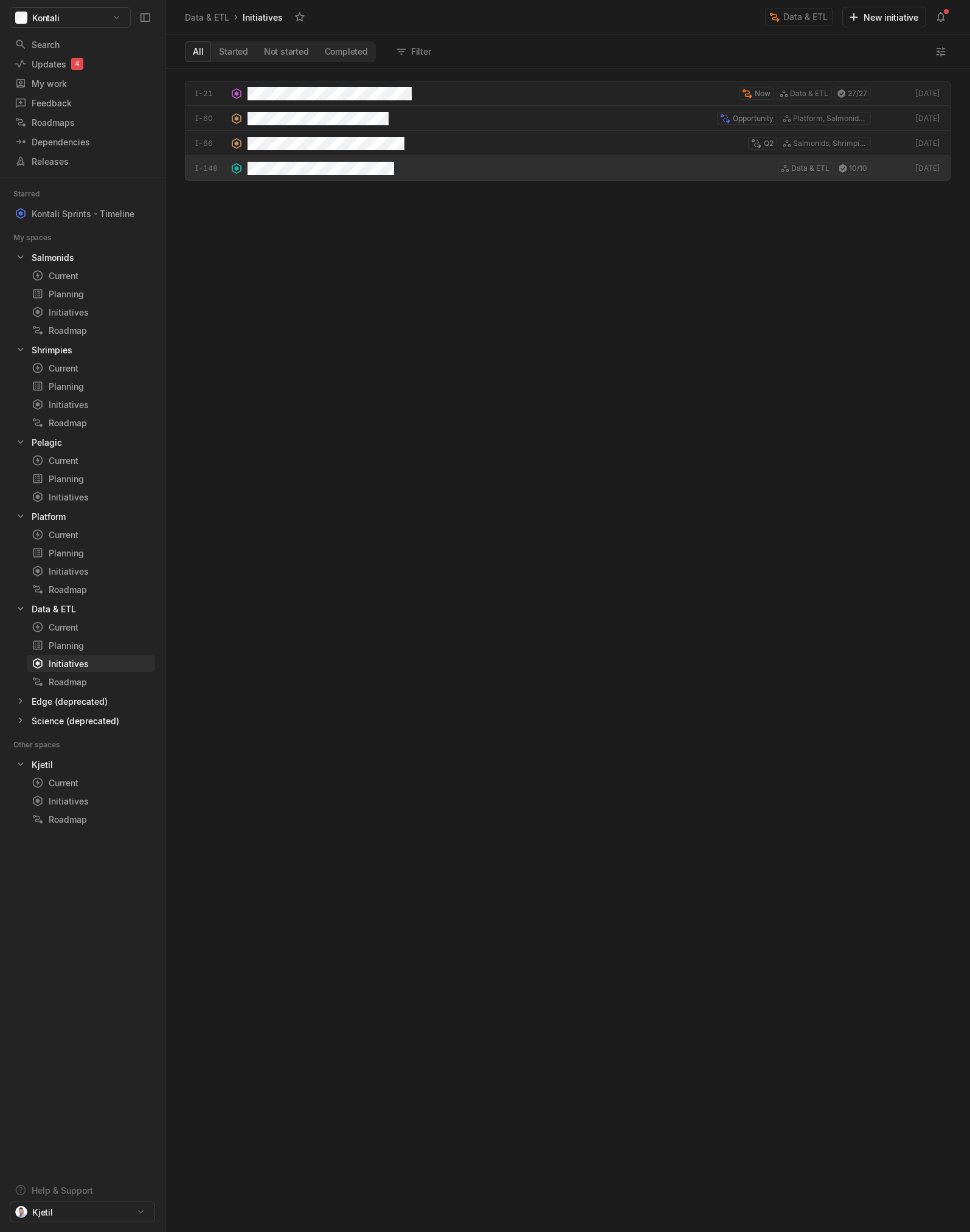
click at [426, 240] on div "I-21 Now Data & ETL 27 / [DATE] I-60 Opportunity Platform, Salmonids, Data & ET…" at bounding box center [567, 657] width 804 height 1152
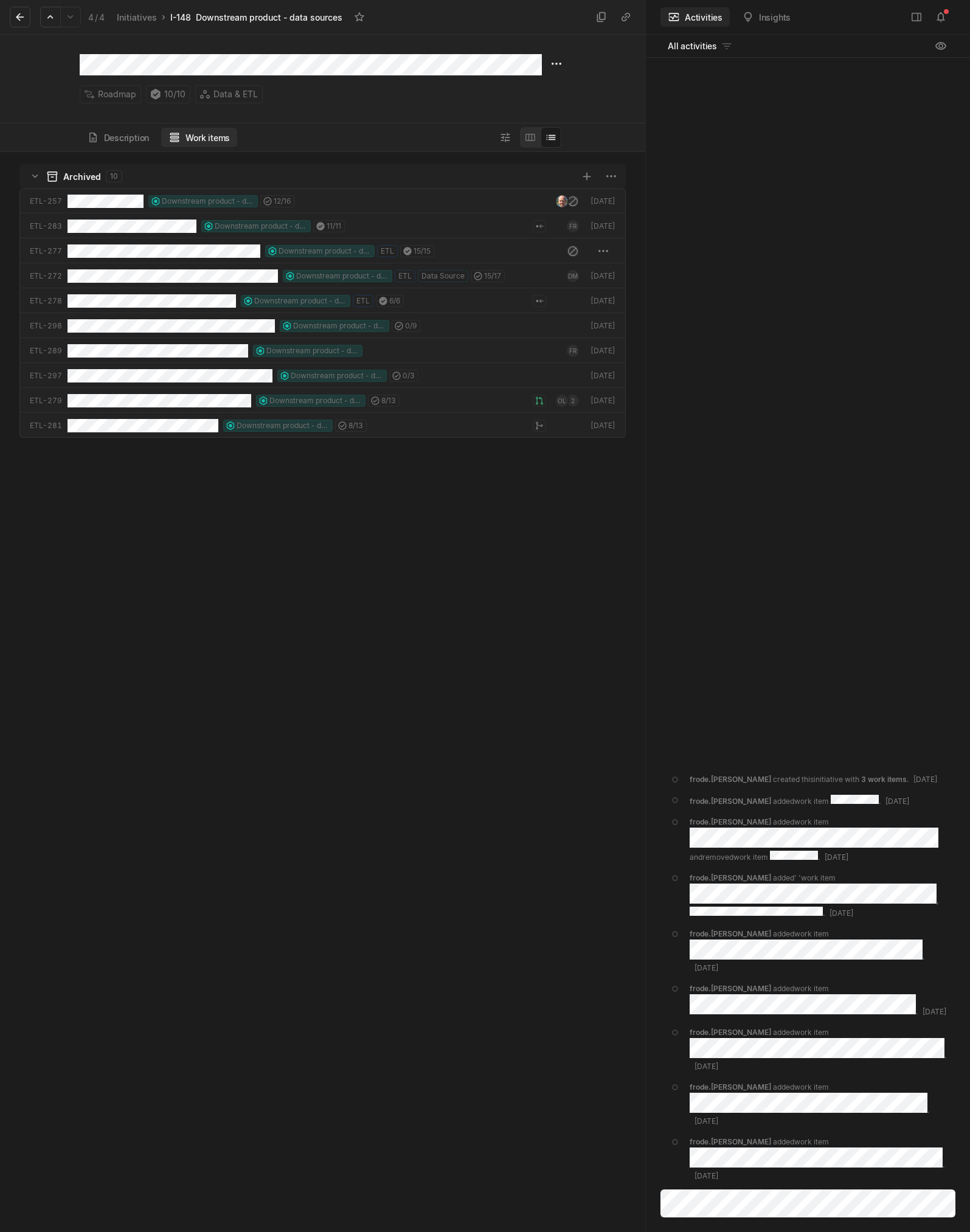
scroll to position [1074, 639]
click at [23, 19] on icon at bounding box center [20, 17] width 12 height 12
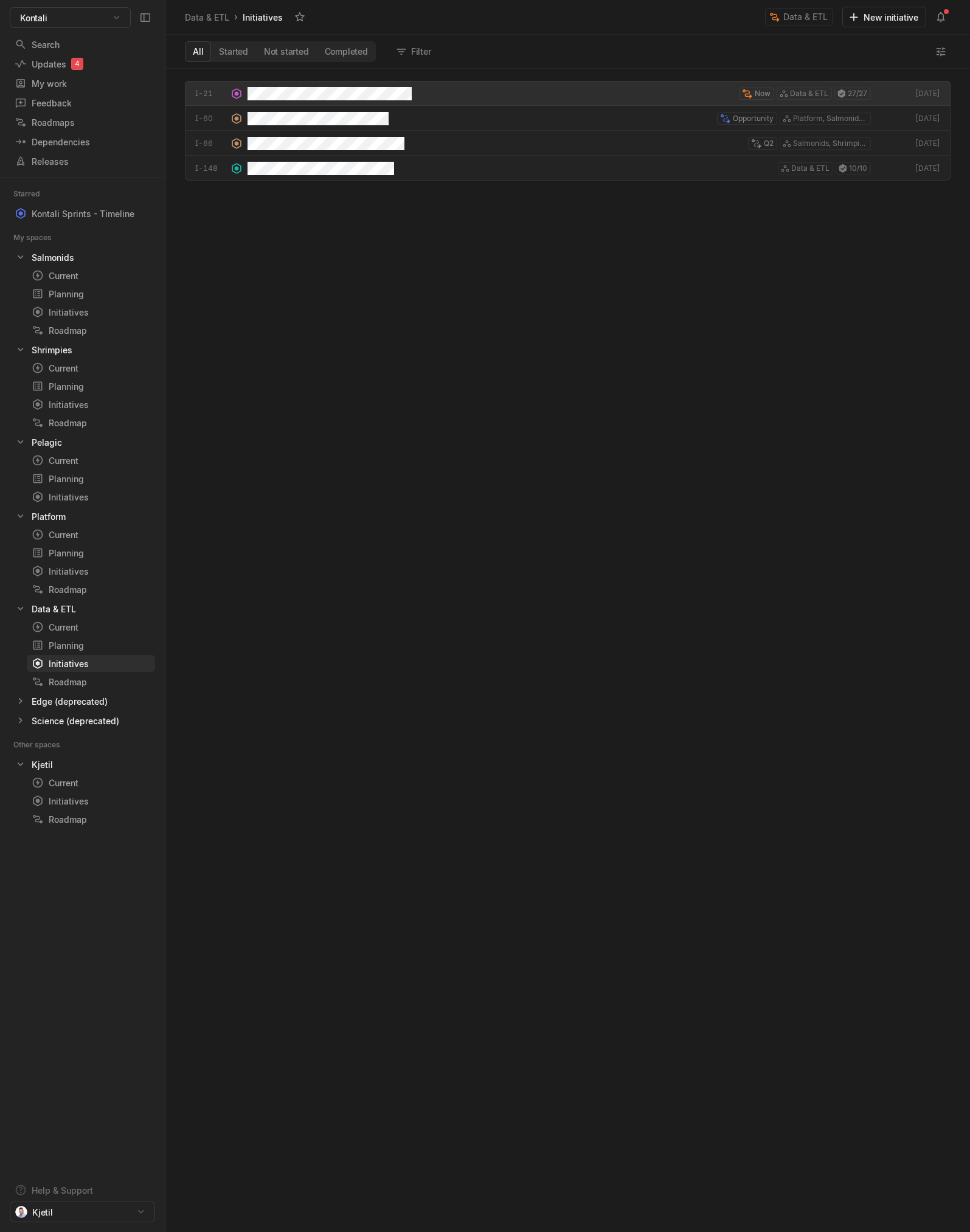
scroll to position [1158, 798]
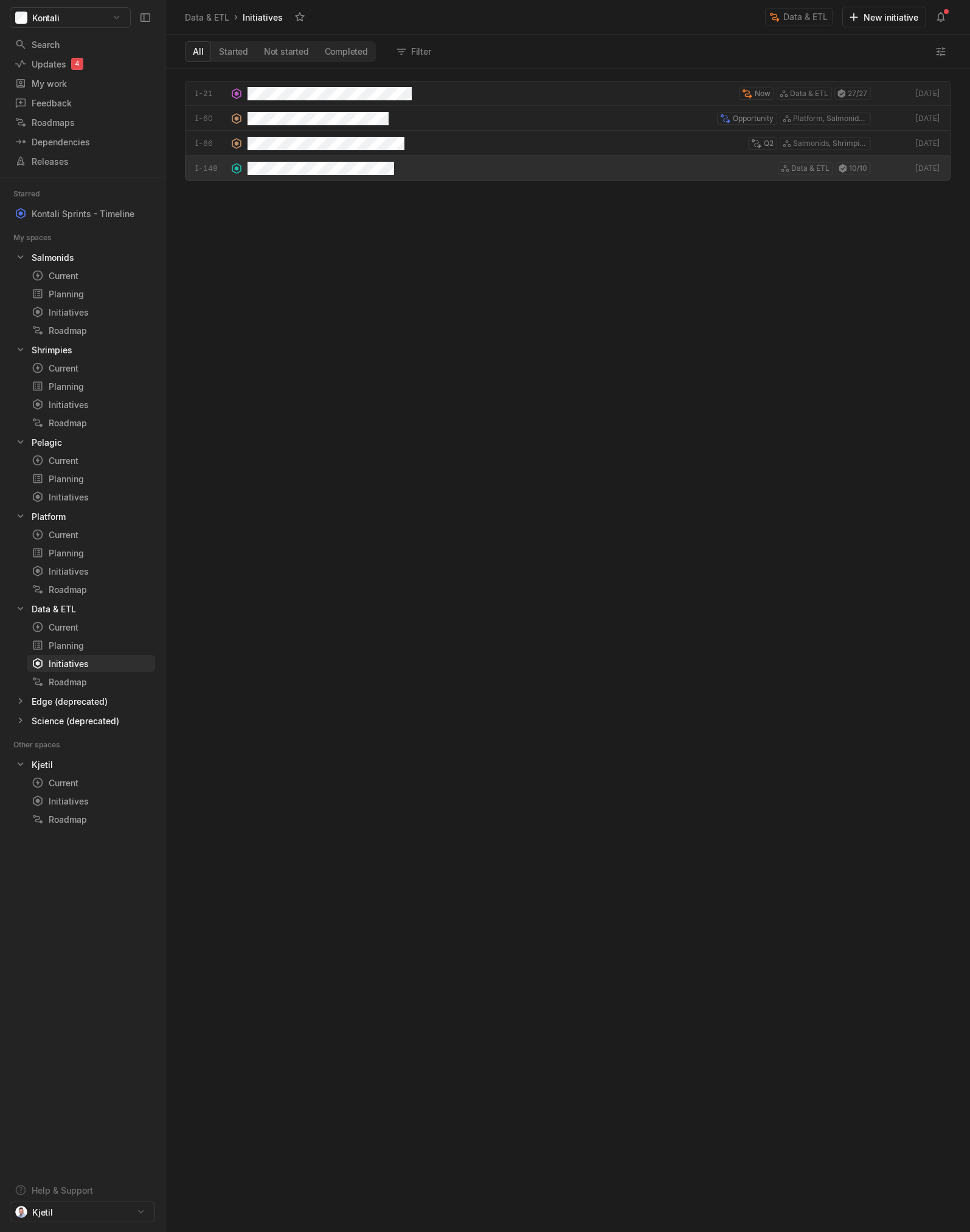
click at [561, 24] on div "Data & ETL › Initiatives" at bounding box center [473, 17] width 583 height 20
click at [61, 572] on div "Current" at bounding box center [68, 627] width 74 height 13
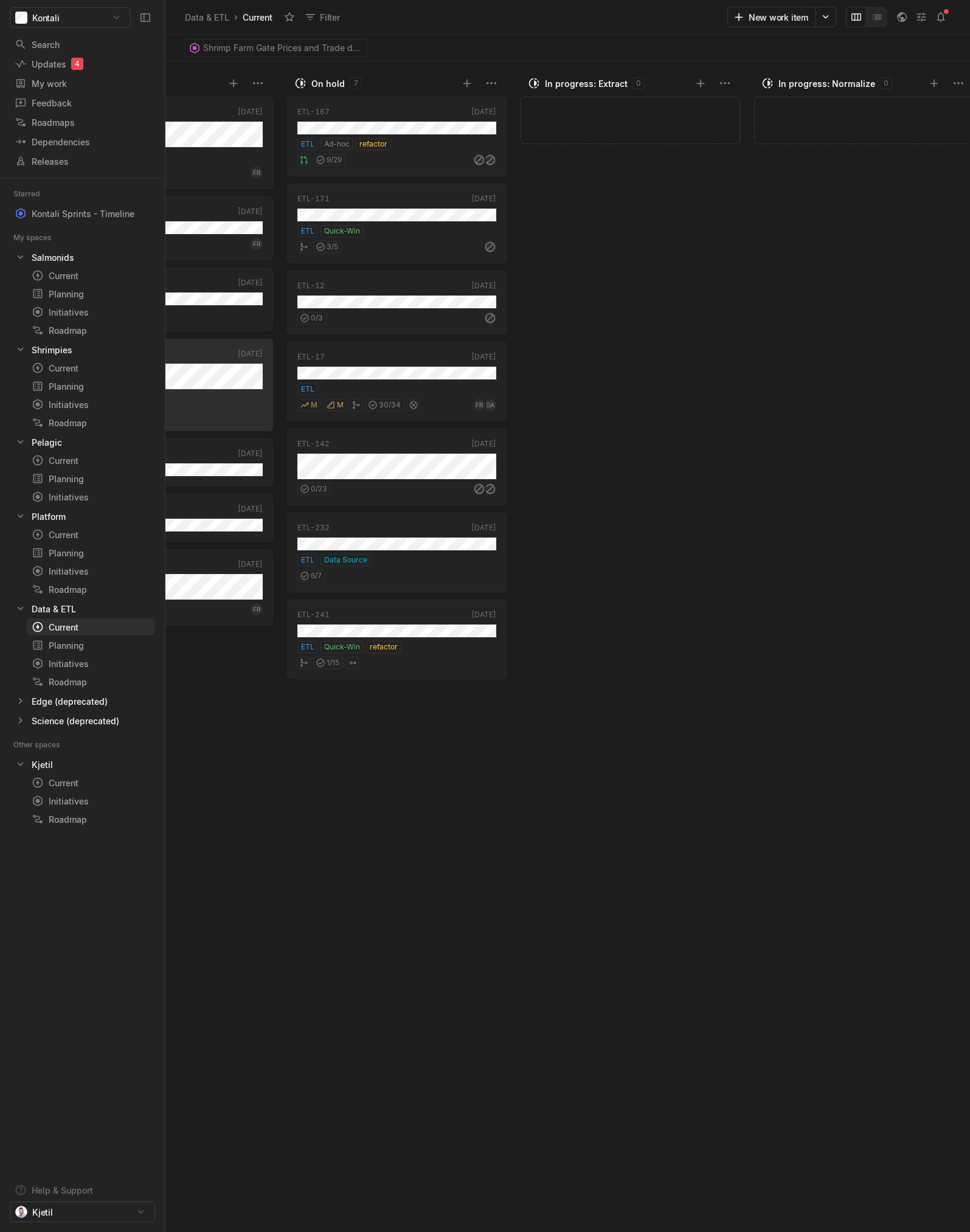
scroll to position [0, 243]
